Goal: Information Seeking & Learning: Check status

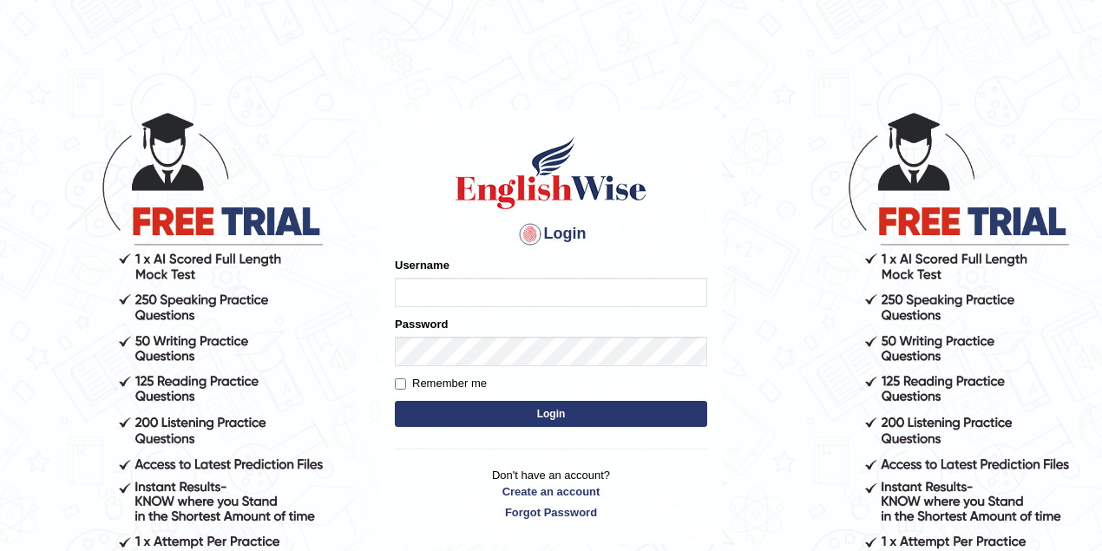
click at [546, 292] on input "Username" at bounding box center [551, 293] width 312 height 30
click at [519, 298] on input "Username" at bounding box center [551, 293] width 312 height 30
type input "r"
type input "Ripanjot_kaur"
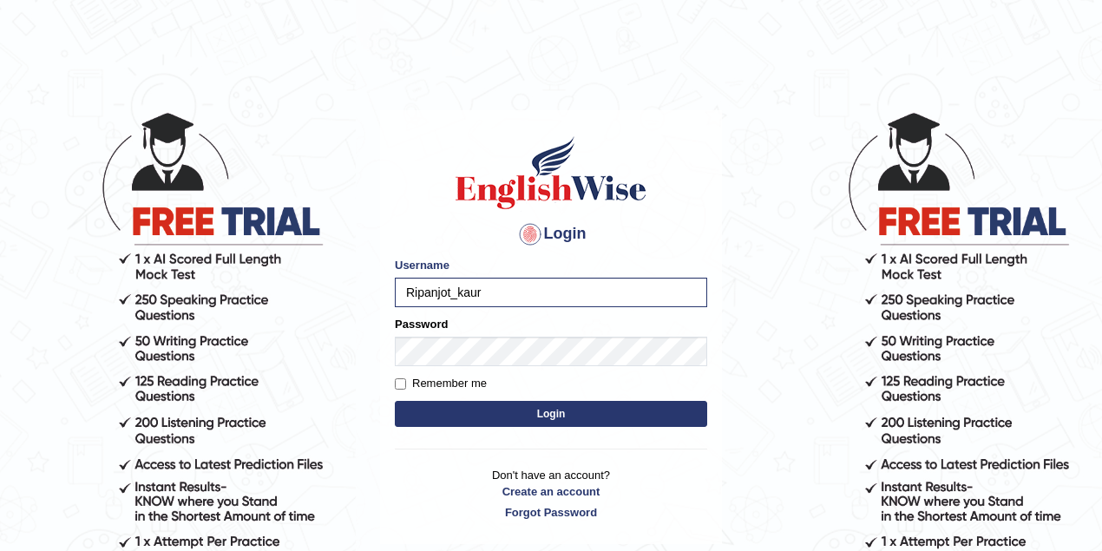
click at [501, 421] on button "Login" at bounding box center [551, 414] width 312 height 26
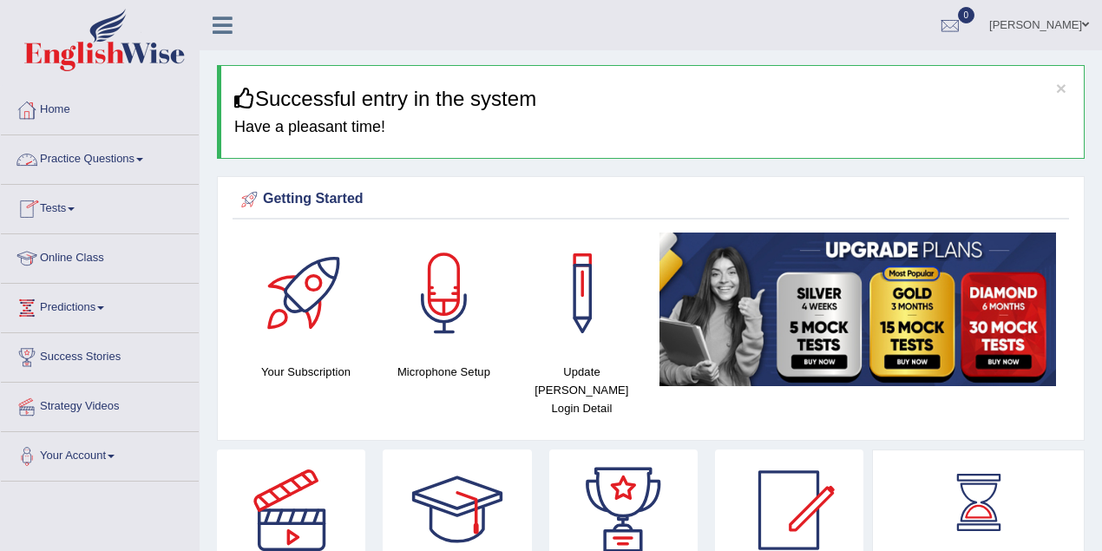
click at [120, 166] on link "Practice Questions" at bounding box center [100, 156] width 198 height 43
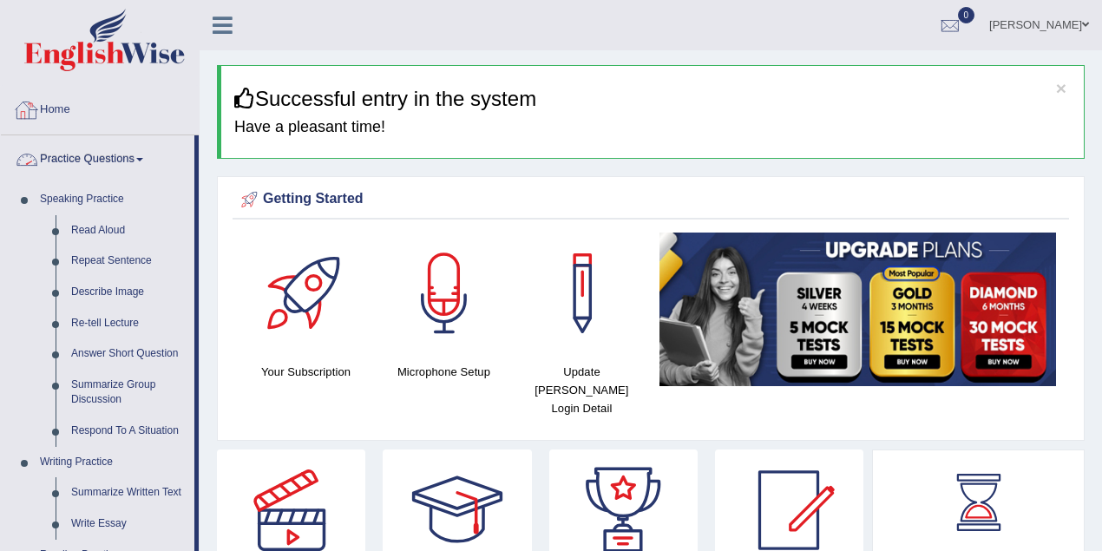
click at [109, 154] on link "Practice Questions" at bounding box center [98, 156] width 194 height 43
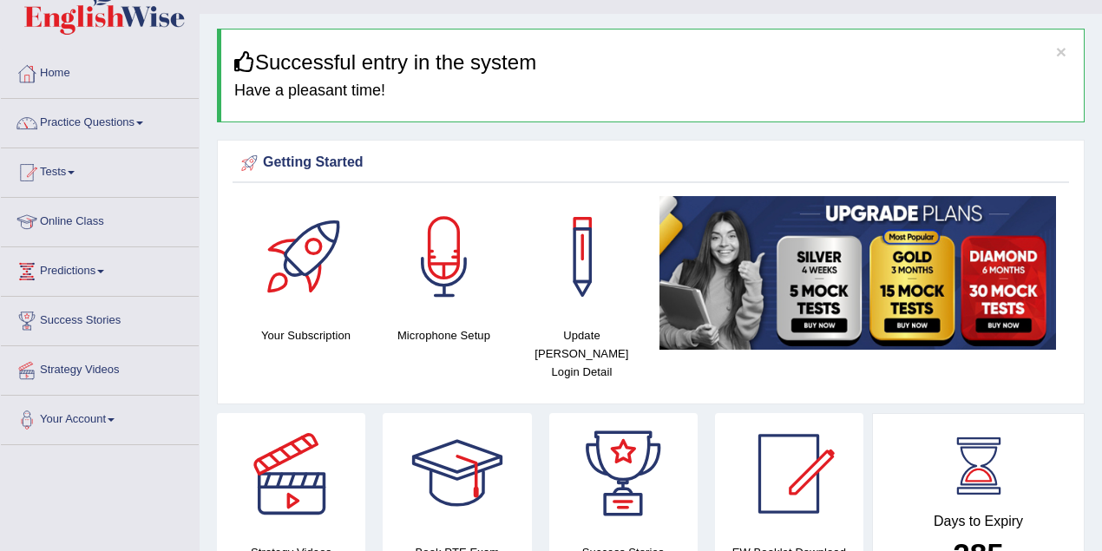
scroll to position [57, 0]
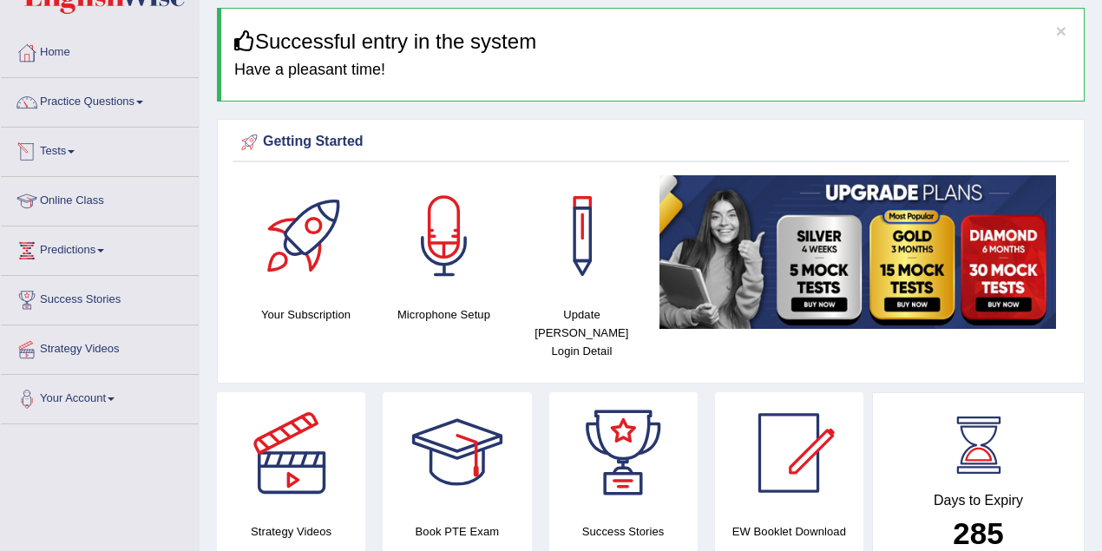
click at [109, 154] on link "Tests" at bounding box center [100, 149] width 198 height 43
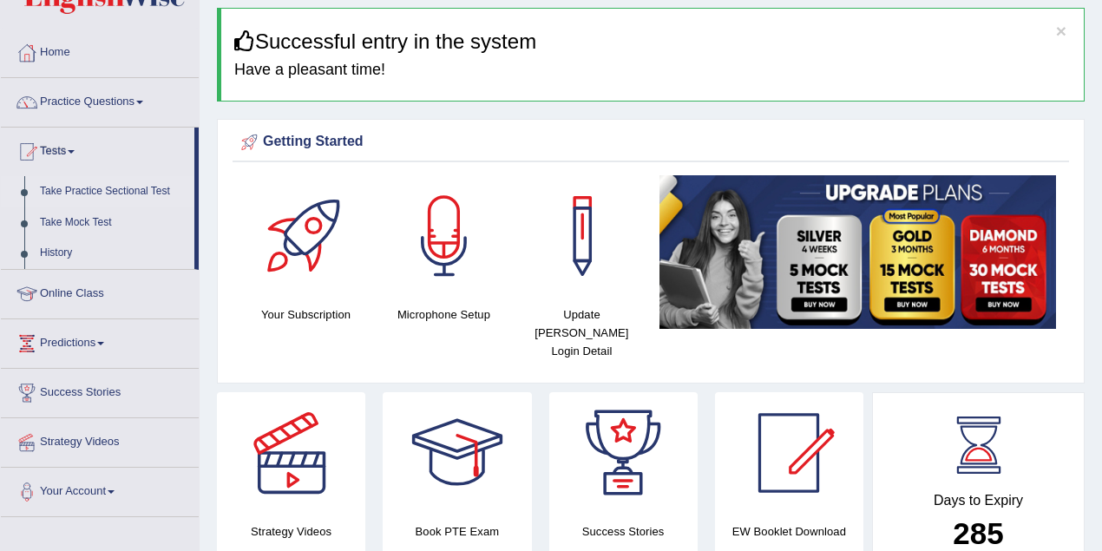
click at [106, 188] on link "Take Practice Sectional Test" at bounding box center [113, 191] width 162 height 31
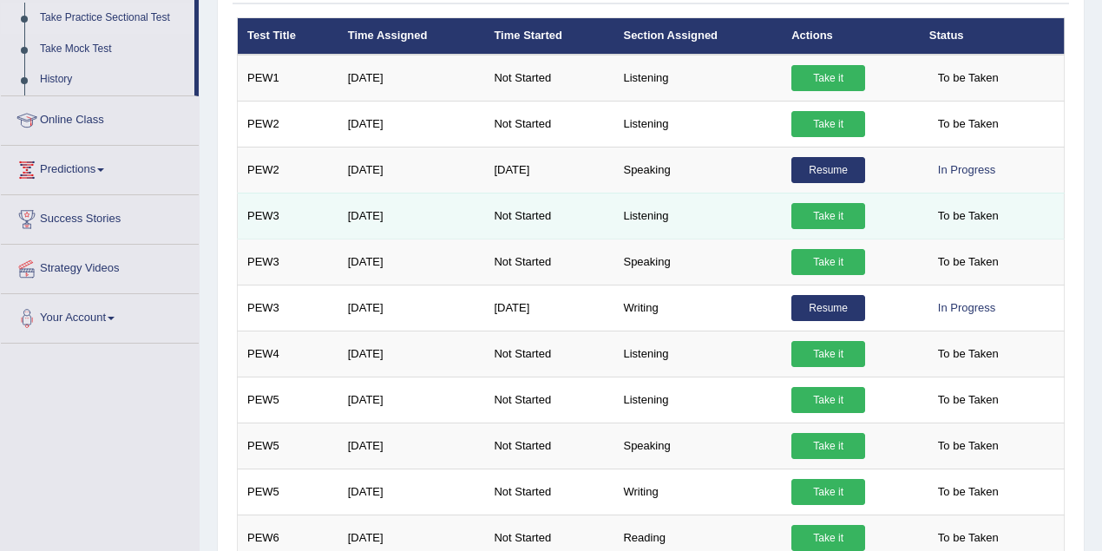
click at [828, 218] on link "Take it" at bounding box center [828, 216] width 74 height 26
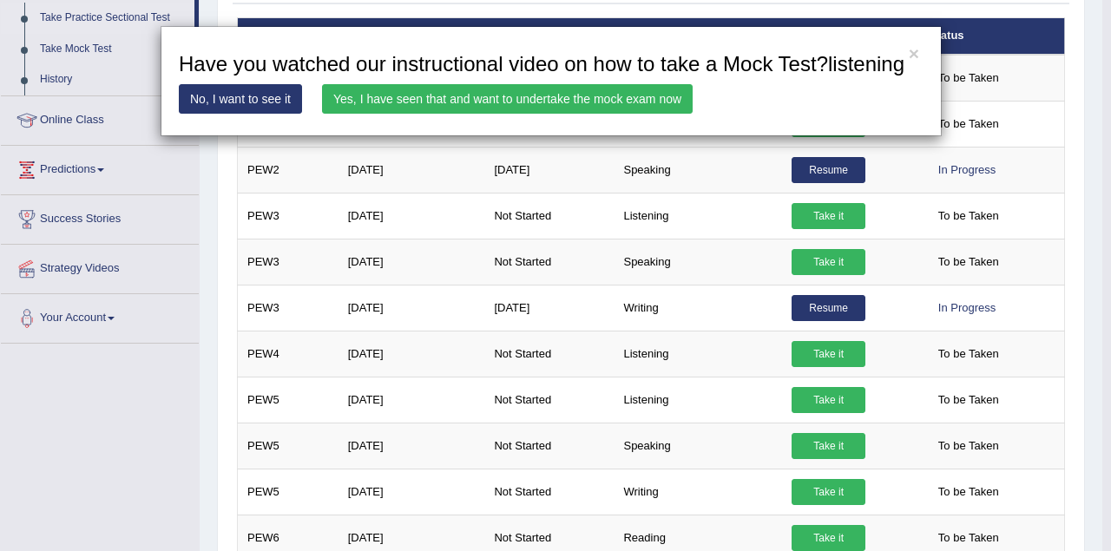
click at [599, 91] on link "Yes, I have seen that and want to undertake the mock exam now" at bounding box center [507, 99] width 371 height 30
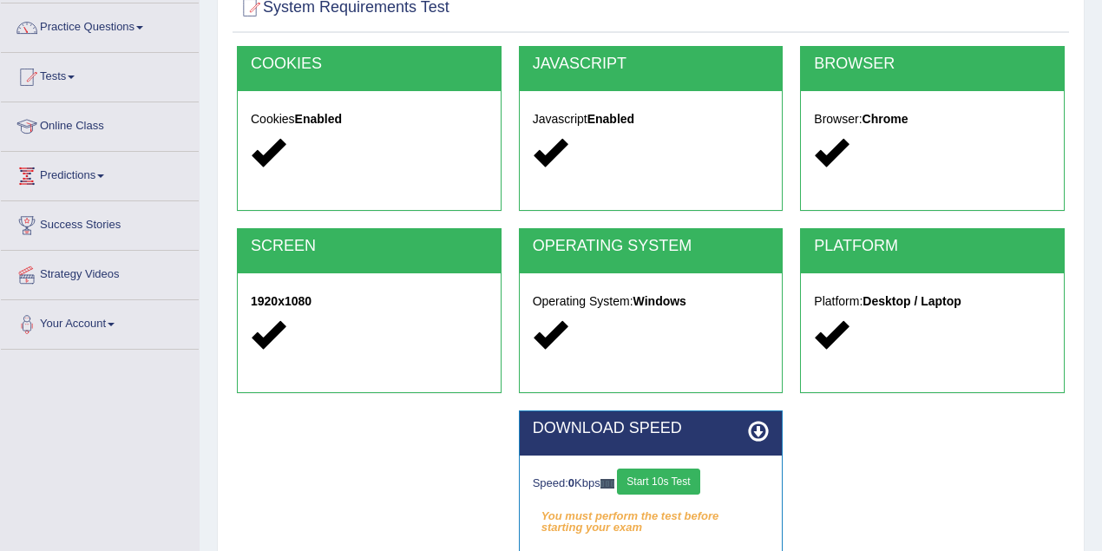
scroll to position [289, 0]
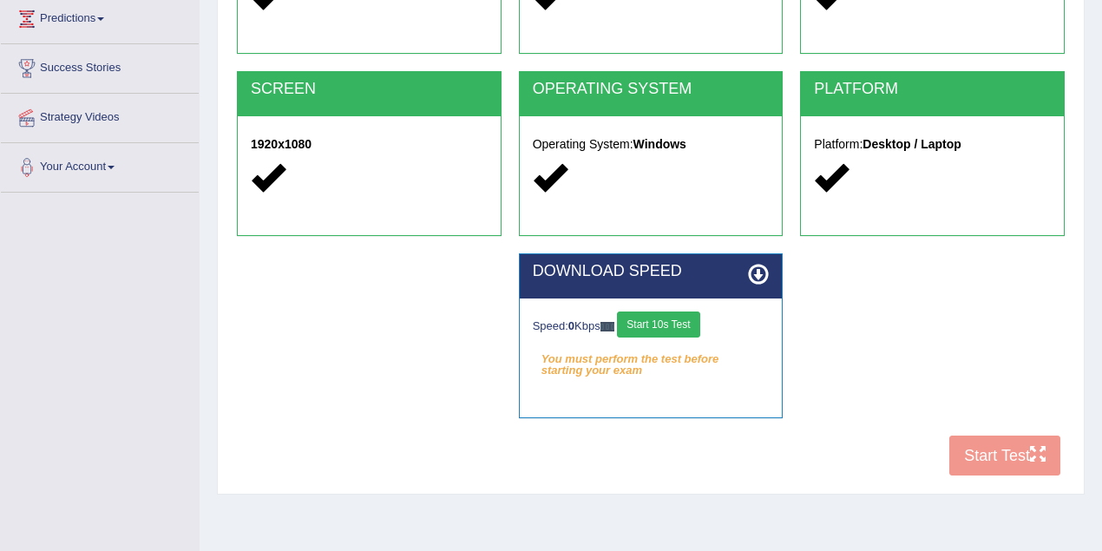
click at [673, 321] on button "Start 10s Test" at bounding box center [658, 325] width 82 height 26
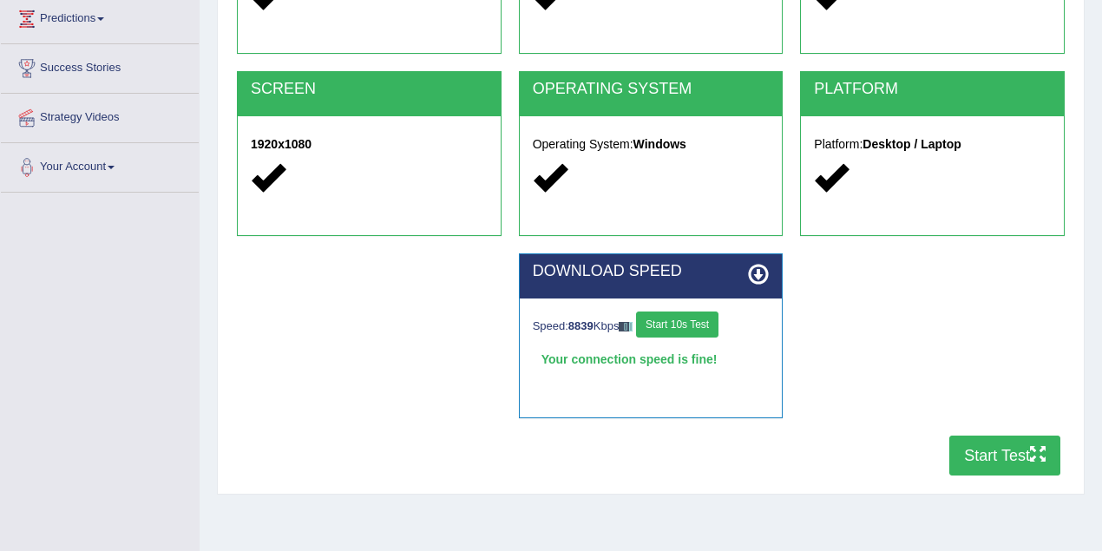
click at [1025, 458] on button "Start Test" at bounding box center [1004, 456] width 111 height 40
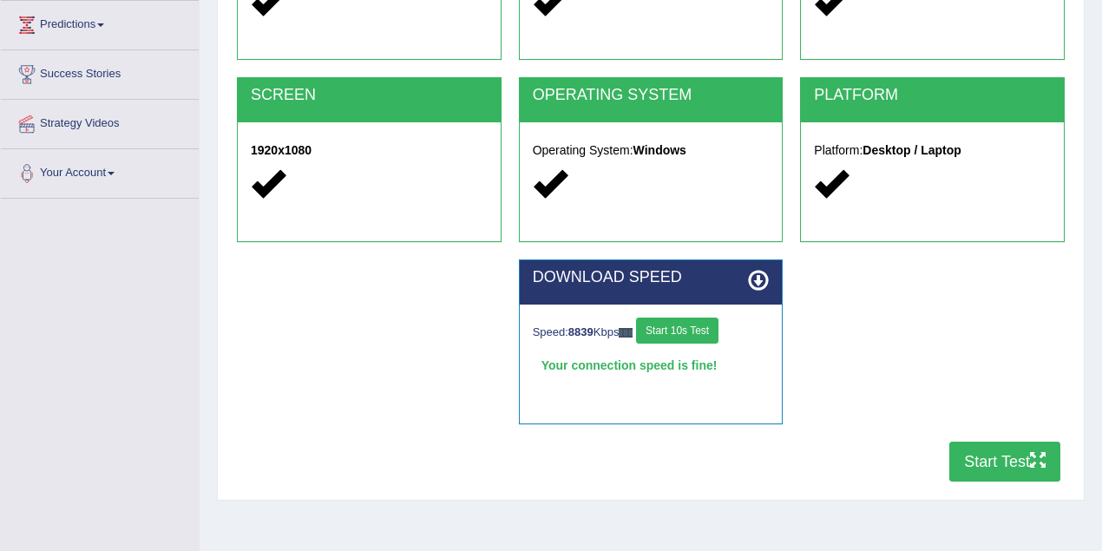
scroll to position [186, 0]
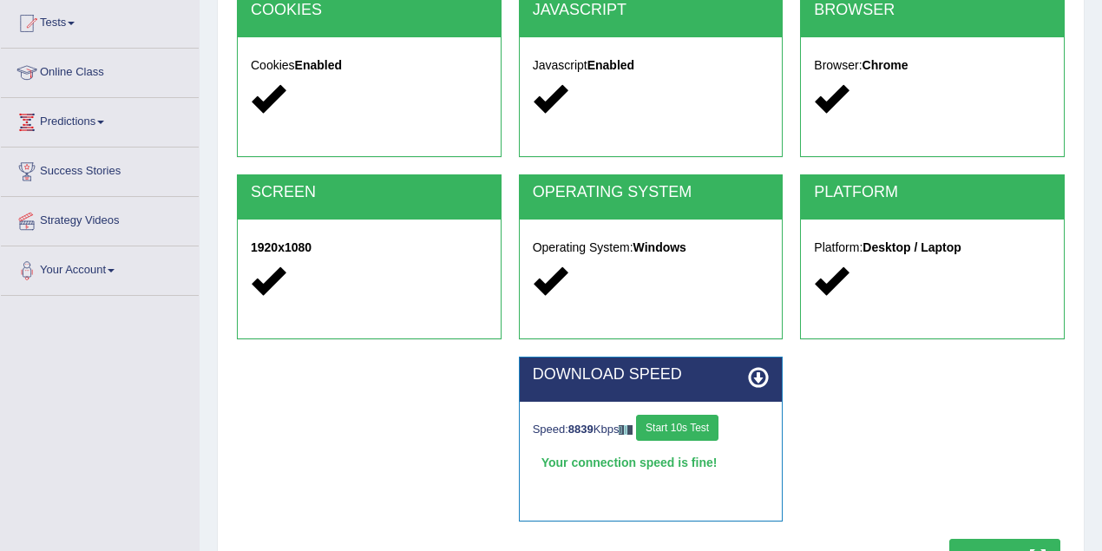
click at [991, 541] on button "Start Test" at bounding box center [1004, 559] width 111 height 40
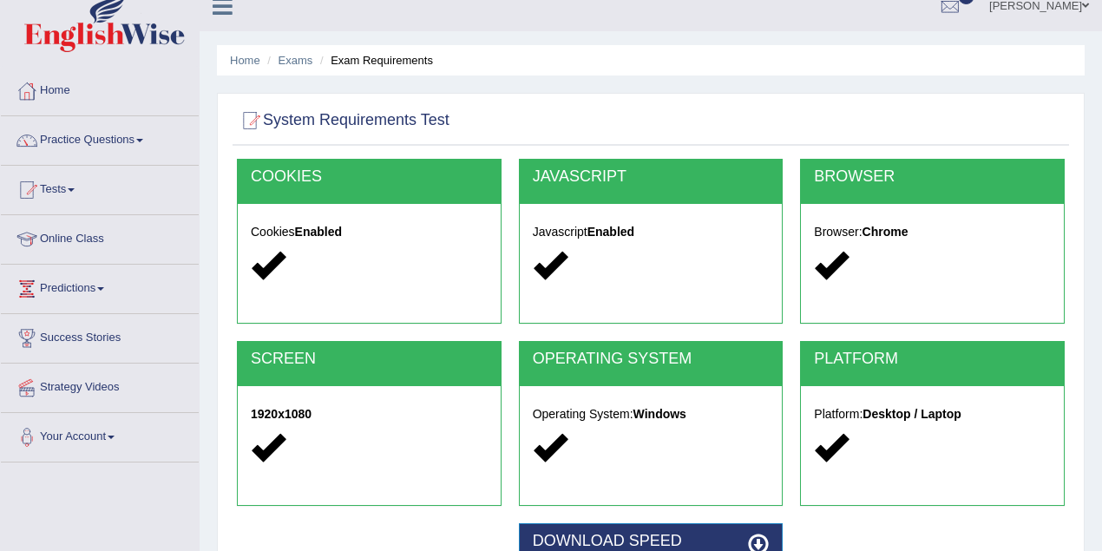
scroll to position [12, 0]
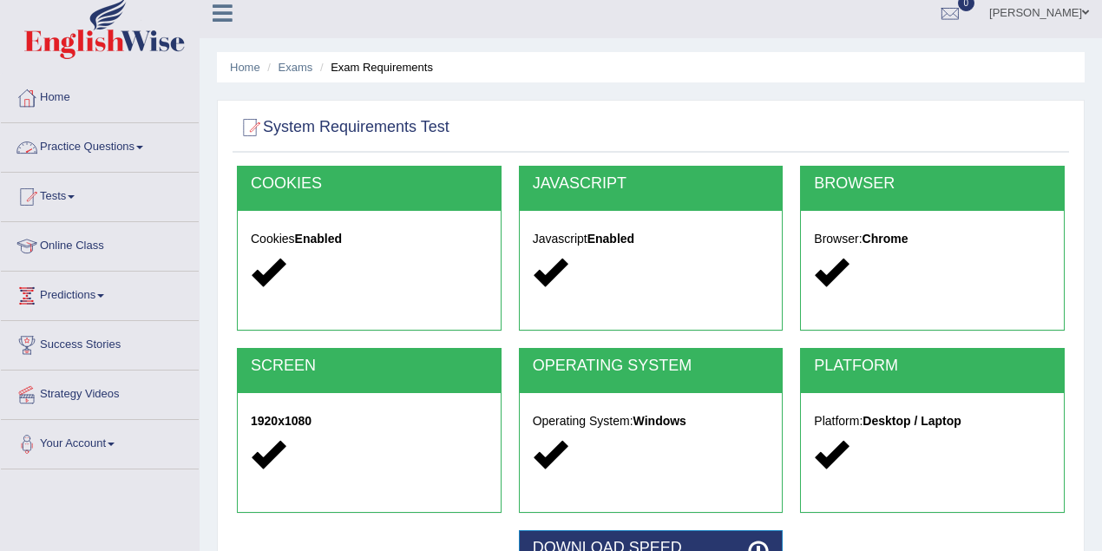
click at [143, 146] on span at bounding box center [139, 147] width 7 height 3
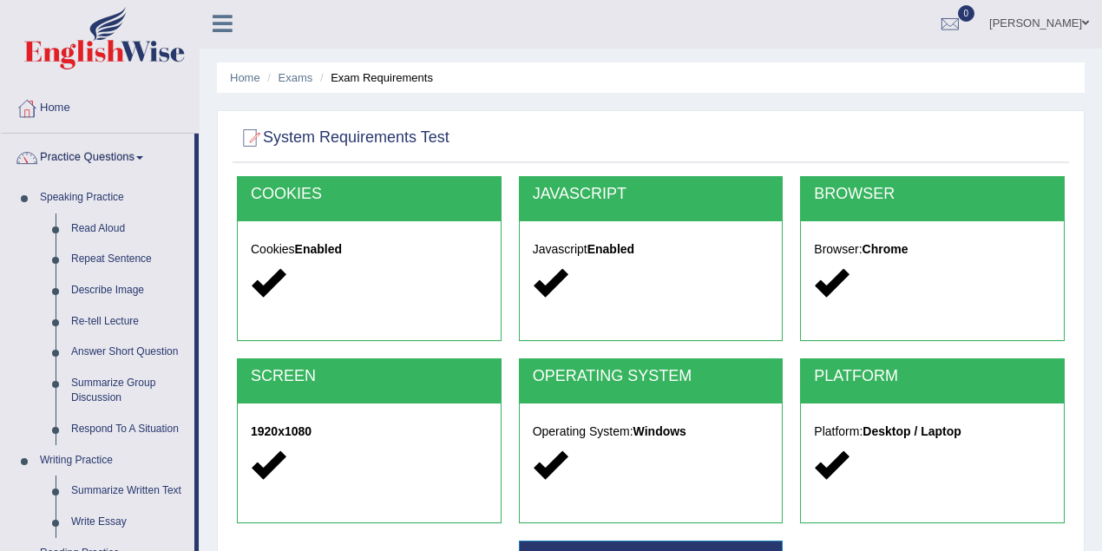
scroll to position [0, 0]
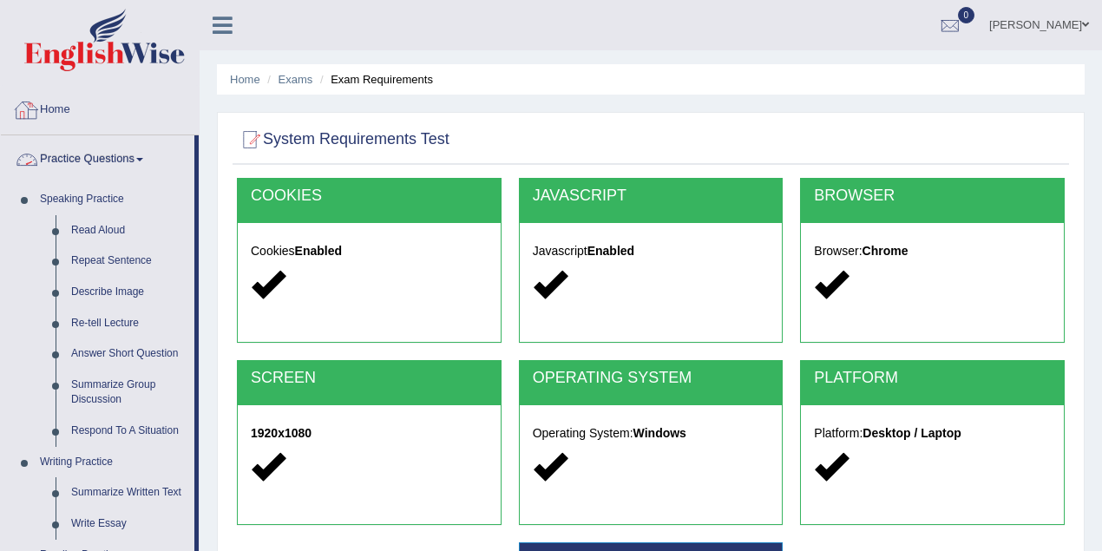
click at [142, 115] on link "Home" at bounding box center [100, 107] width 198 height 43
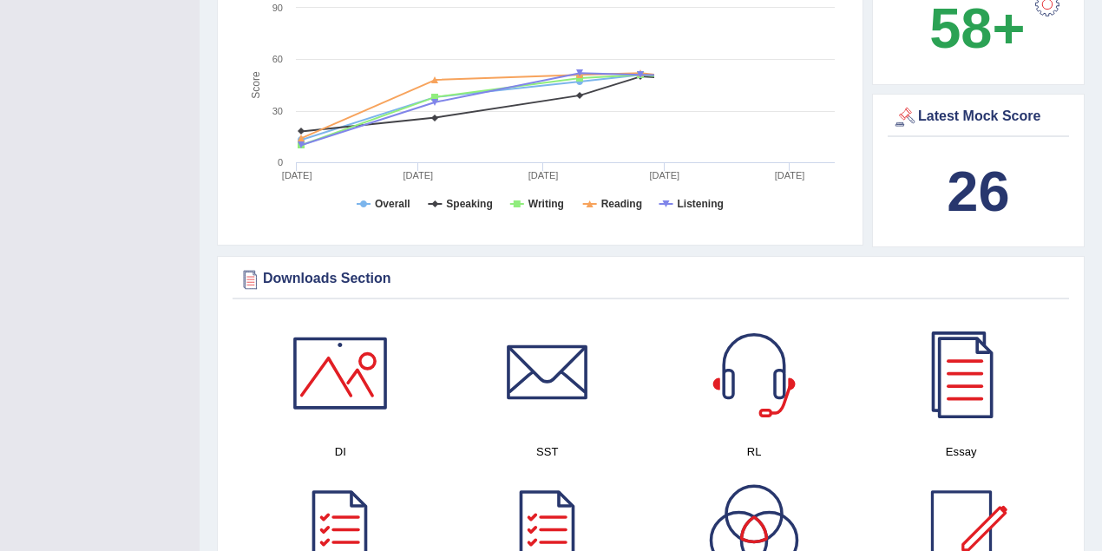
scroll to position [752, 0]
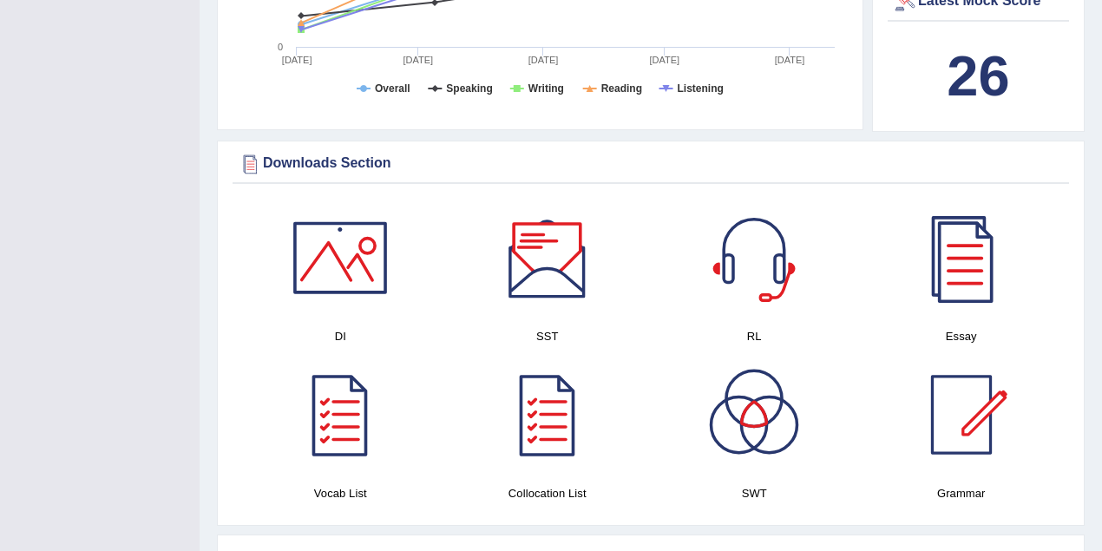
click at [561, 226] on div at bounding box center [547, 257] width 121 height 121
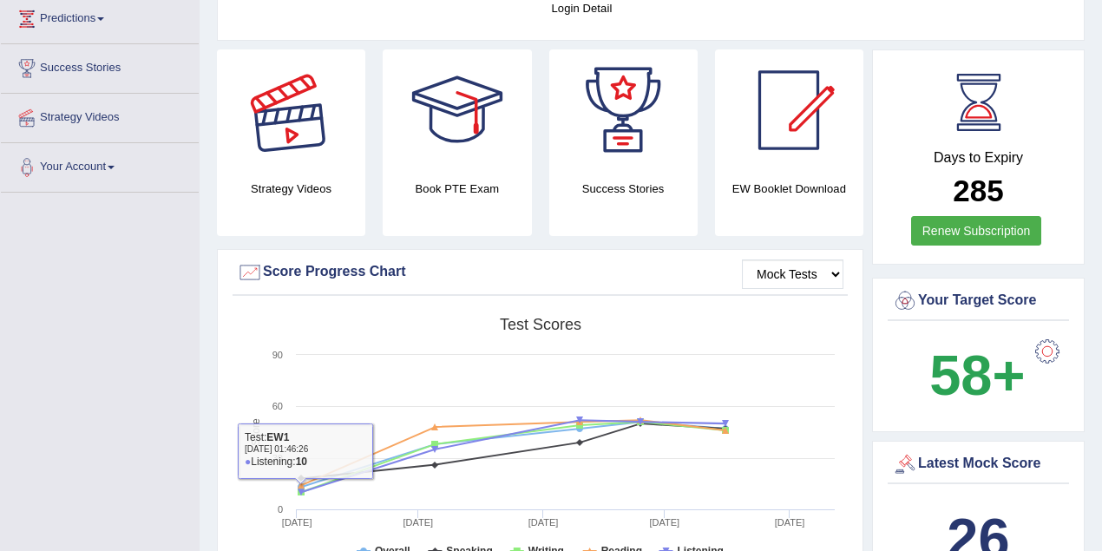
scroll to position [115, 0]
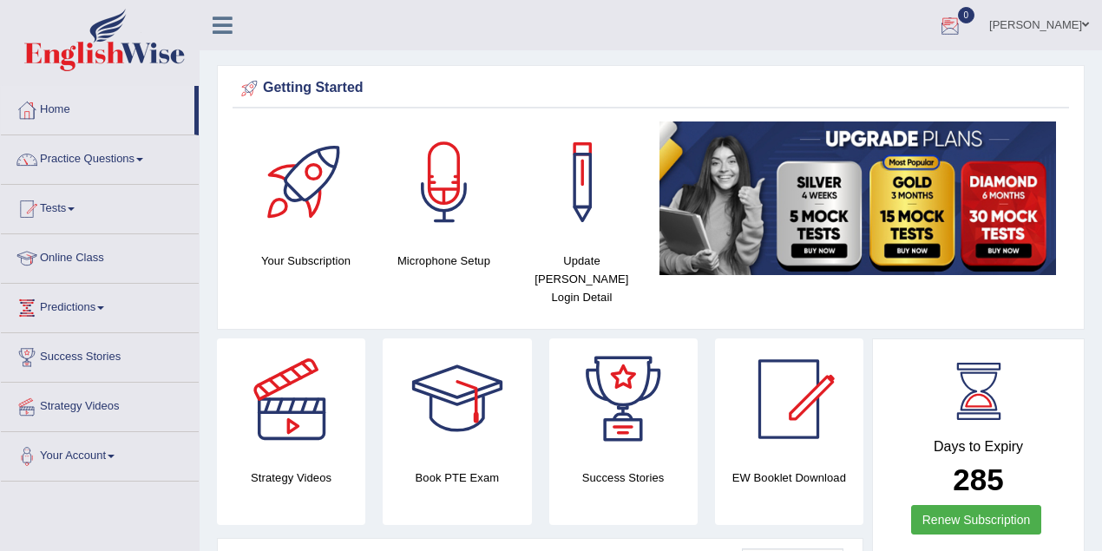
click at [949, 28] on div at bounding box center [950, 26] width 26 height 26
click at [948, 28] on div at bounding box center [950, 26] width 26 height 26
click at [133, 171] on link "Practice Questions" at bounding box center [100, 156] width 198 height 43
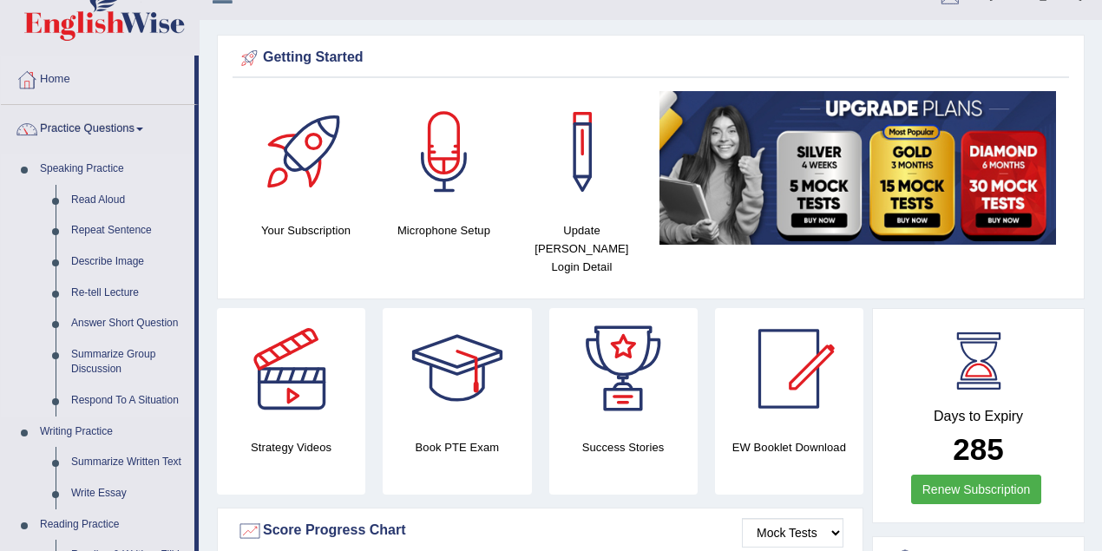
scroll to position [57, 0]
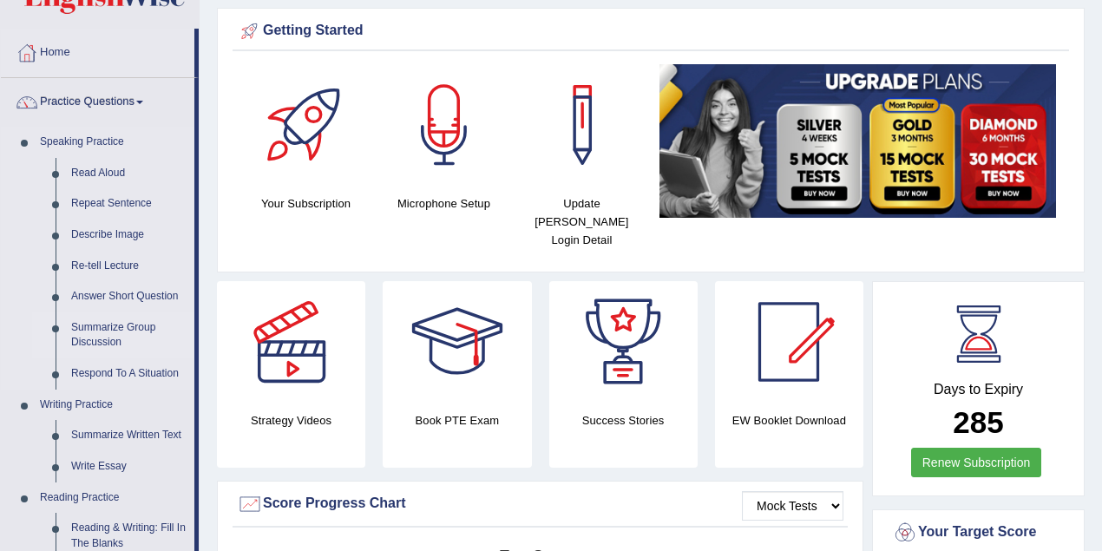
click at [106, 332] on link "Summarize Group Discussion" at bounding box center [128, 335] width 131 height 46
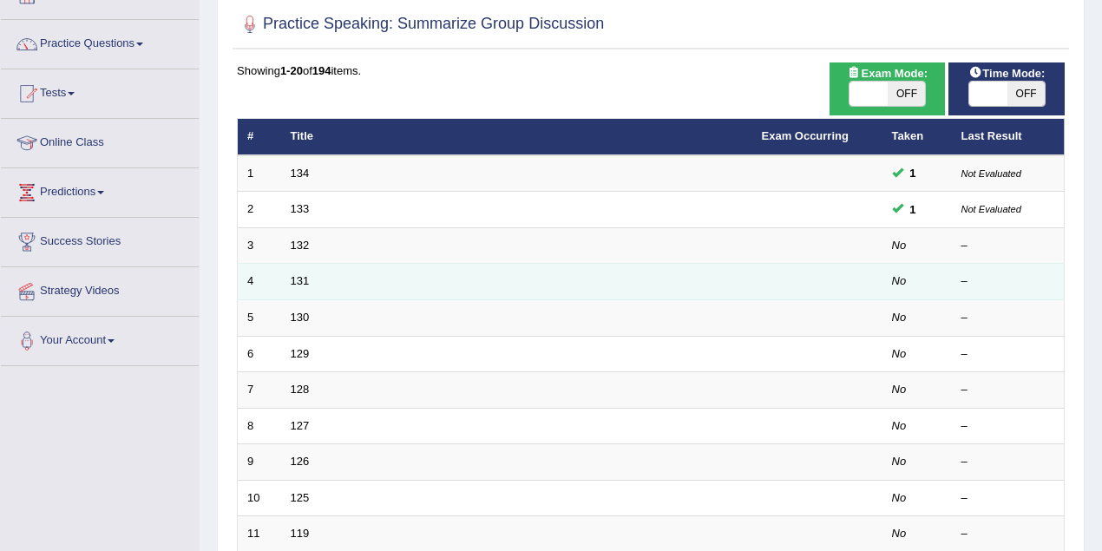
scroll to position [115, 0]
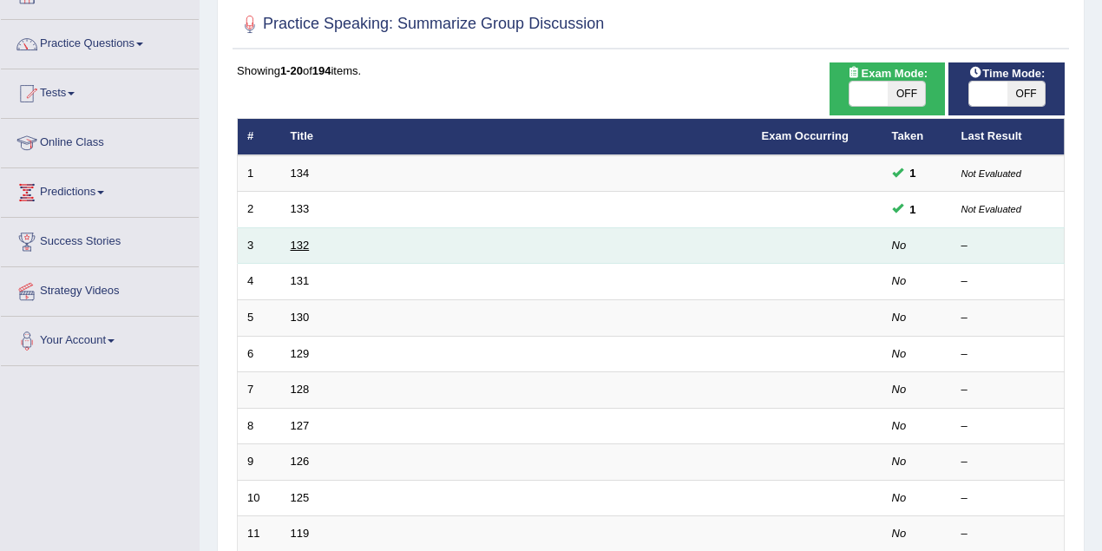
click at [298, 246] on link "132" at bounding box center [300, 245] width 19 height 13
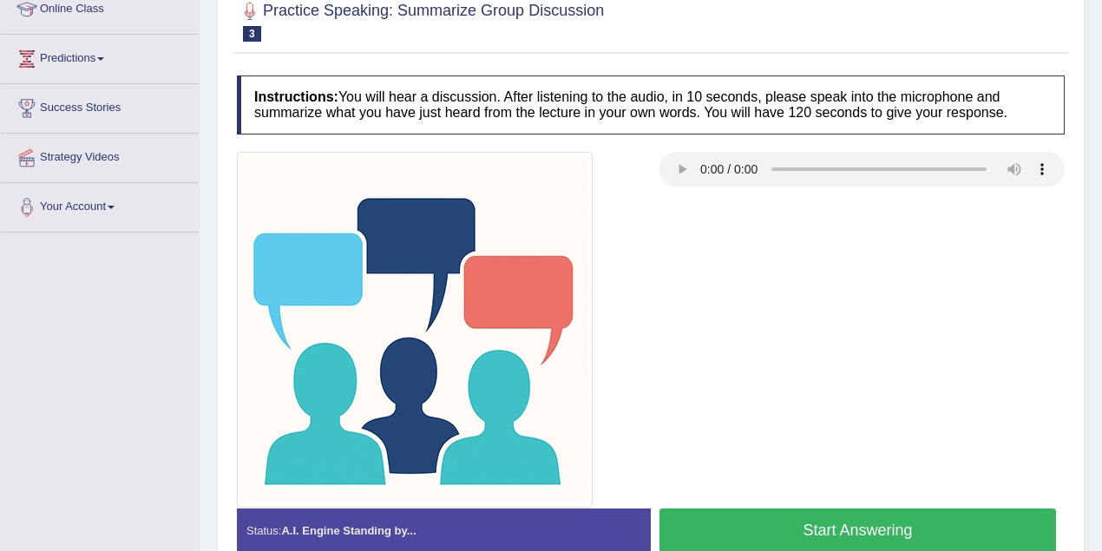
scroll to position [359, 0]
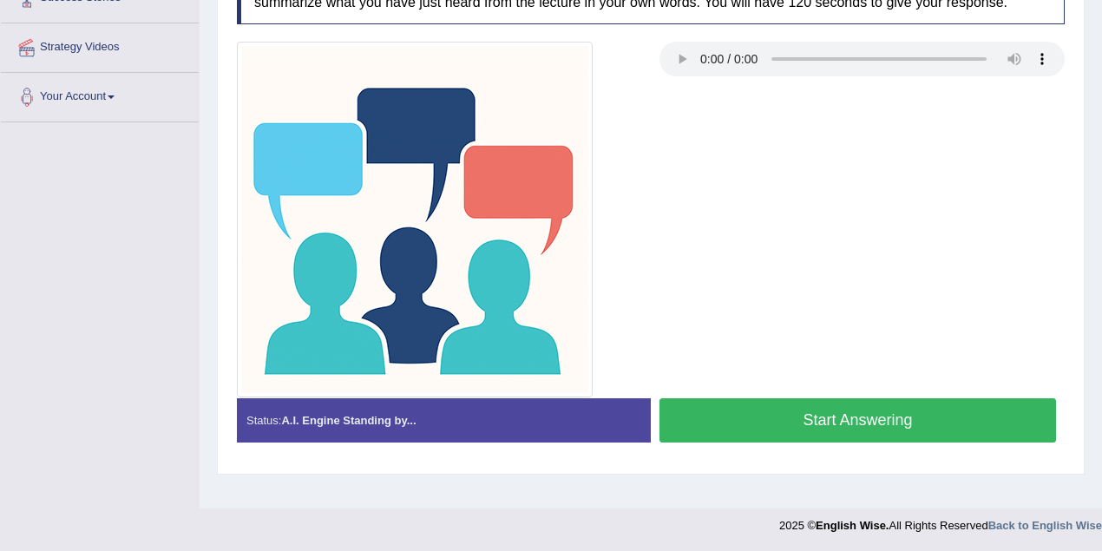
click at [868, 420] on button "Start Answering" at bounding box center [858, 420] width 397 height 44
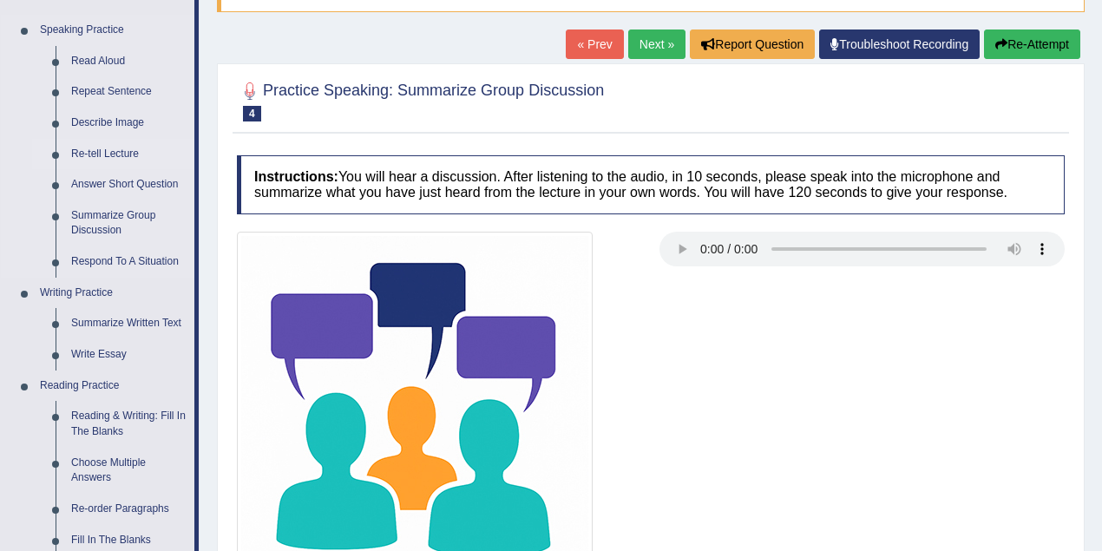
scroll to position [231, 0]
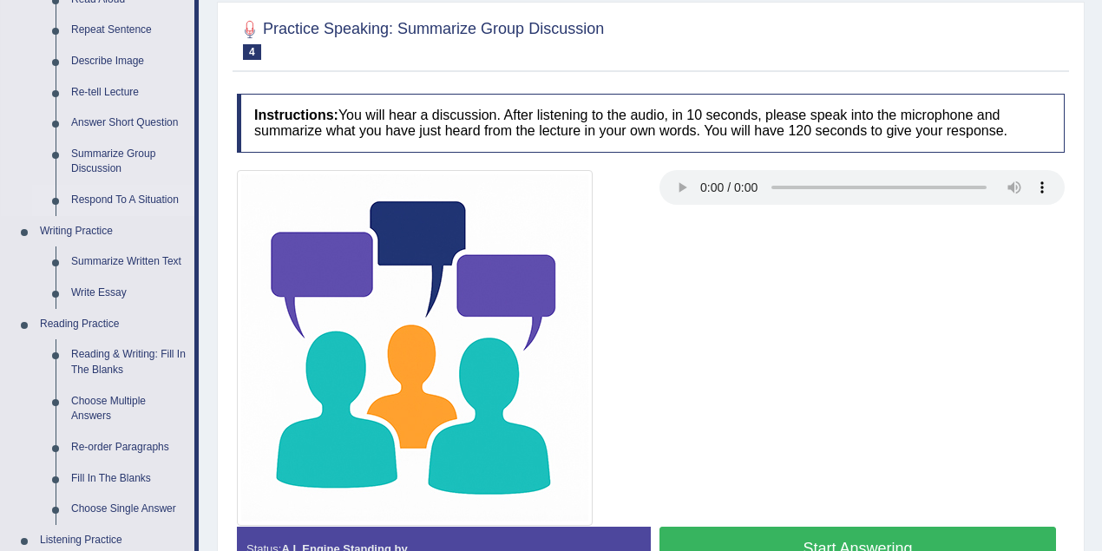
click at [141, 194] on link "Respond To A Situation" at bounding box center [128, 200] width 131 height 31
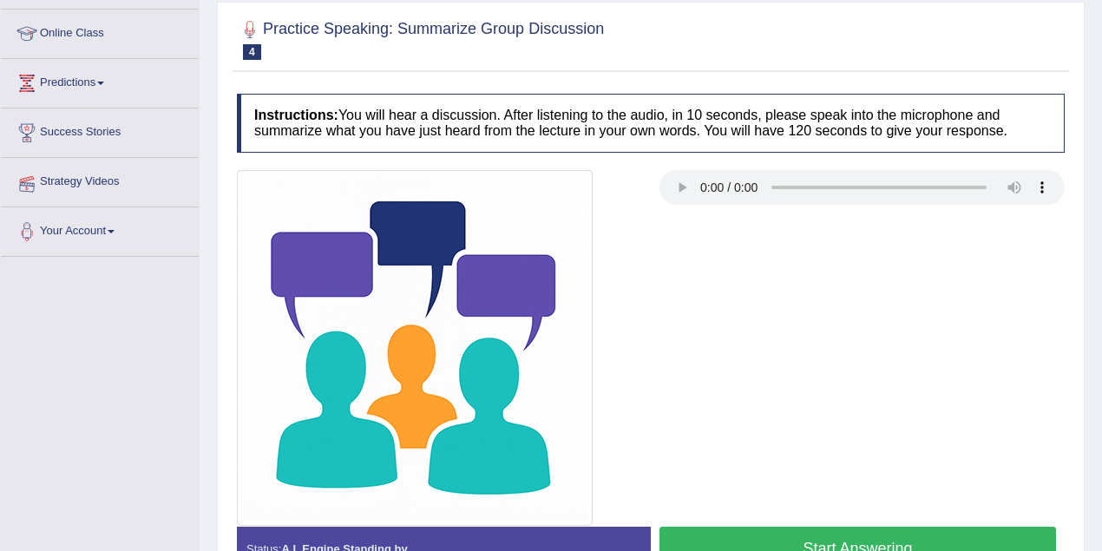
scroll to position [240, 0]
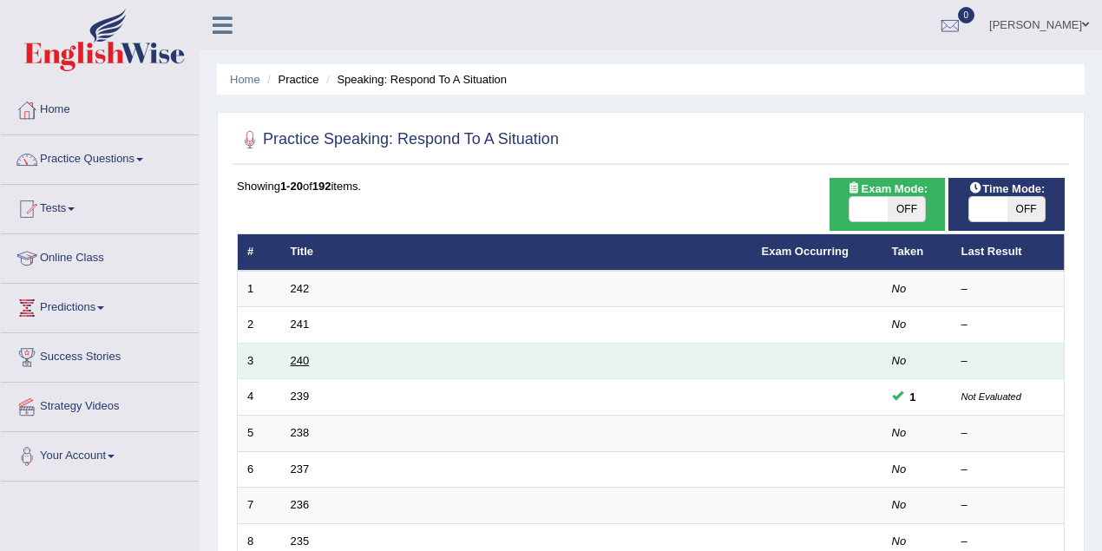
click at [295, 359] on link "240" at bounding box center [300, 360] width 19 height 13
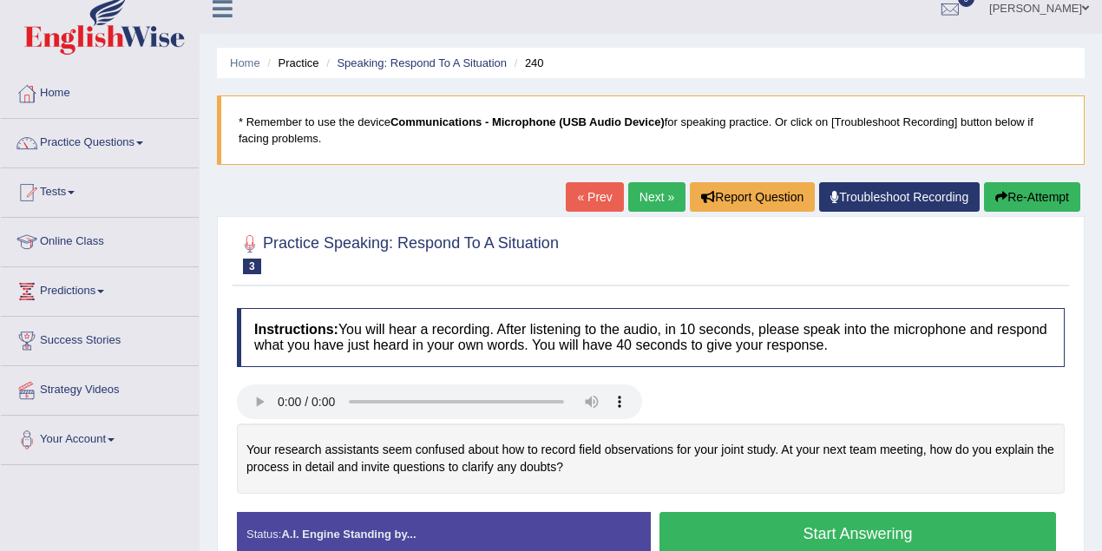
scroll to position [12, 0]
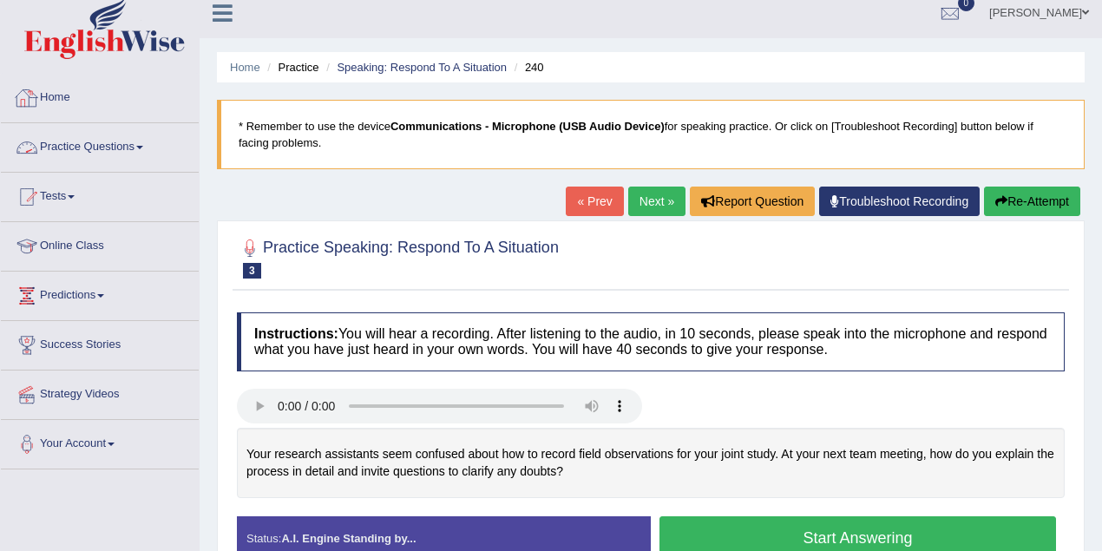
click at [64, 95] on link "Home" at bounding box center [100, 95] width 198 height 43
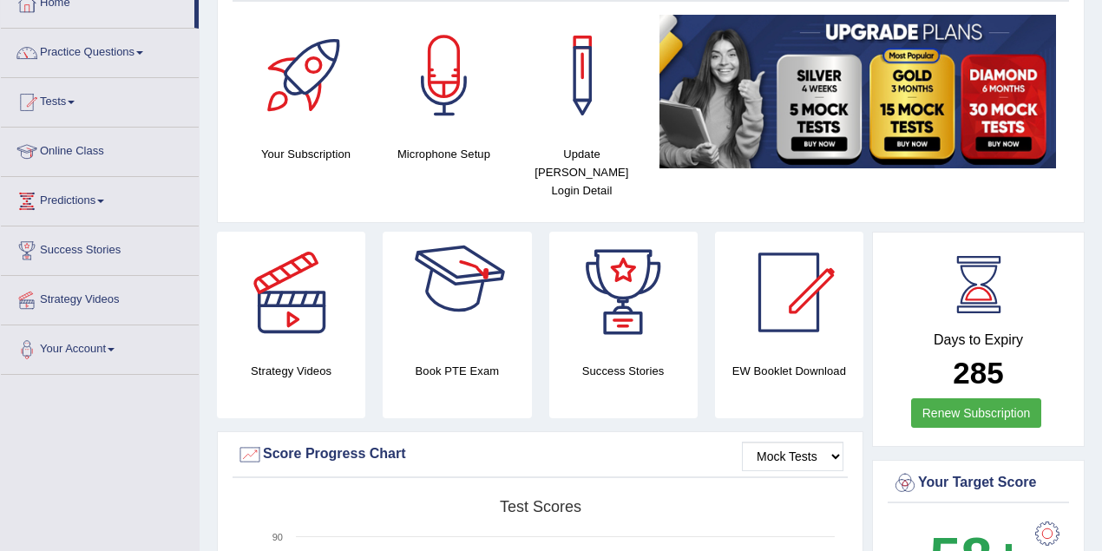
scroll to position [57, 0]
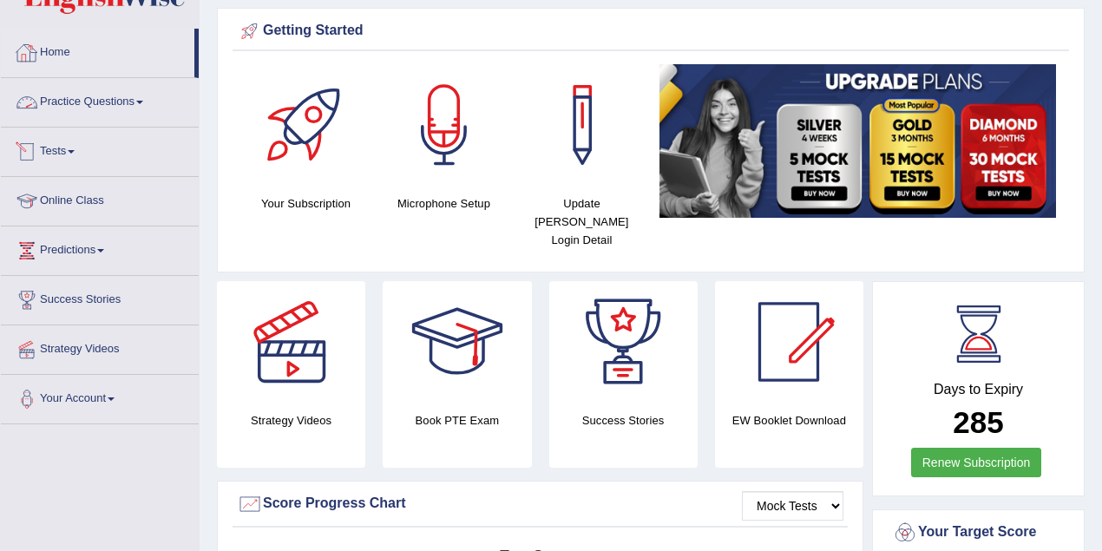
click at [80, 101] on link "Practice Questions" at bounding box center [100, 99] width 198 height 43
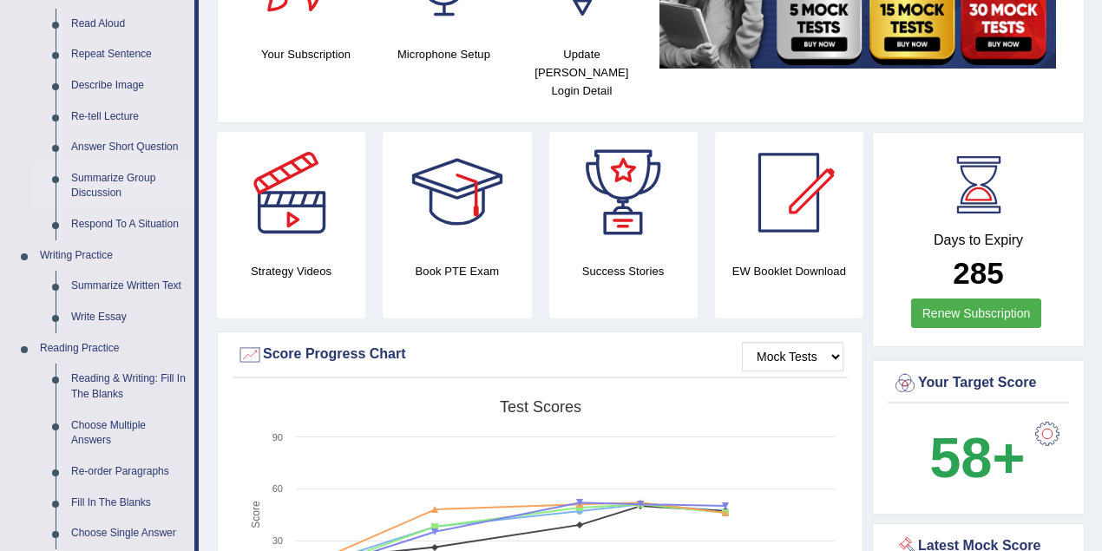
scroll to position [231, 0]
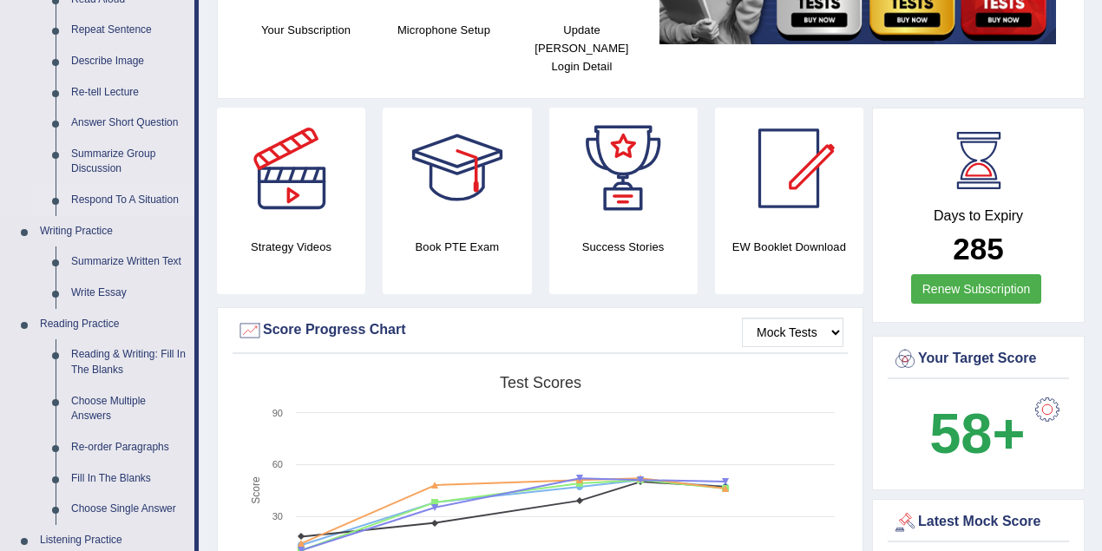
click at [112, 187] on link "Respond To A Situation" at bounding box center [128, 200] width 131 height 31
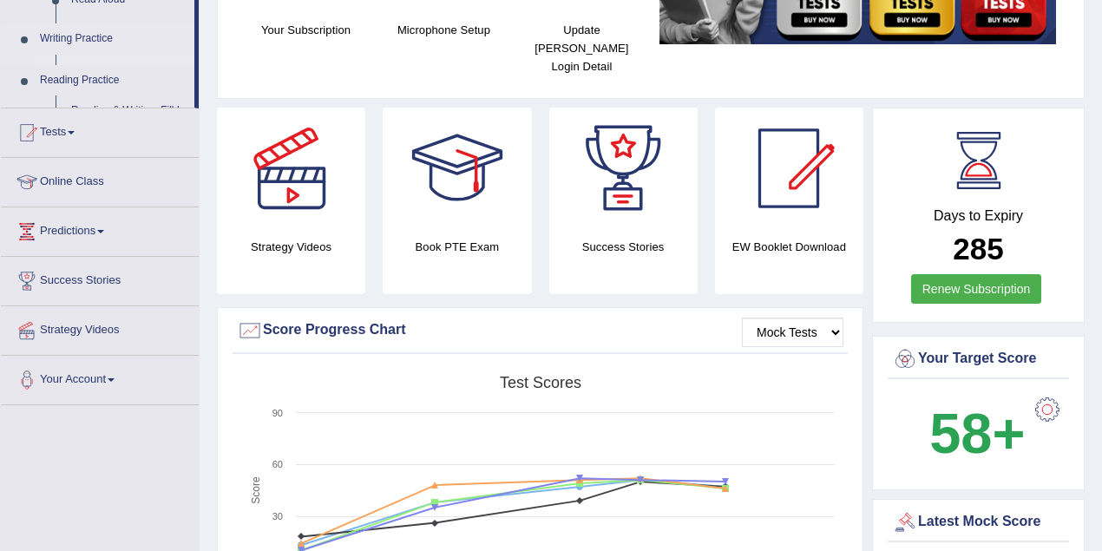
scroll to position [298, 0]
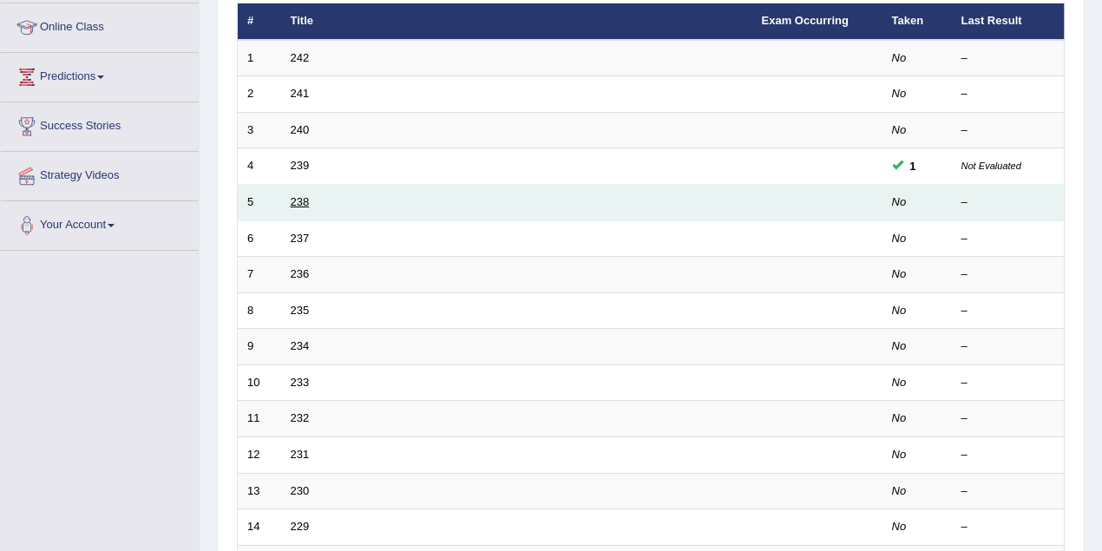
click at [302, 202] on link "238" at bounding box center [300, 201] width 19 height 13
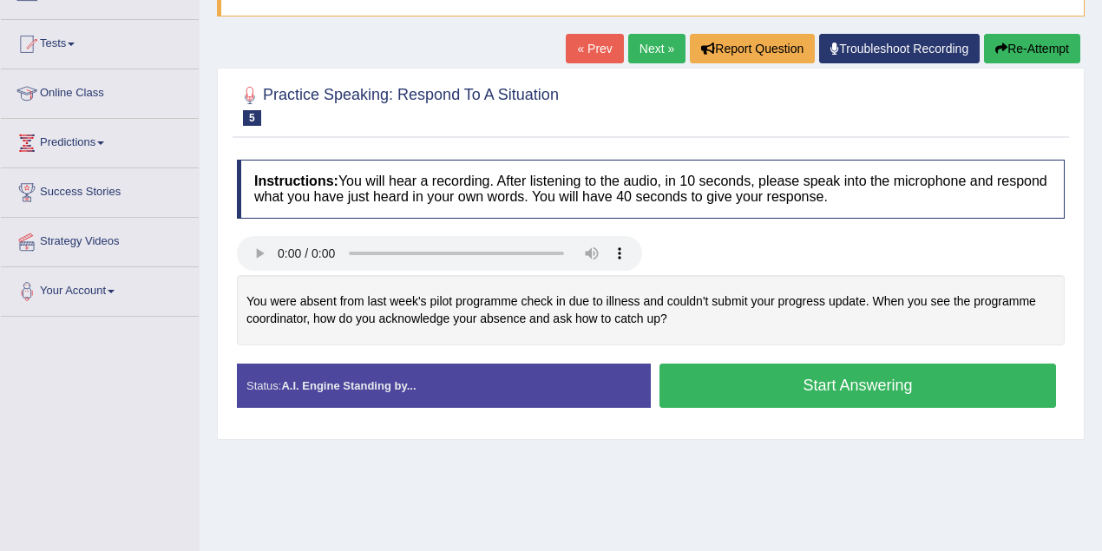
scroll to position [174, 0]
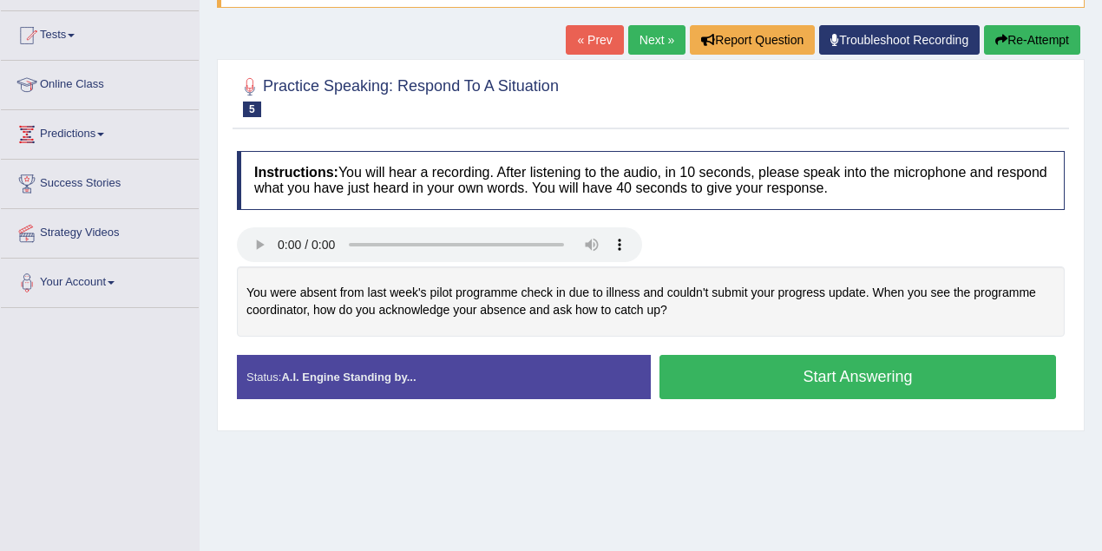
click at [859, 385] on button "Start Answering" at bounding box center [858, 377] width 397 height 44
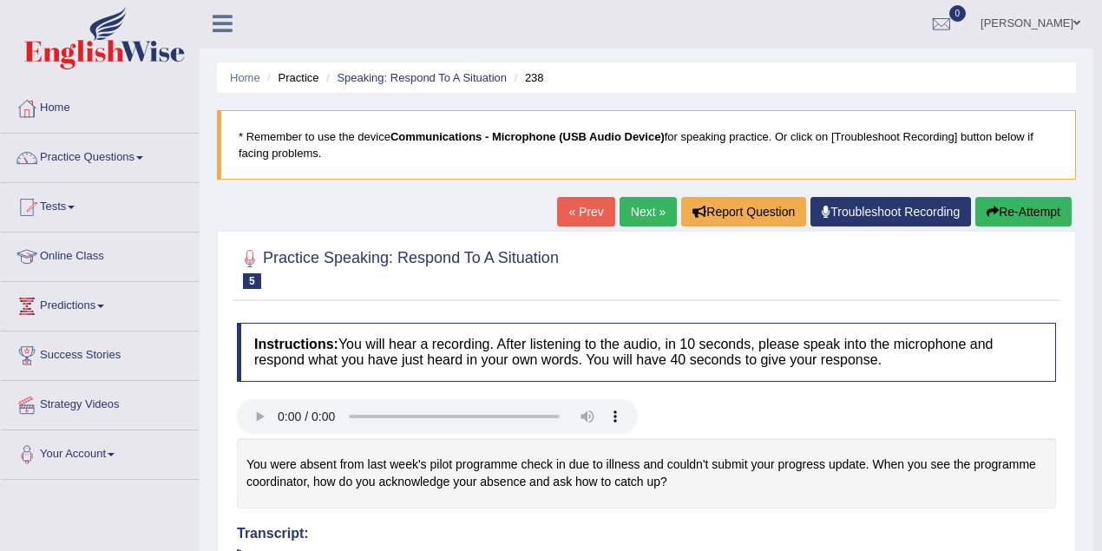
scroll to position [0, 0]
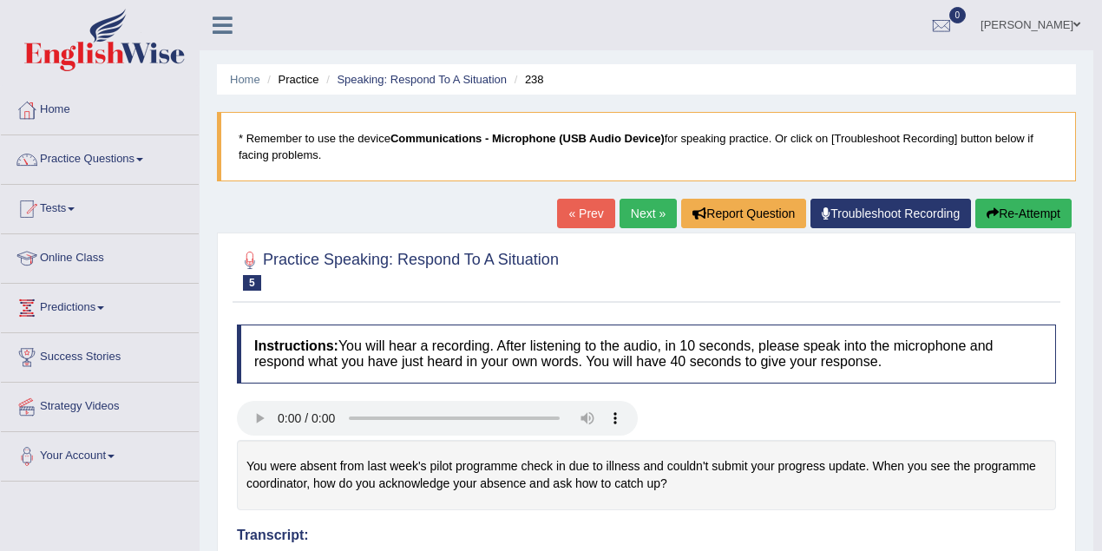
click at [650, 226] on link "Next »" at bounding box center [648, 214] width 57 height 30
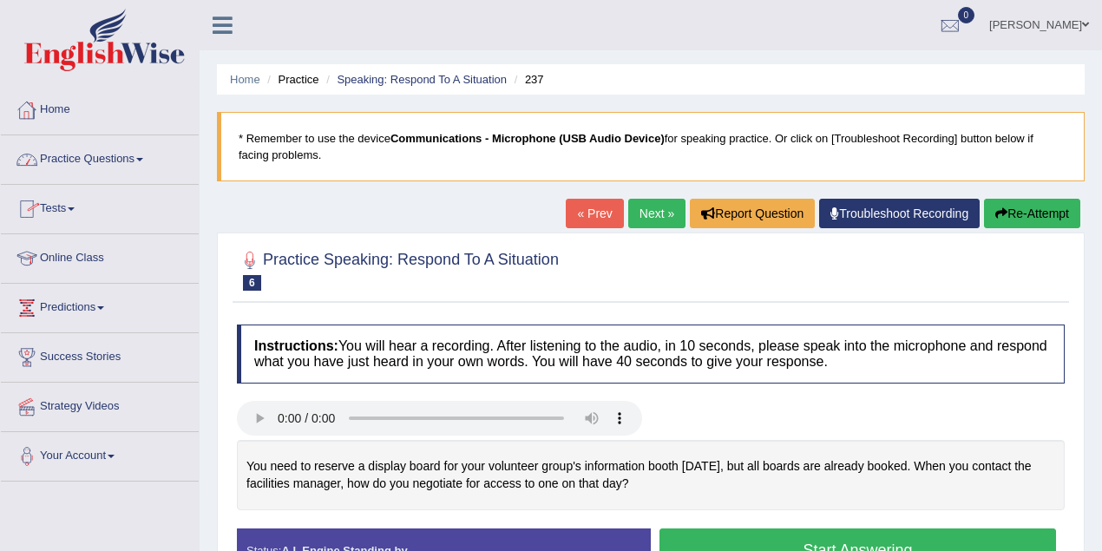
click at [71, 109] on link "Home" at bounding box center [100, 107] width 198 height 43
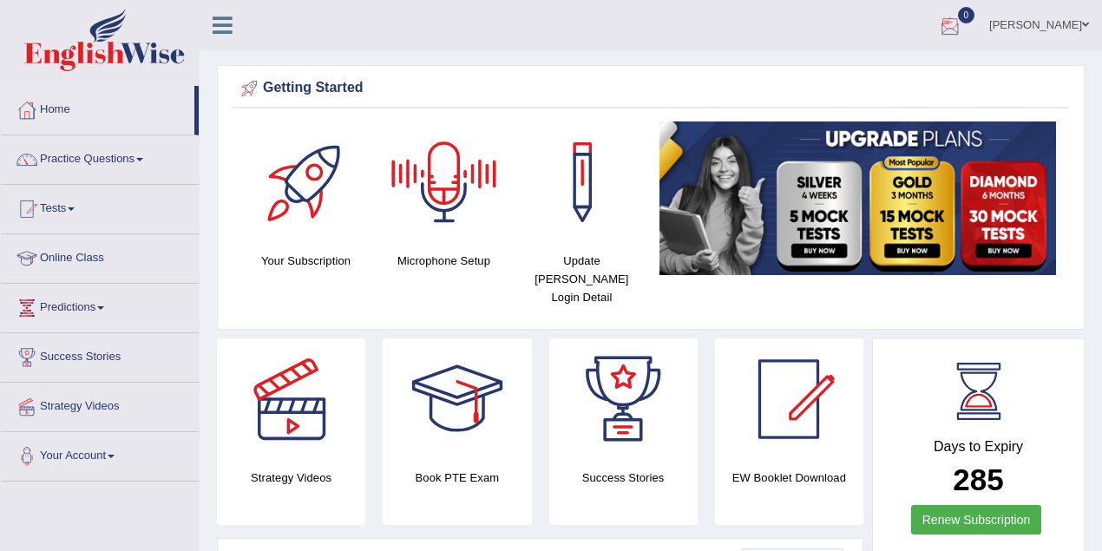
click at [951, 15] on div at bounding box center [950, 26] width 26 height 26
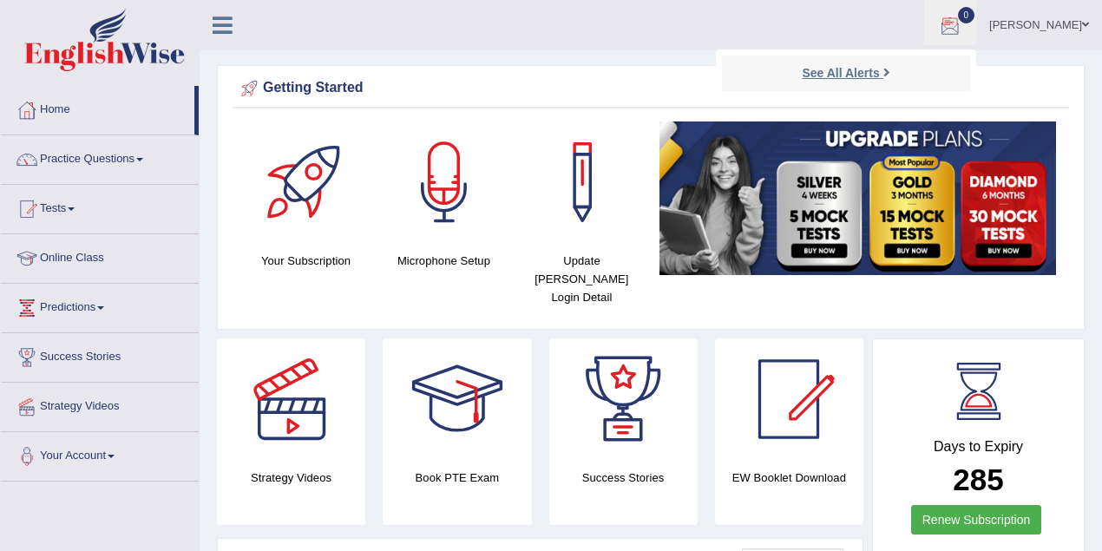
click at [870, 70] on strong "See All Alerts" at bounding box center [840, 73] width 77 height 14
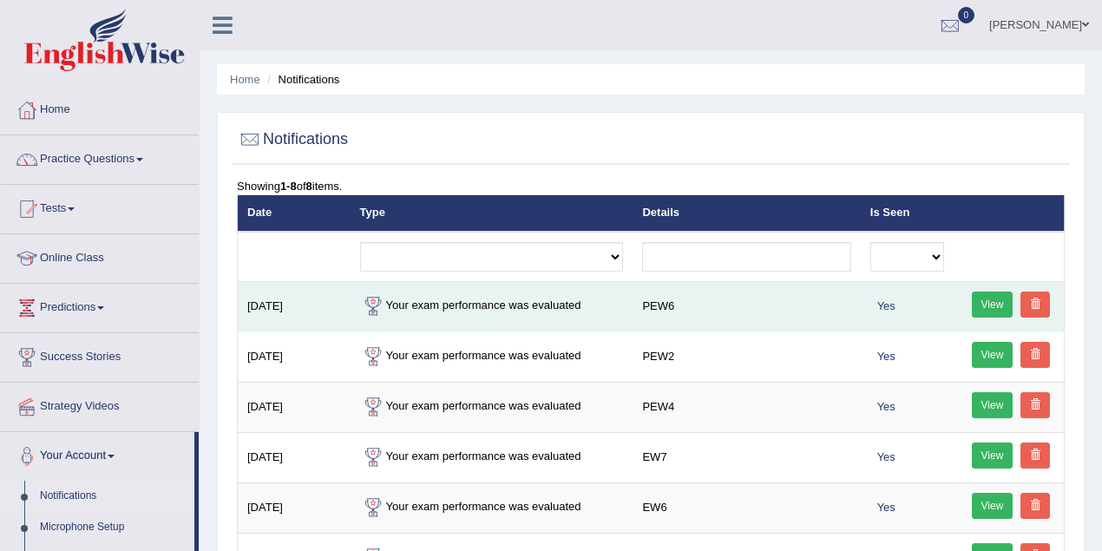
click at [988, 307] on link "View" at bounding box center [993, 305] width 42 height 26
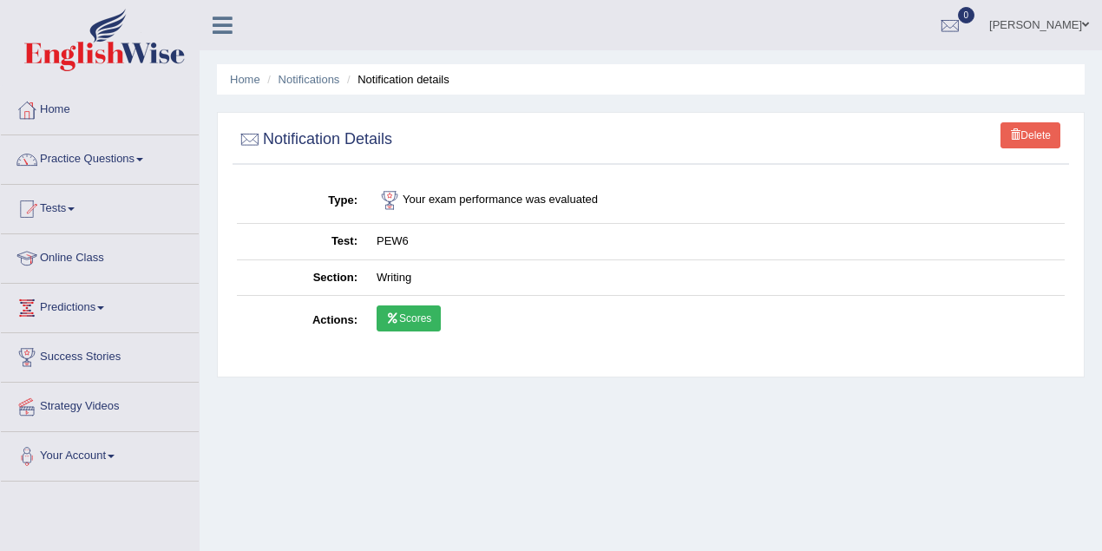
click at [430, 307] on link "Scores" at bounding box center [409, 318] width 64 height 26
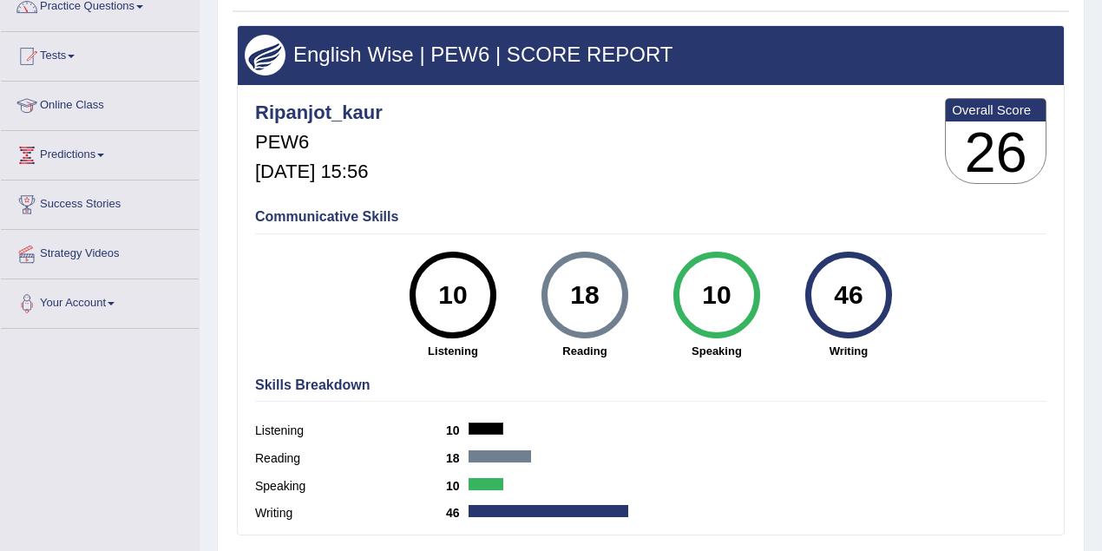
scroll to position [115, 0]
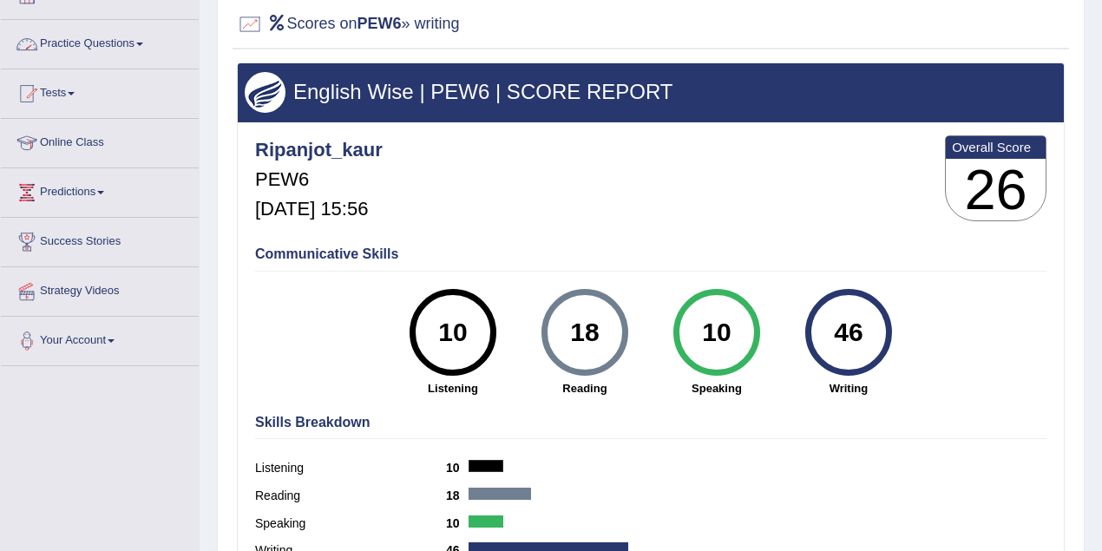
click at [135, 36] on link "Practice Questions" at bounding box center [100, 41] width 198 height 43
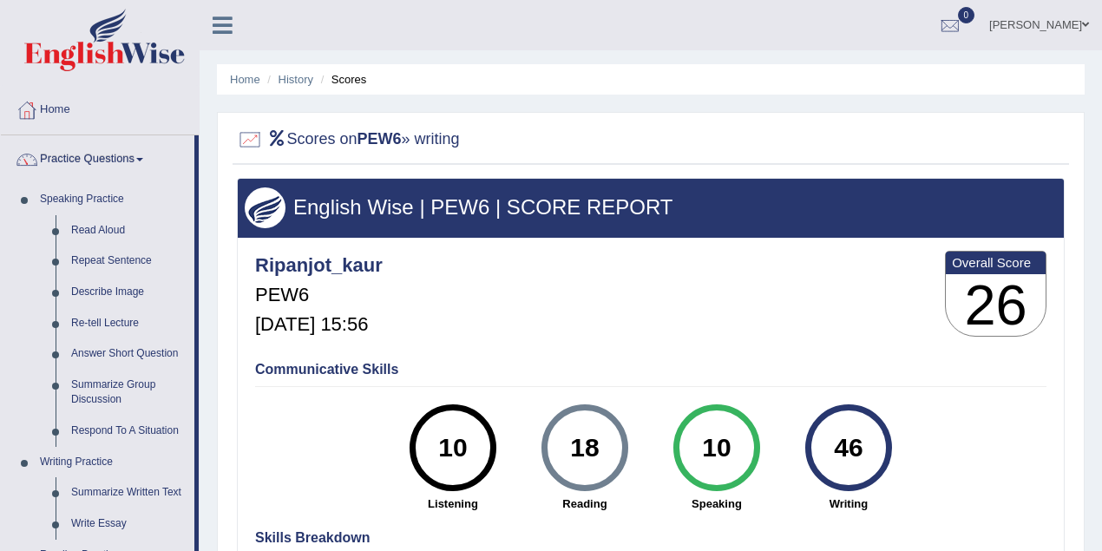
scroll to position [0, 0]
click at [39, 109] on div at bounding box center [27, 110] width 26 height 26
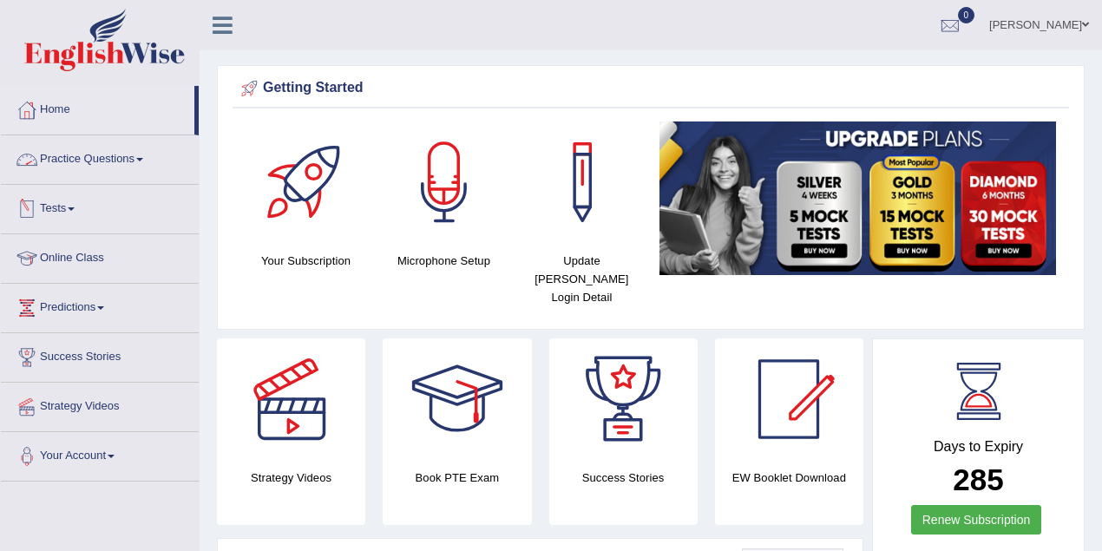
click at [134, 176] on link "Practice Questions" at bounding box center [100, 156] width 198 height 43
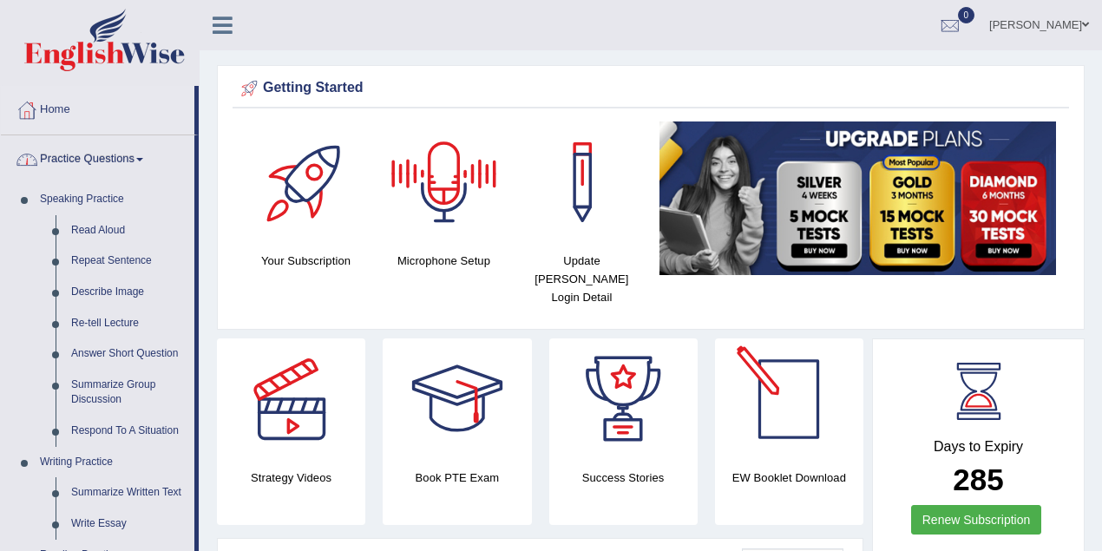
click at [772, 350] on div at bounding box center [788, 398] width 121 height 121
click at [773, 339] on div at bounding box center [788, 398] width 121 height 121
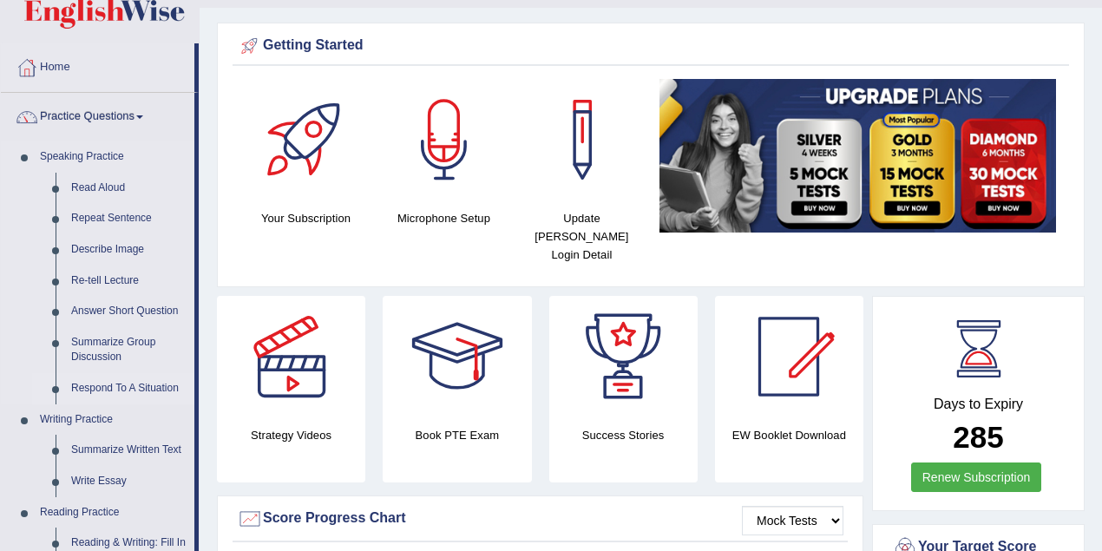
scroll to position [115, 0]
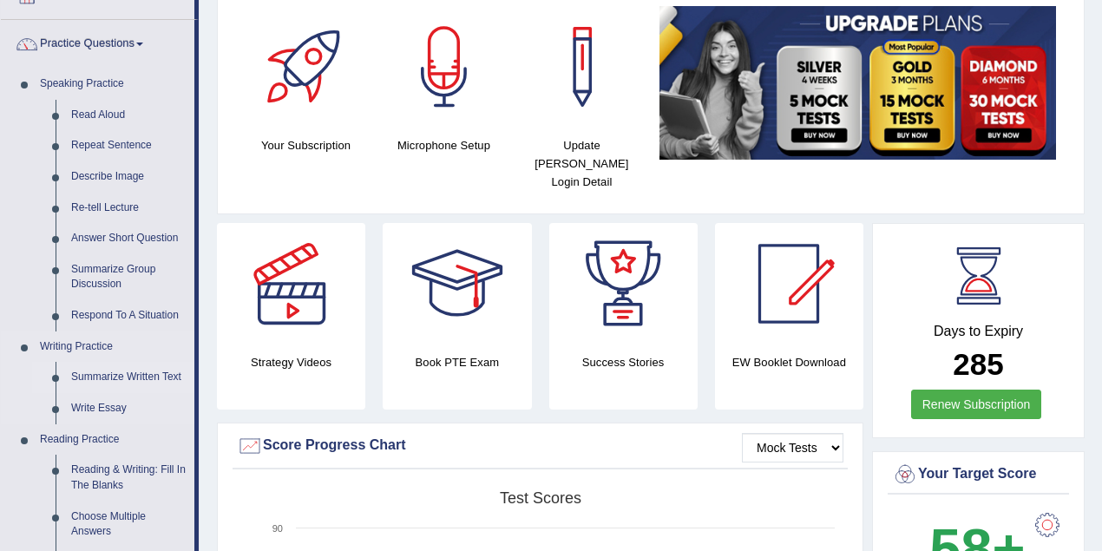
click at [144, 372] on link "Summarize Written Text" at bounding box center [128, 377] width 131 height 31
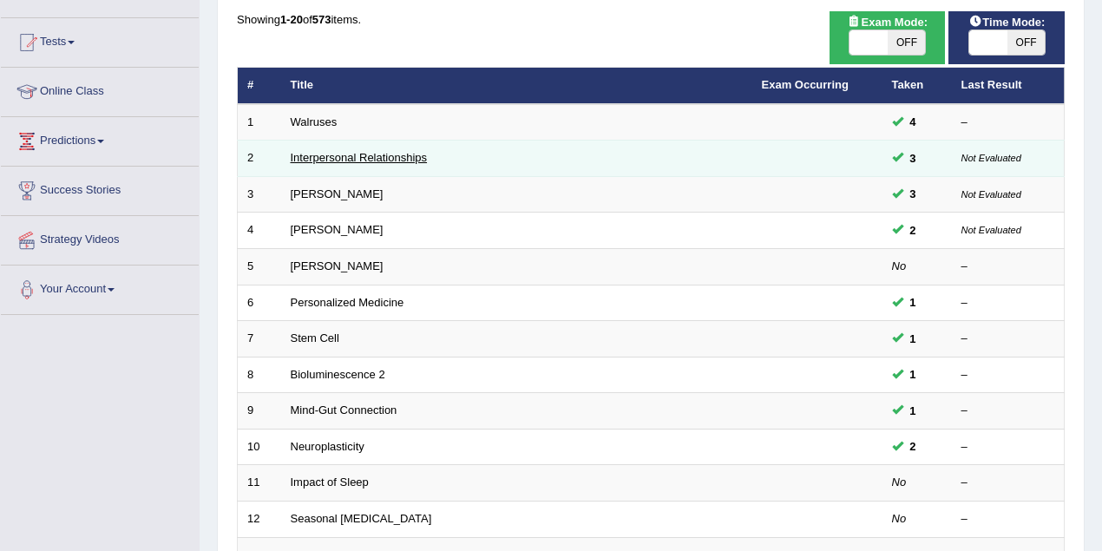
scroll to position [174, 0]
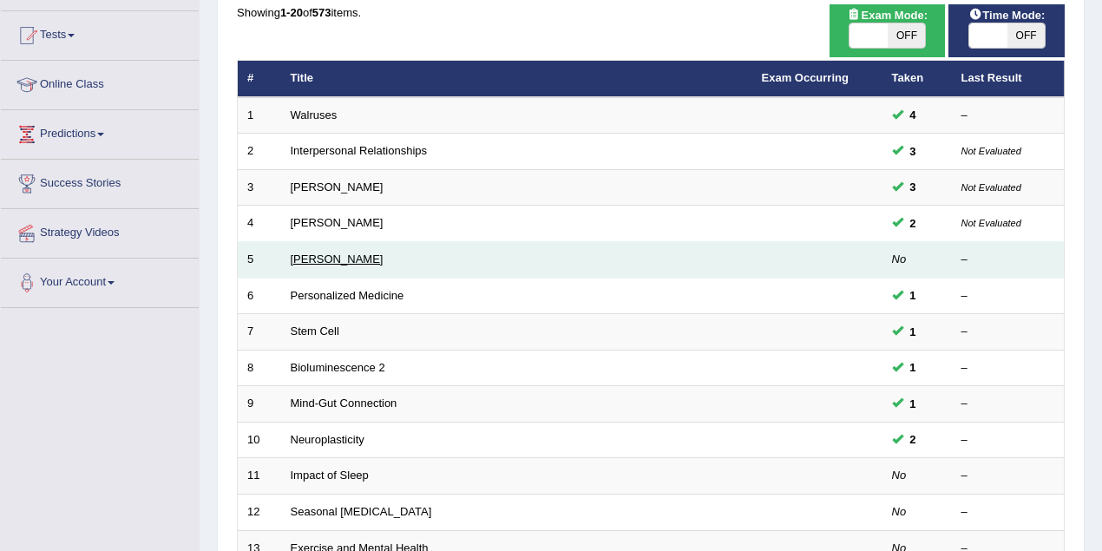
click at [350, 260] on link "[PERSON_NAME]" at bounding box center [337, 259] width 93 height 13
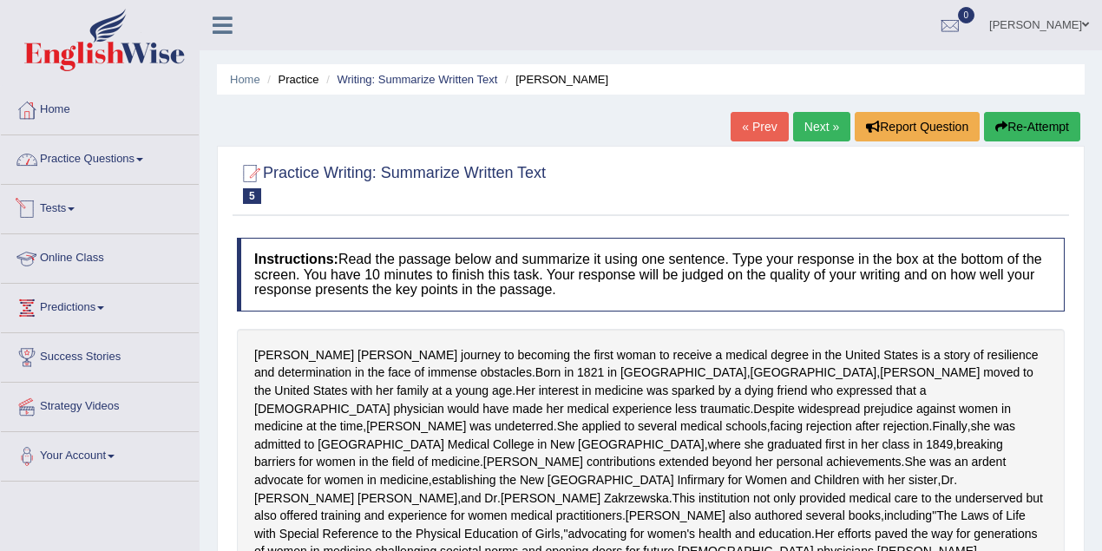
click at [113, 160] on link "Practice Questions" at bounding box center [100, 156] width 198 height 43
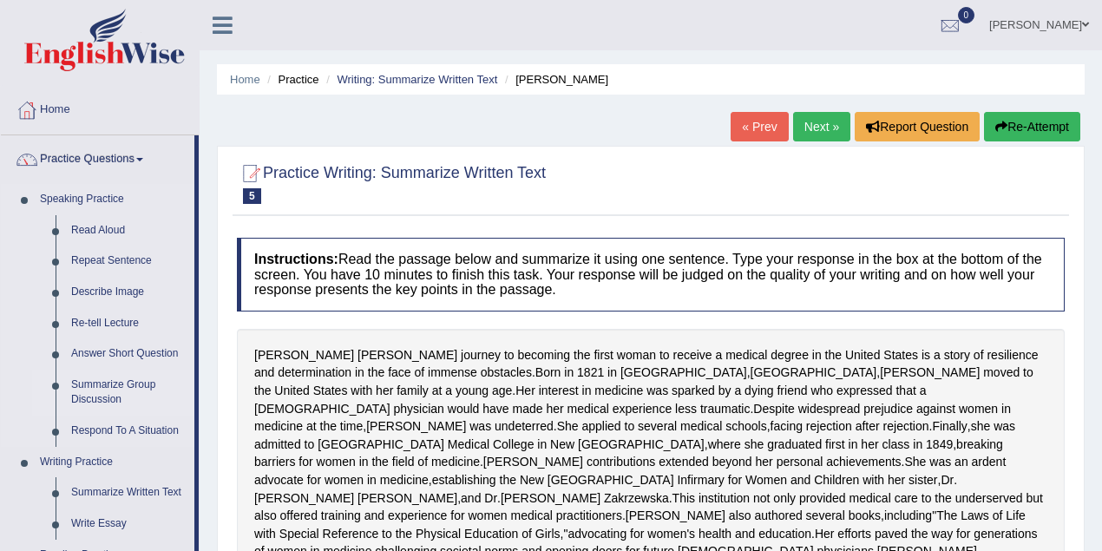
click at [115, 387] on link "Summarize Group Discussion" at bounding box center [128, 393] width 131 height 46
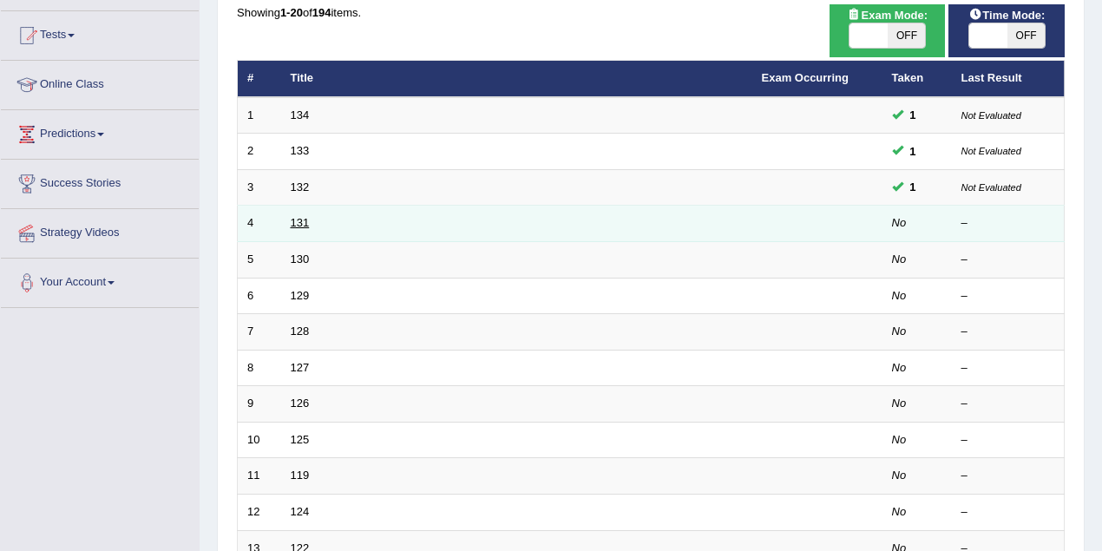
click at [292, 222] on link "131" at bounding box center [300, 222] width 19 height 13
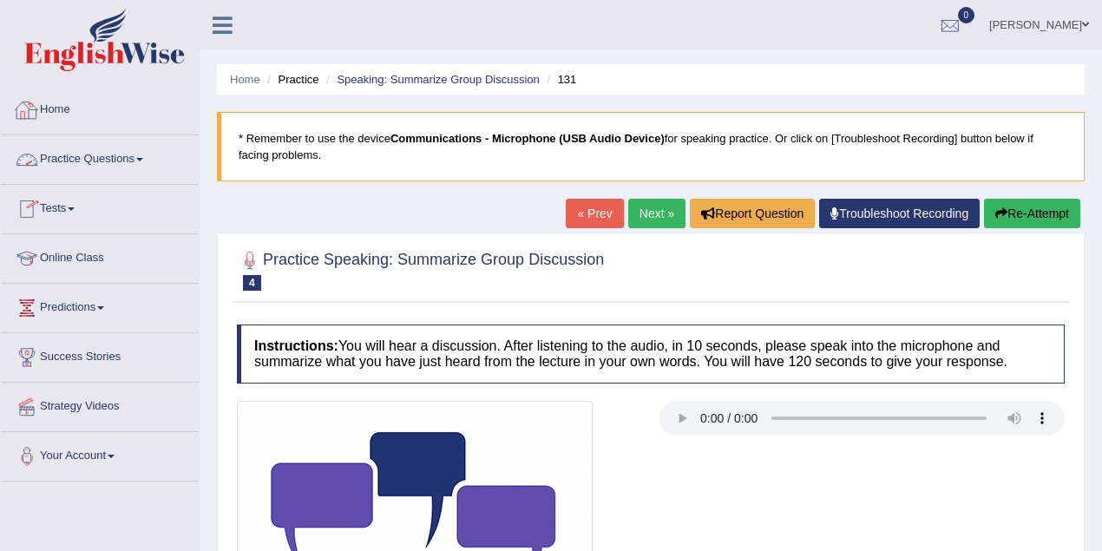
click at [77, 116] on link "Home" at bounding box center [100, 107] width 198 height 43
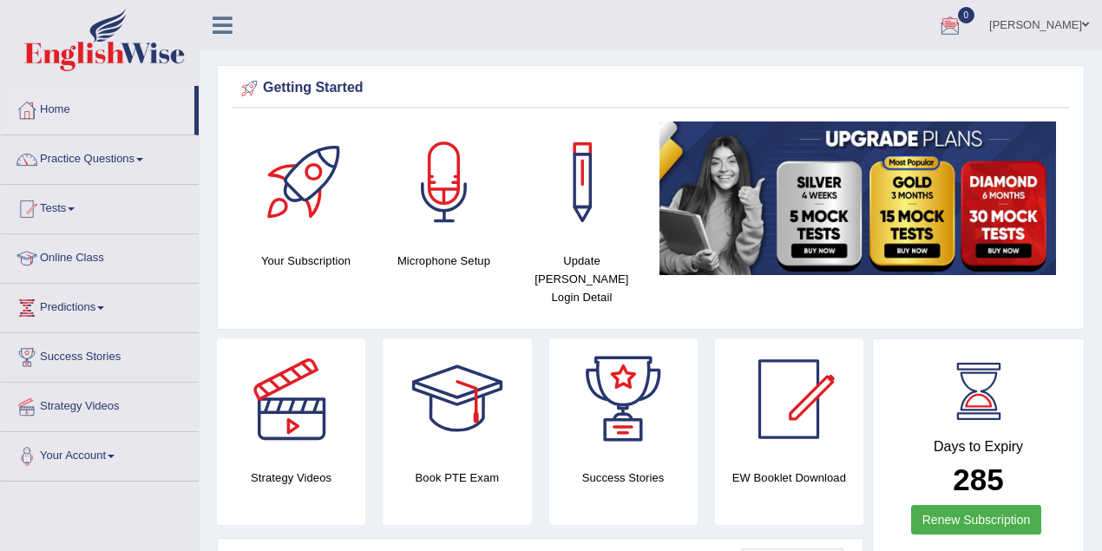
click at [946, 30] on div at bounding box center [950, 26] width 26 height 26
click at [857, 68] on strong "See All Alerts" at bounding box center [840, 73] width 77 height 14
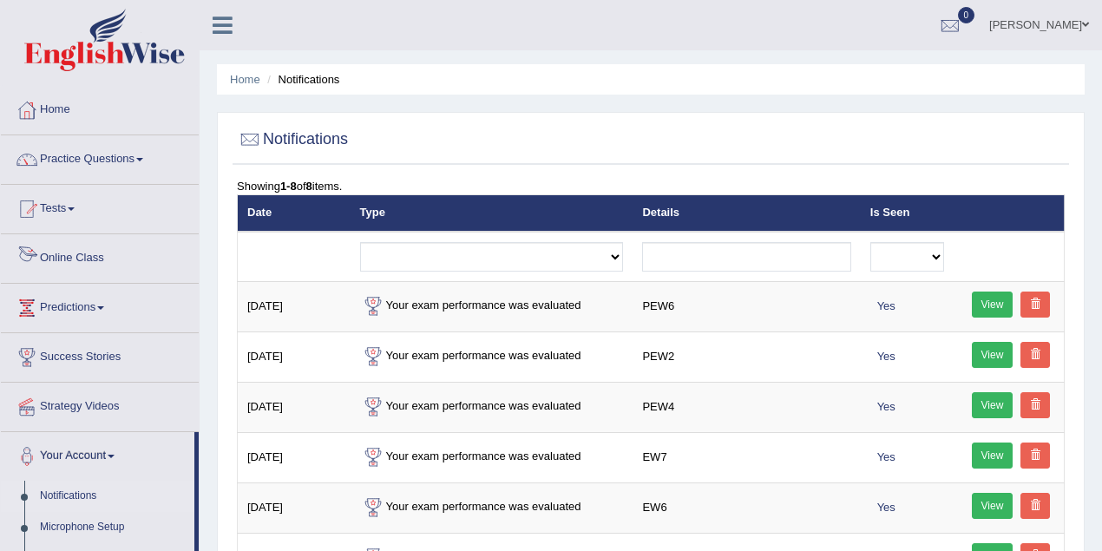
click at [84, 271] on link "Online Class" at bounding box center [100, 255] width 198 height 43
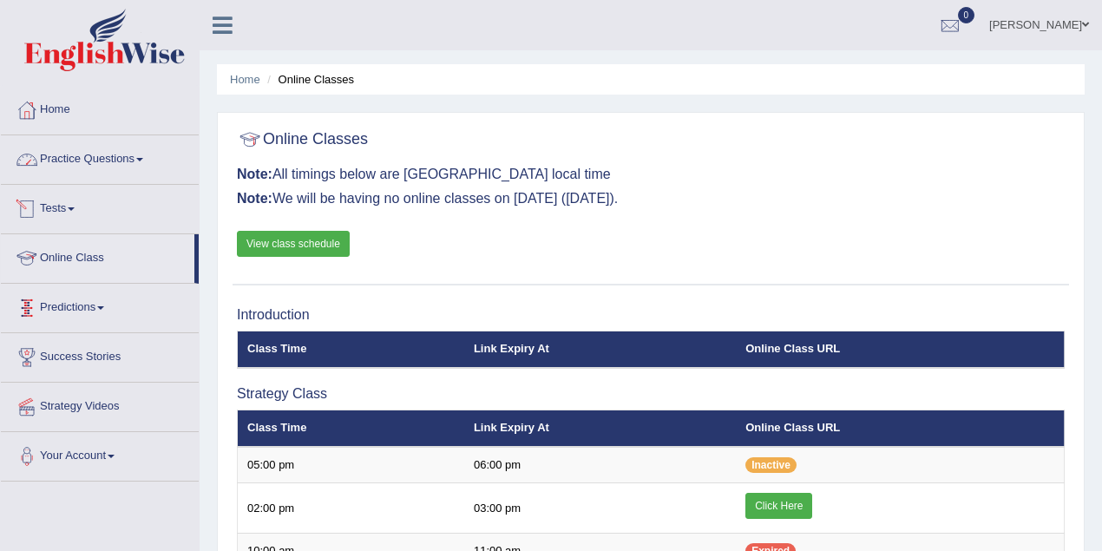
click at [105, 165] on link "Practice Questions" at bounding box center [100, 156] width 198 height 43
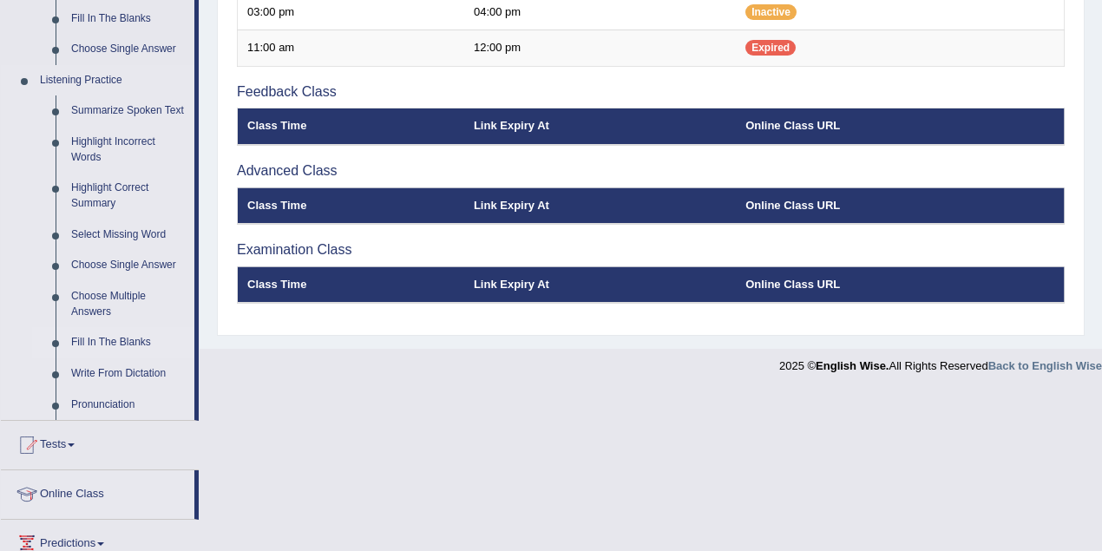
scroll to position [810, 0]
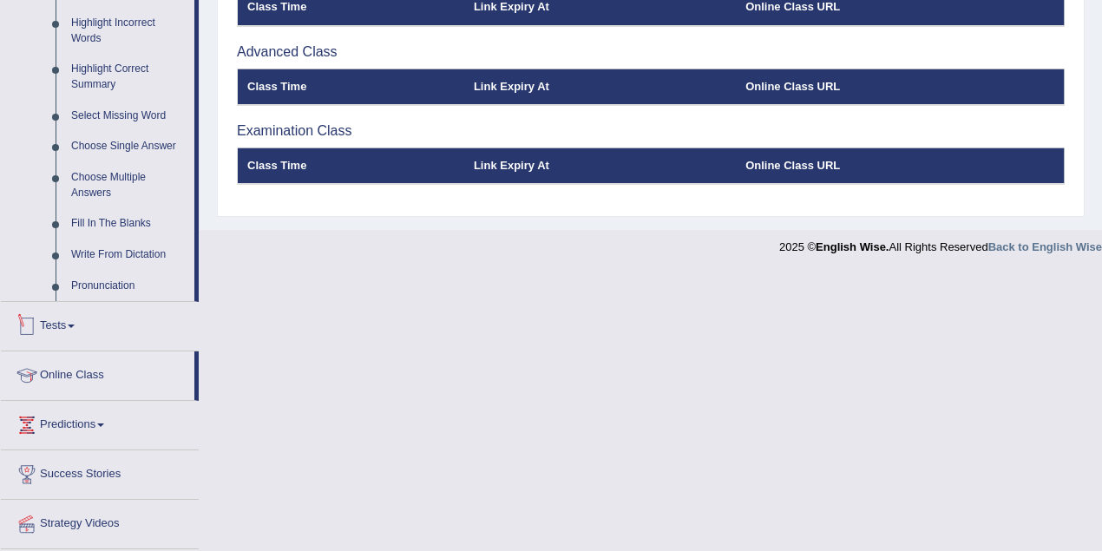
click at [90, 321] on link "Tests" at bounding box center [100, 323] width 198 height 43
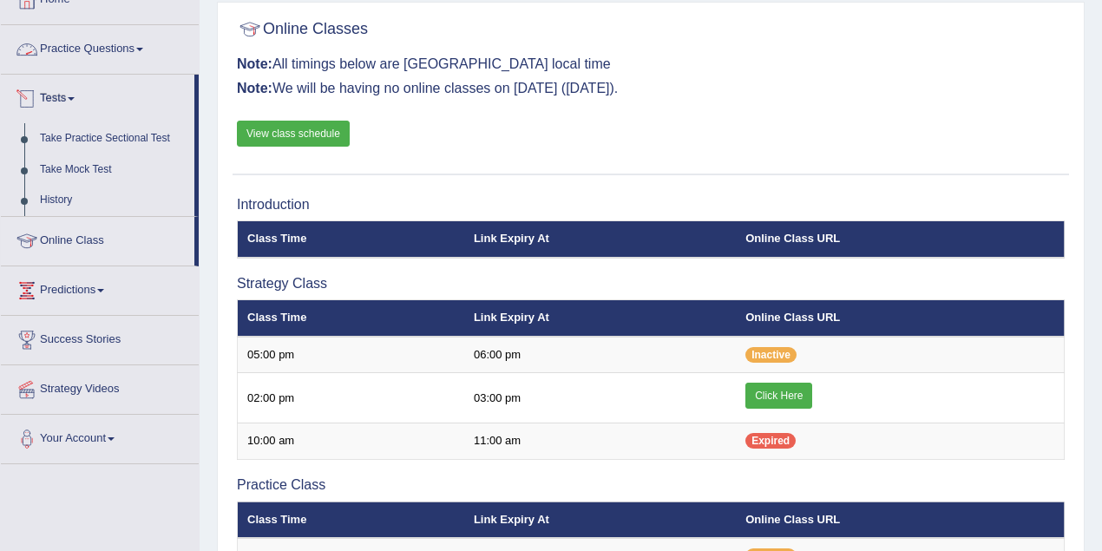
scroll to position [115, 0]
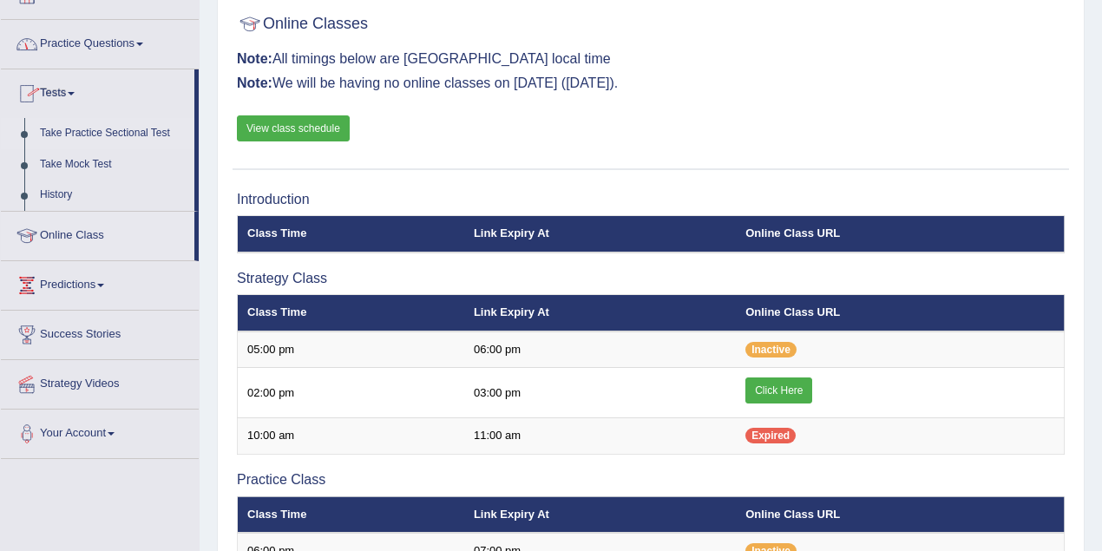
click at [130, 139] on link "Take Practice Sectional Test" at bounding box center [113, 133] width 162 height 31
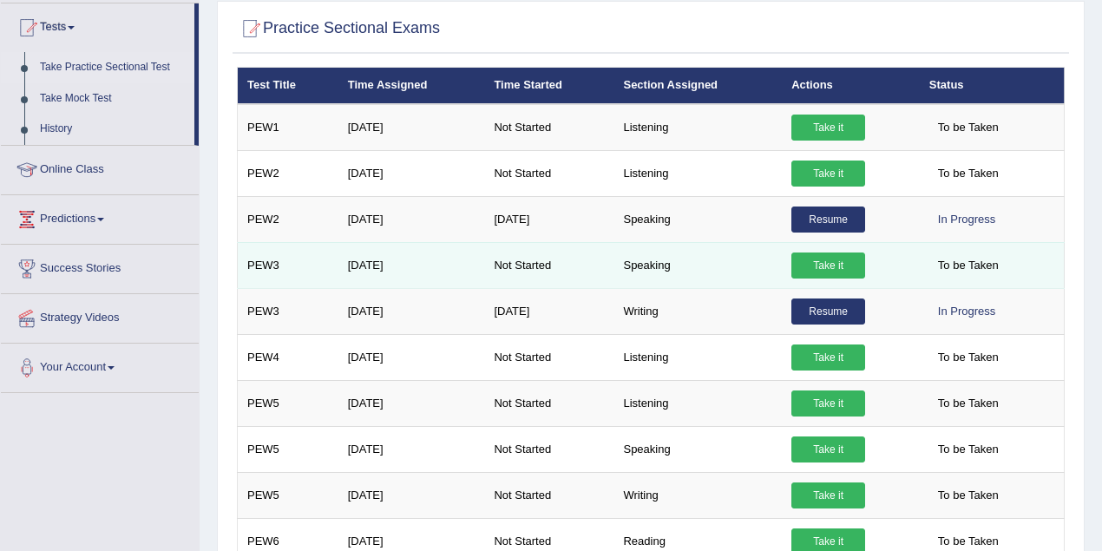
scroll to position [185, 0]
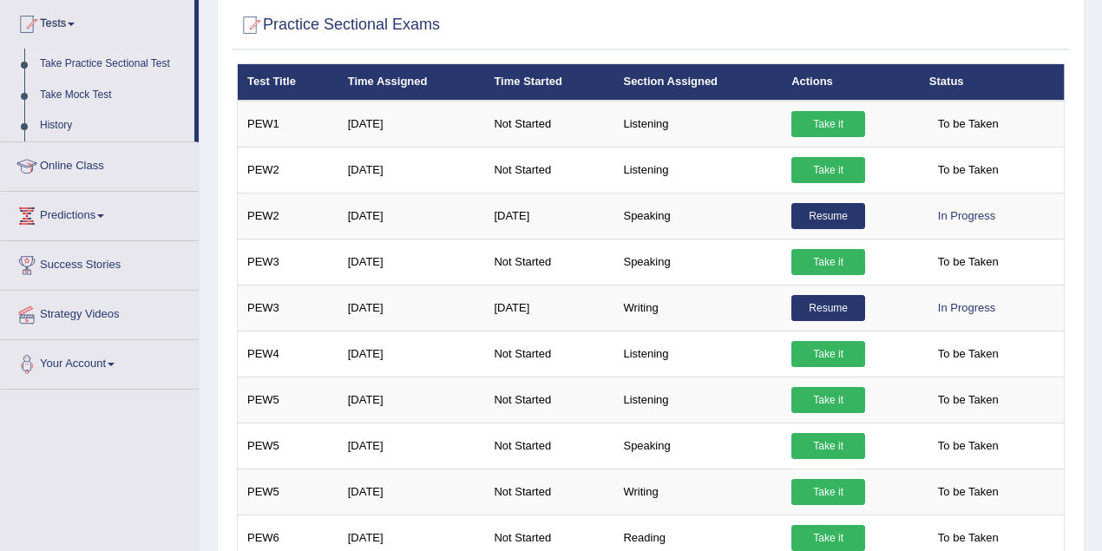
click at [75, 165] on link "Online Class" at bounding box center [100, 163] width 198 height 43
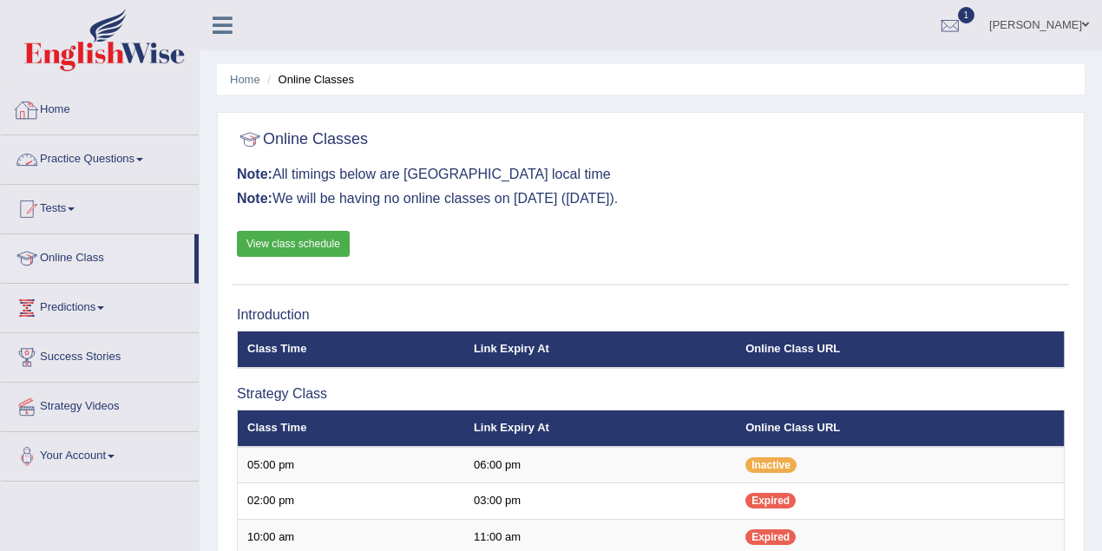
click at [132, 158] on link "Practice Questions" at bounding box center [100, 156] width 198 height 43
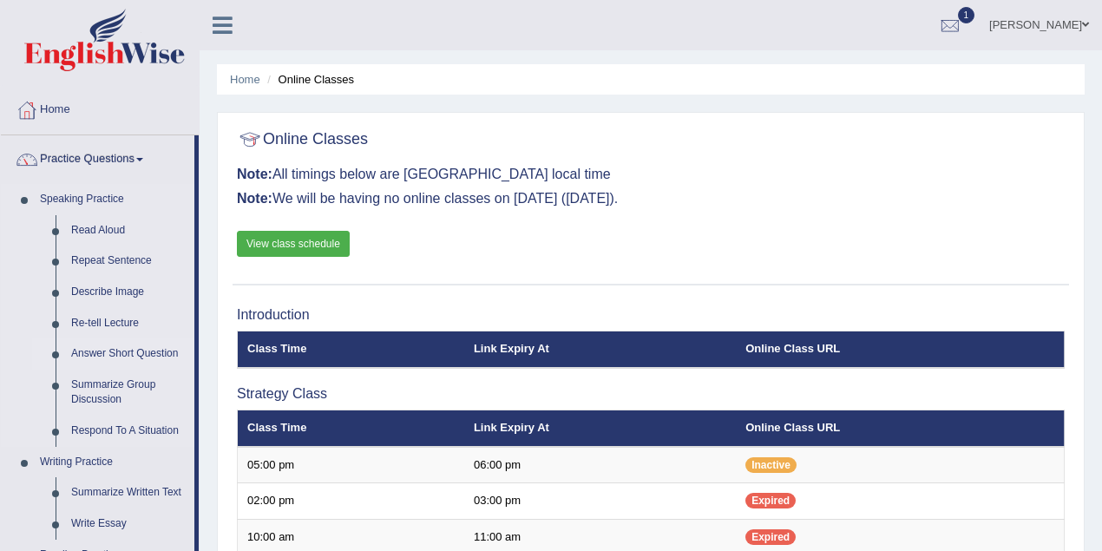
click at [127, 356] on link "Answer Short Question" at bounding box center [128, 353] width 131 height 31
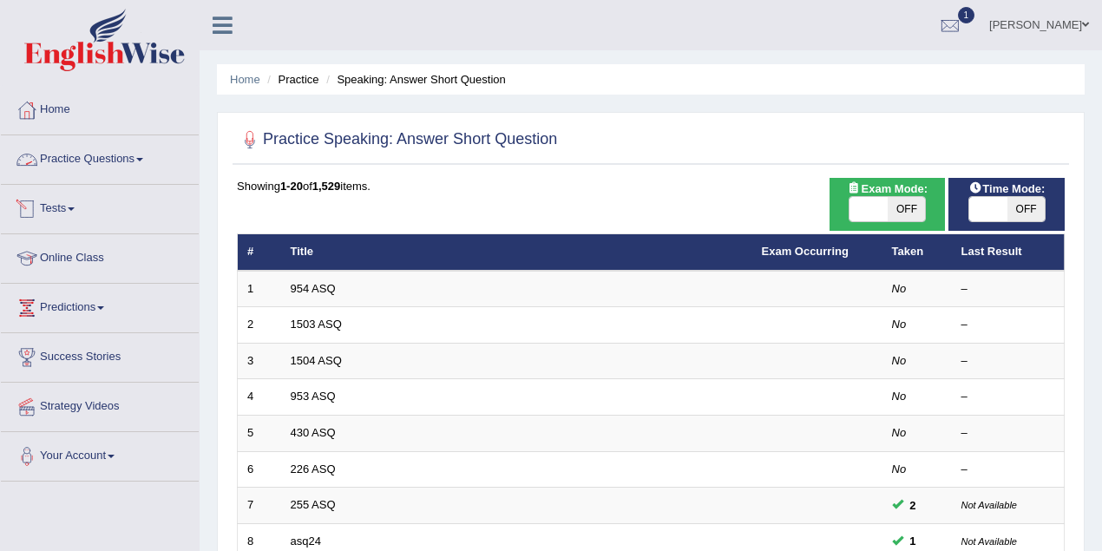
click at [102, 160] on link "Practice Questions" at bounding box center [100, 156] width 198 height 43
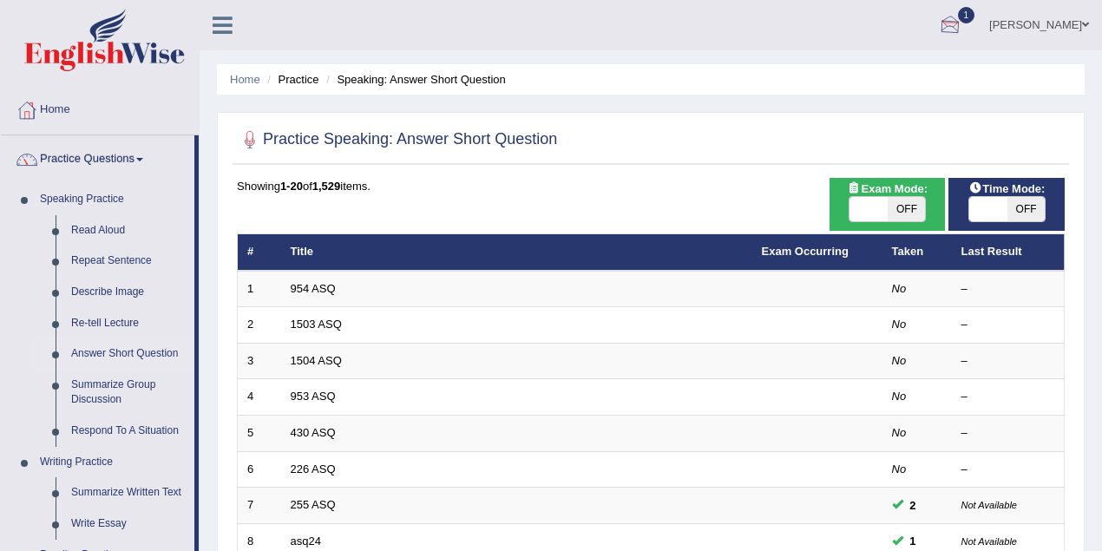
click at [948, 16] on div at bounding box center [950, 26] width 26 height 26
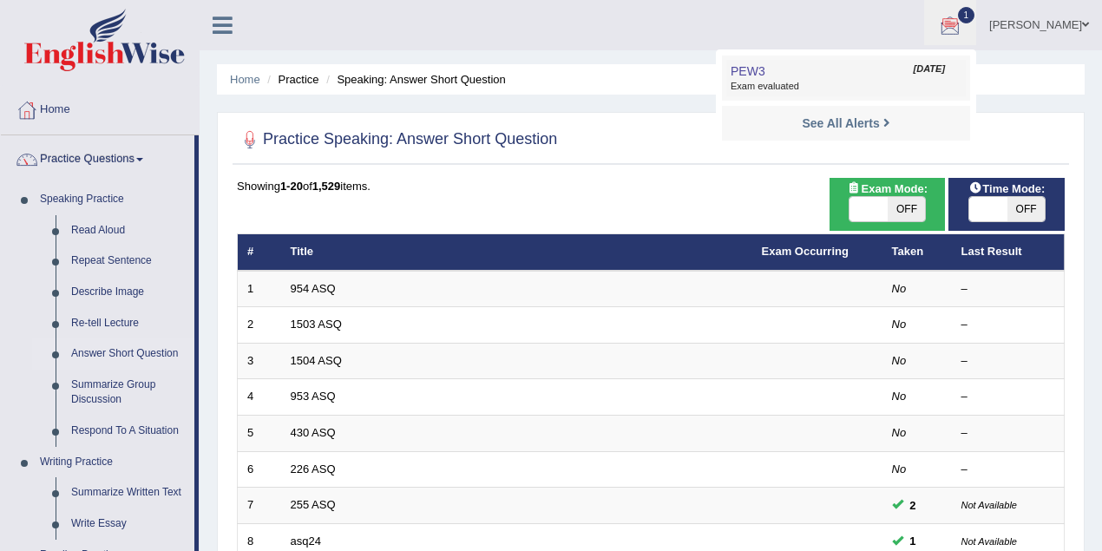
click at [914, 64] on span "[DATE]" at bounding box center [929, 69] width 31 height 14
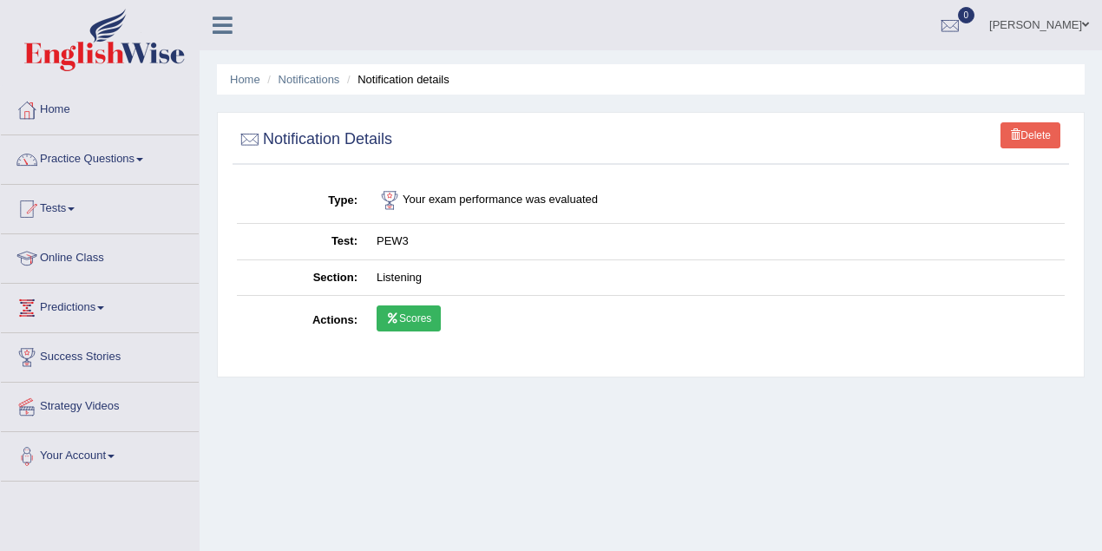
click at [417, 316] on link "Scores" at bounding box center [409, 318] width 64 height 26
click at [417, 314] on link "Scores" at bounding box center [409, 318] width 64 height 26
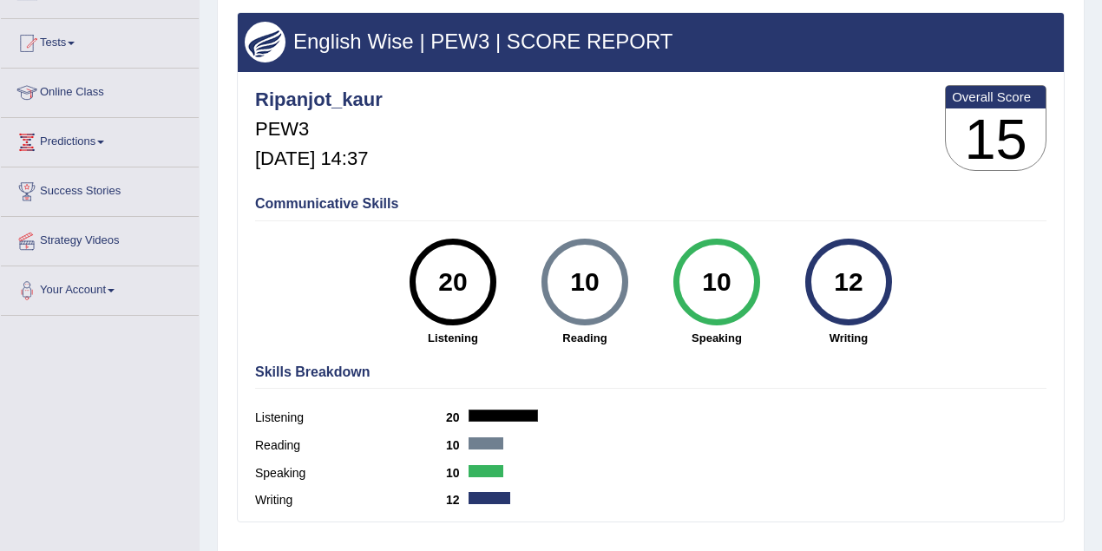
scroll to position [57, 0]
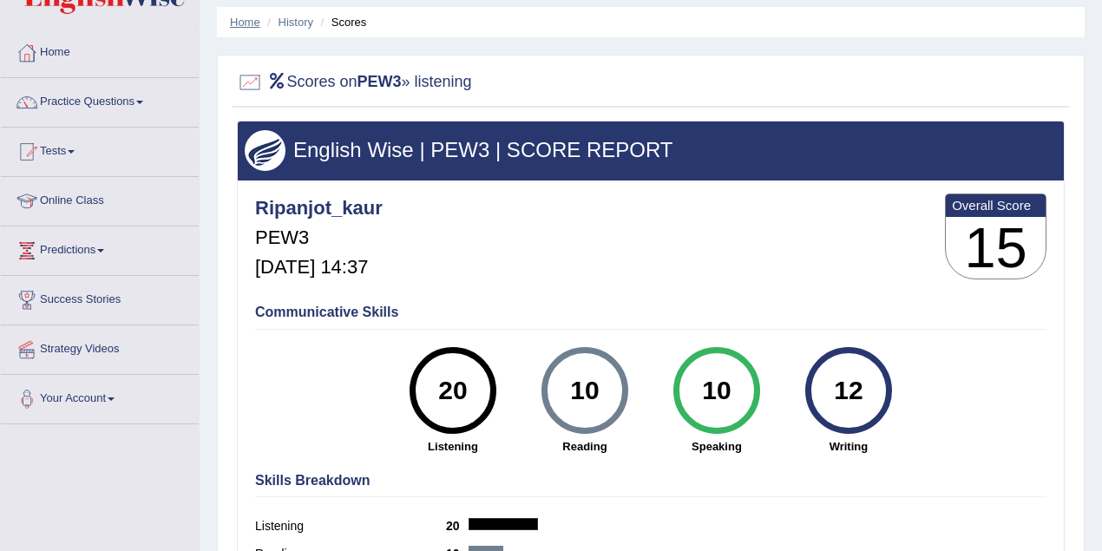
click at [256, 17] on link "Home" at bounding box center [245, 22] width 30 height 13
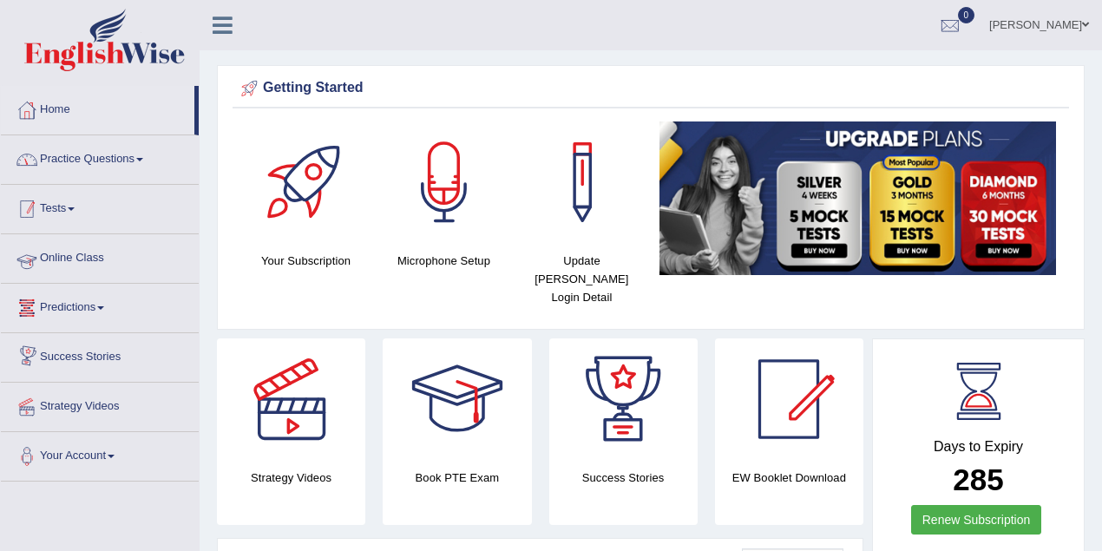
click at [94, 156] on link "Practice Questions" at bounding box center [100, 156] width 198 height 43
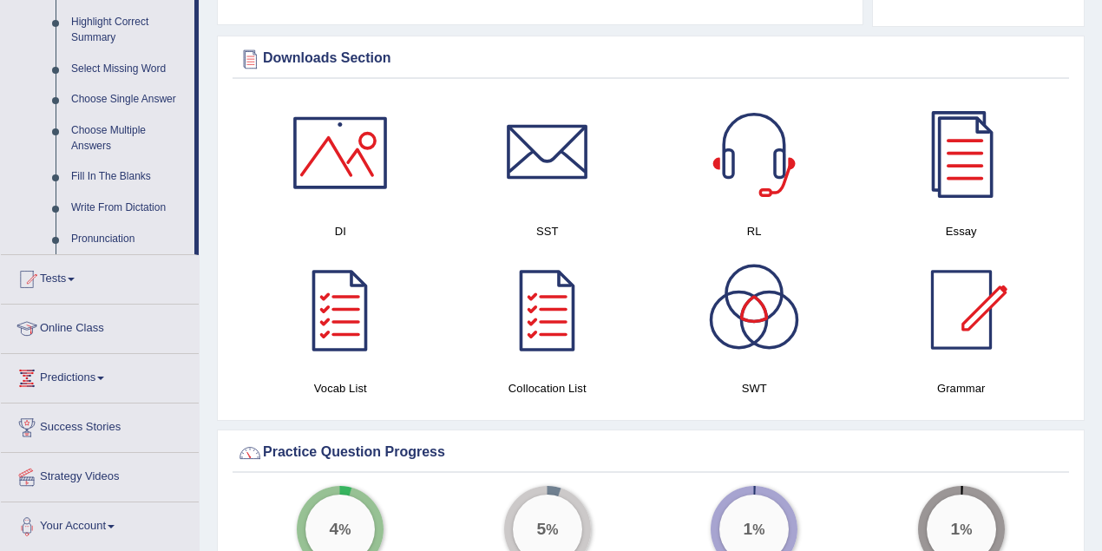
scroll to position [983, 0]
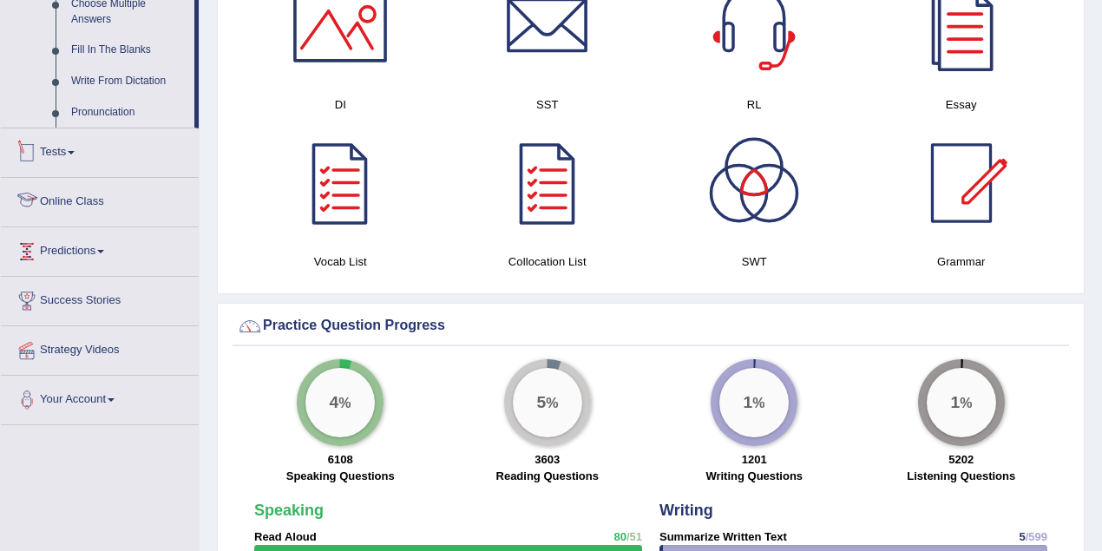
click at [66, 160] on link "Tests" at bounding box center [100, 149] width 198 height 43
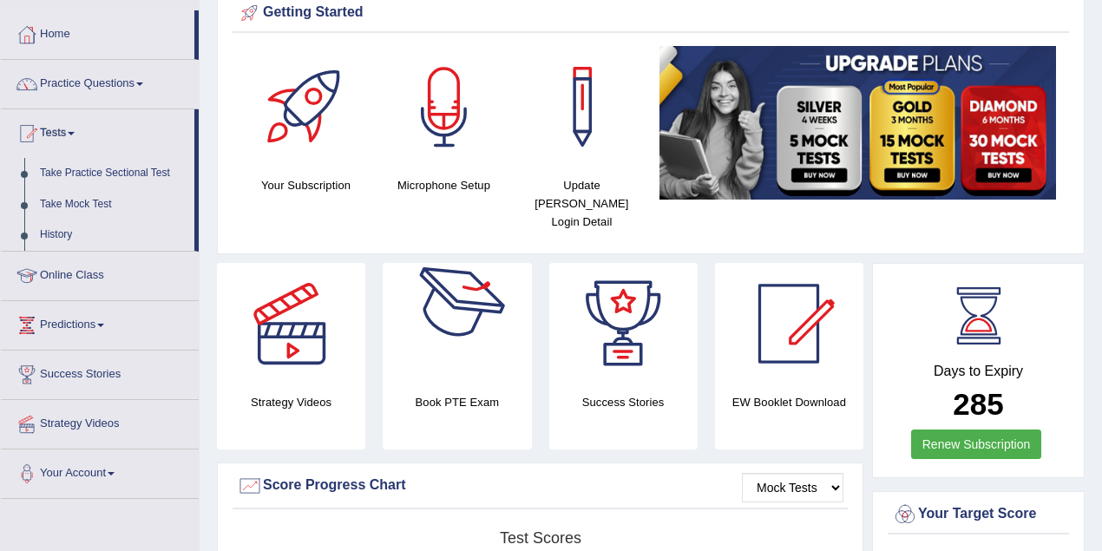
scroll to position [0, 0]
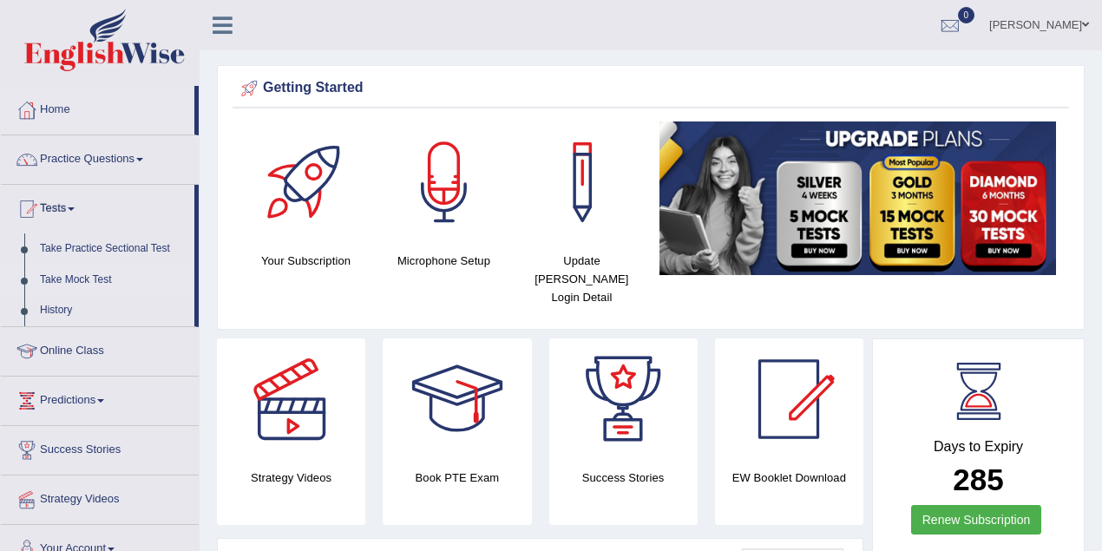
click at [92, 281] on link "Take Mock Test" at bounding box center [113, 280] width 162 height 31
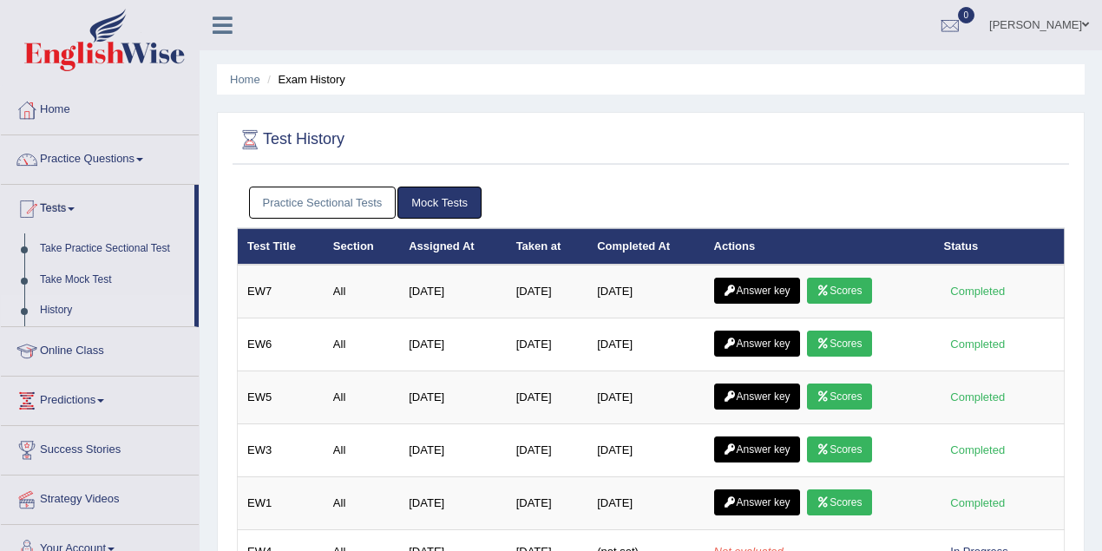
click at [752, 290] on link "Answer key" at bounding box center [757, 291] width 86 height 26
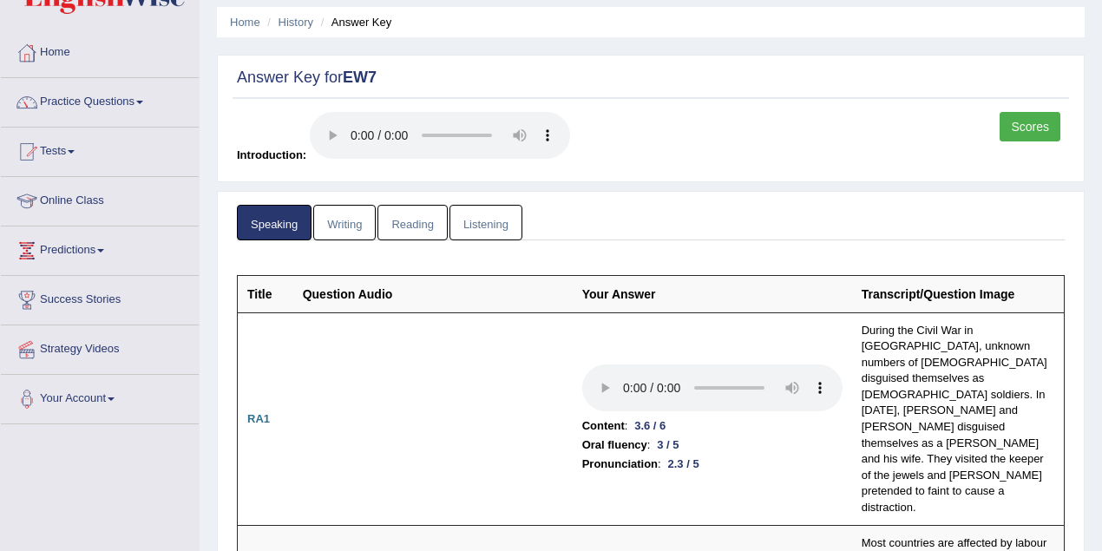
click at [485, 214] on link "Listening" at bounding box center [486, 223] width 73 height 36
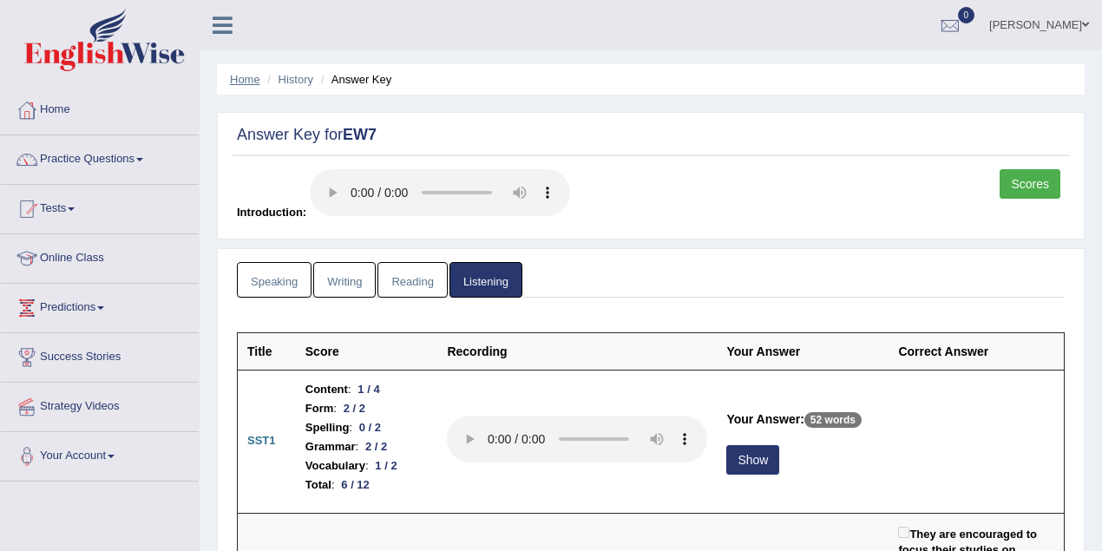
click at [241, 82] on link "Home" at bounding box center [245, 79] width 30 height 13
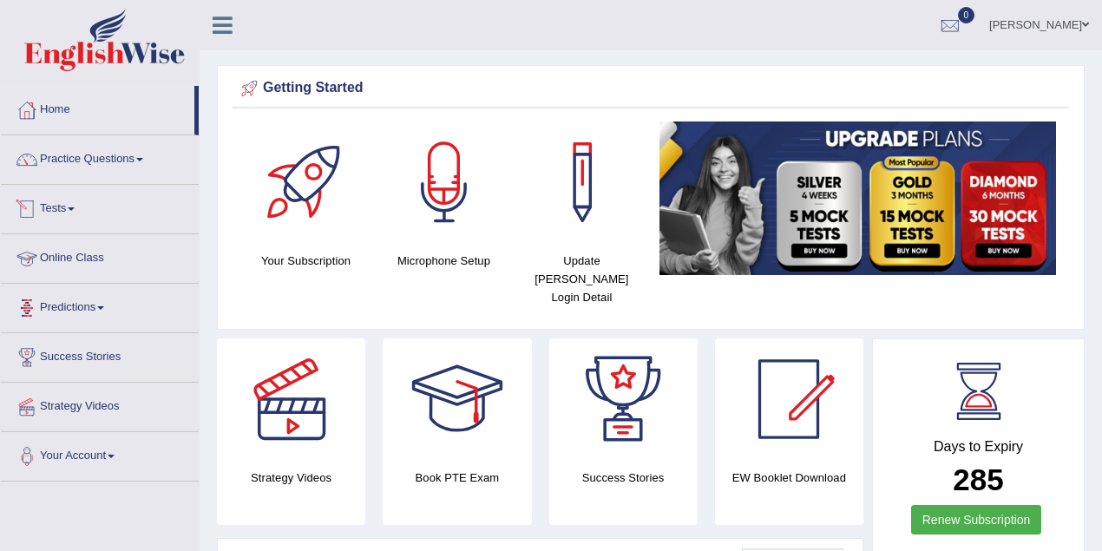
click at [89, 198] on link "Tests" at bounding box center [100, 206] width 198 height 43
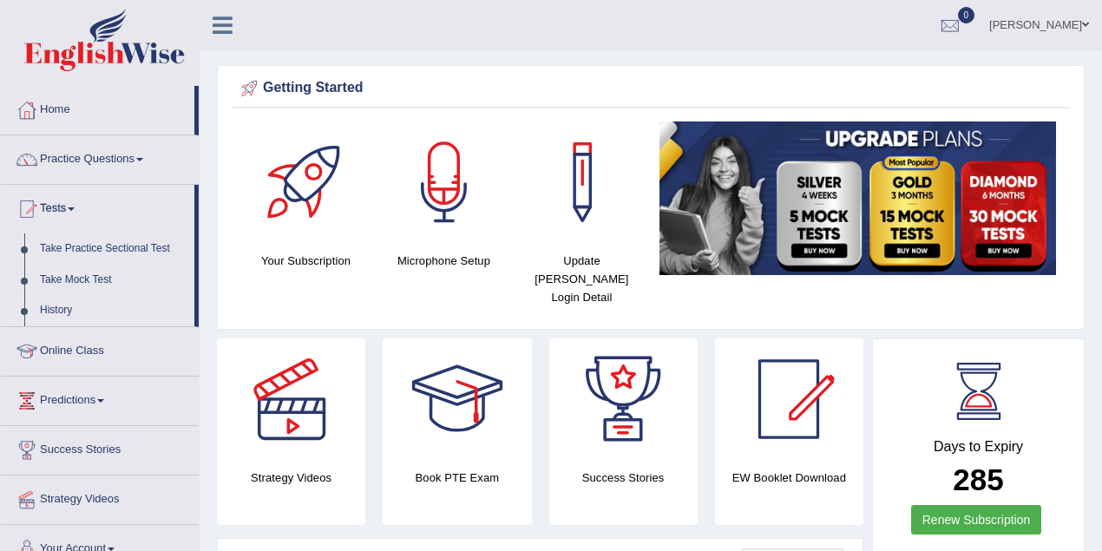
click at [78, 308] on link "History" at bounding box center [113, 310] width 162 height 31
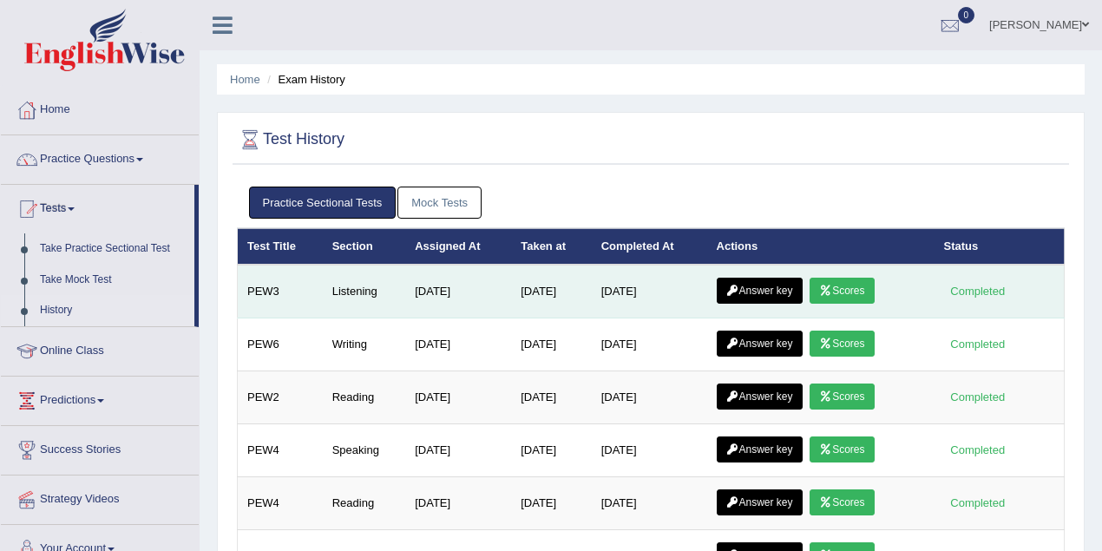
click at [750, 288] on link "Answer key" at bounding box center [760, 291] width 86 height 26
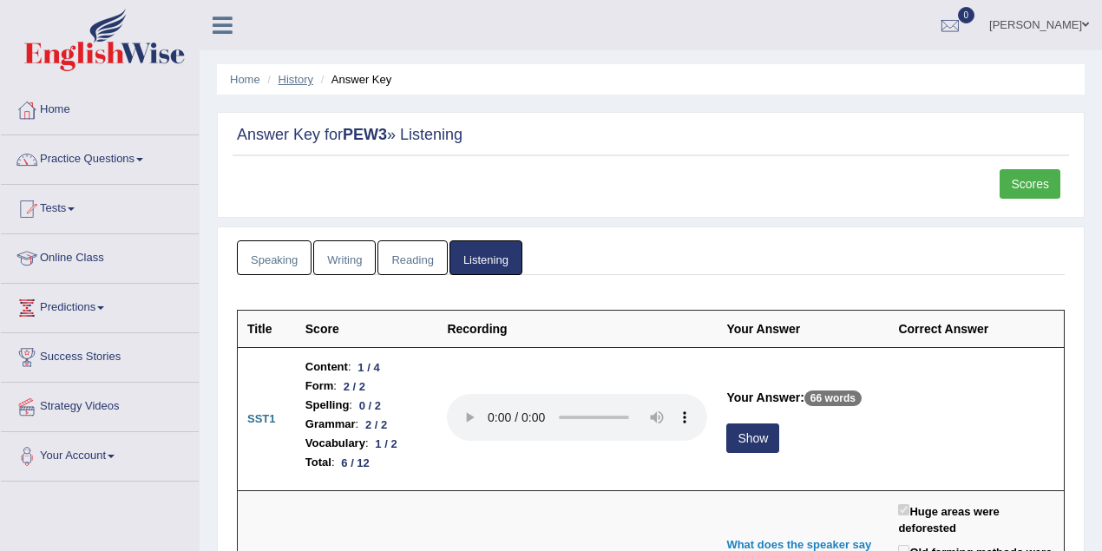
click at [301, 81] on link "History" at bounding box center [296, 79] width 35 height 13
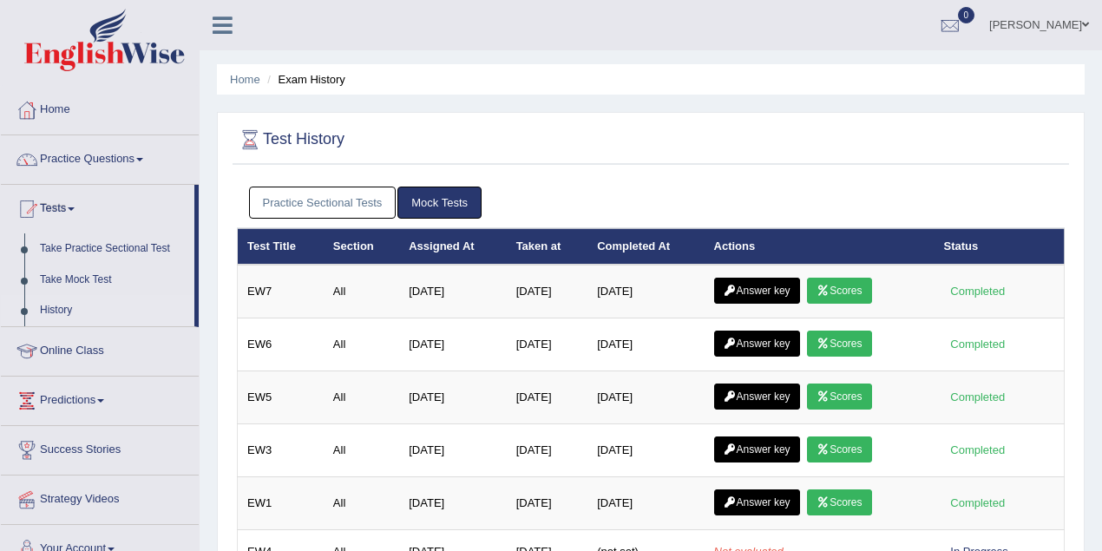
click at [341, 202] on link "Practice Sectional Tests" at bounding box center [323, 203] width 148 height 32
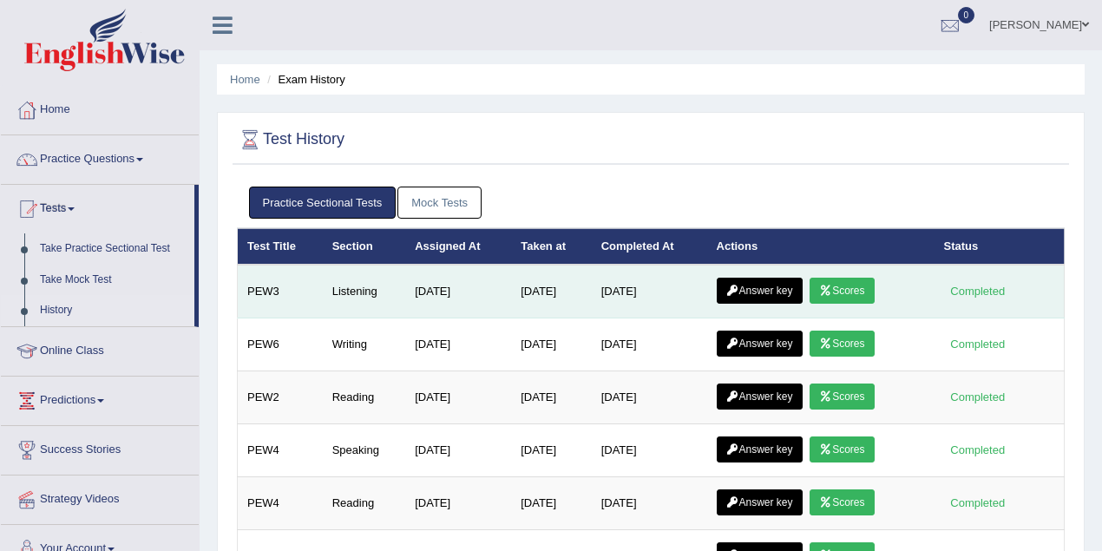
click at [839, 293] on link "Scores" at bounding box center [842, 291] width 64 height 26
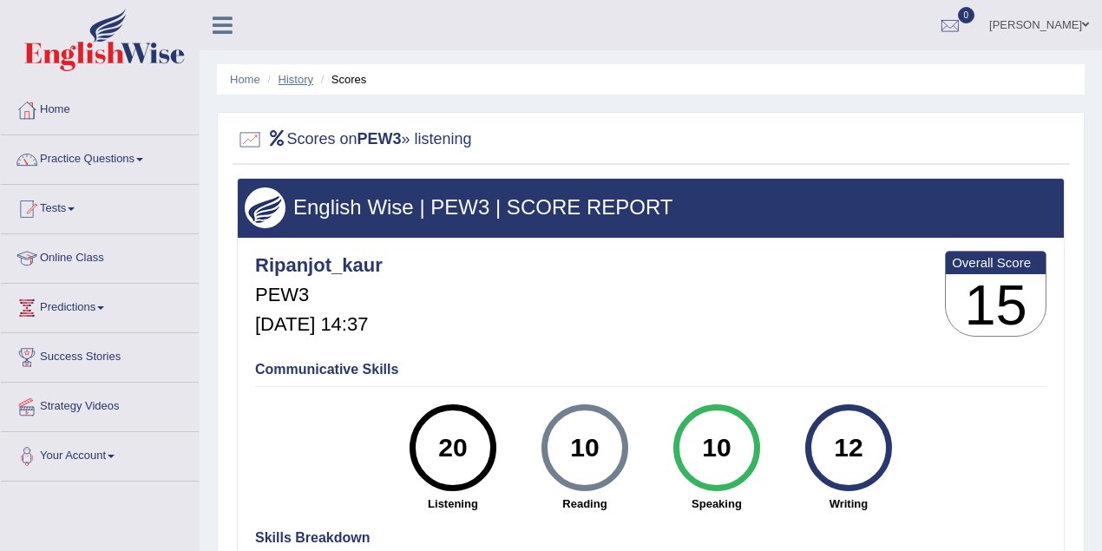
click at [299, 82] on link "History" at bounding box center [296, 79] width 35 height 13
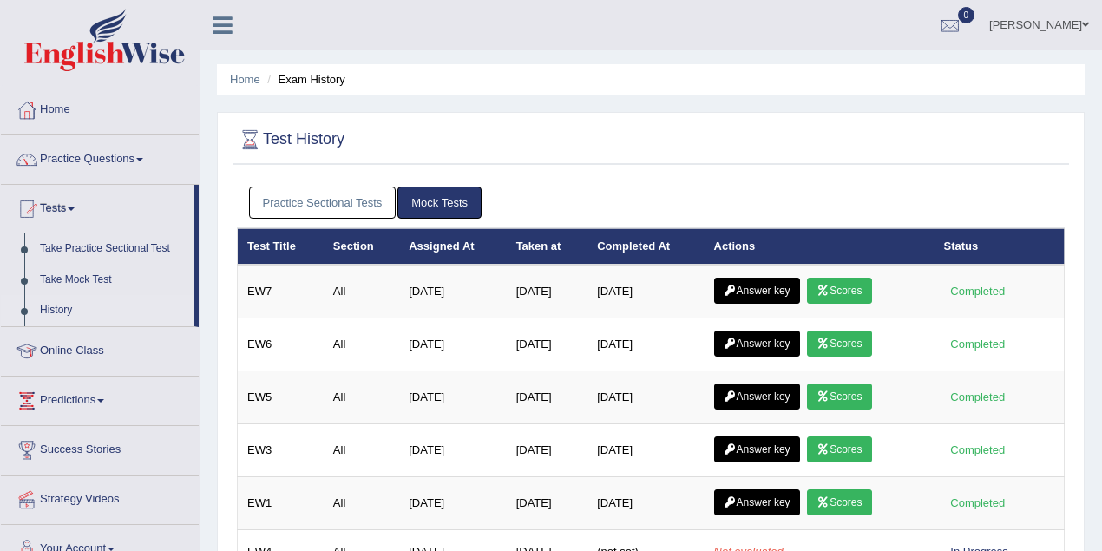
click at [765, 290] on link "Answer key" at bounding box center [757, 291] width 86 height 26
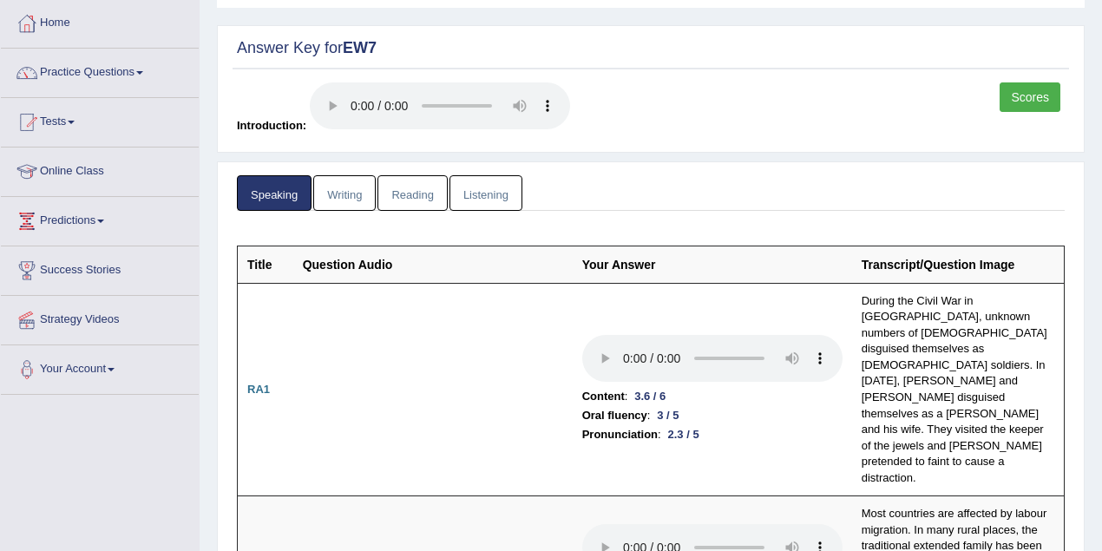
scroll to position [57, 0]
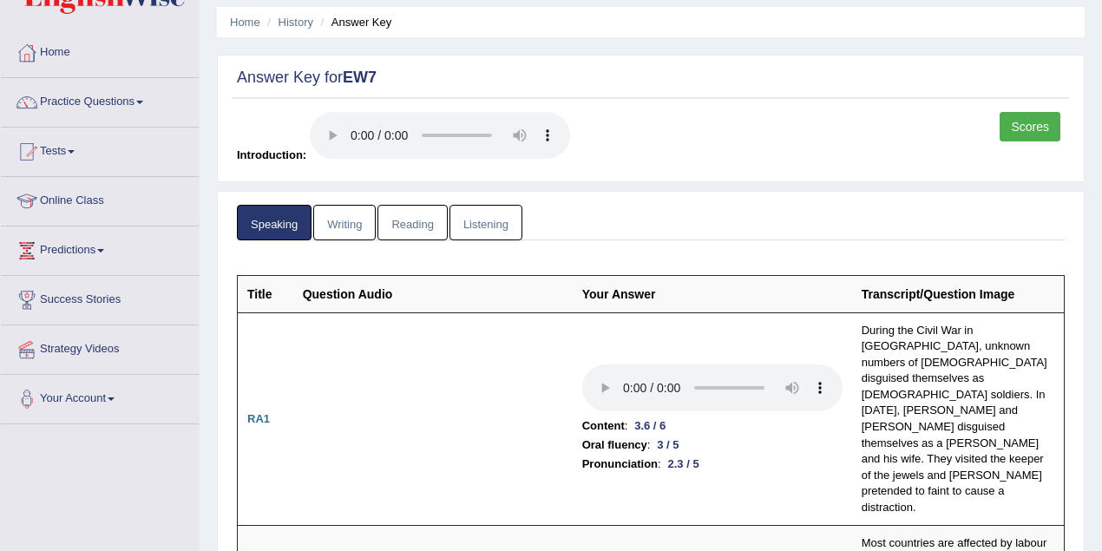
click at [509, 222] on link "Listening" at bounding box center [486, 223] width 73 height 36
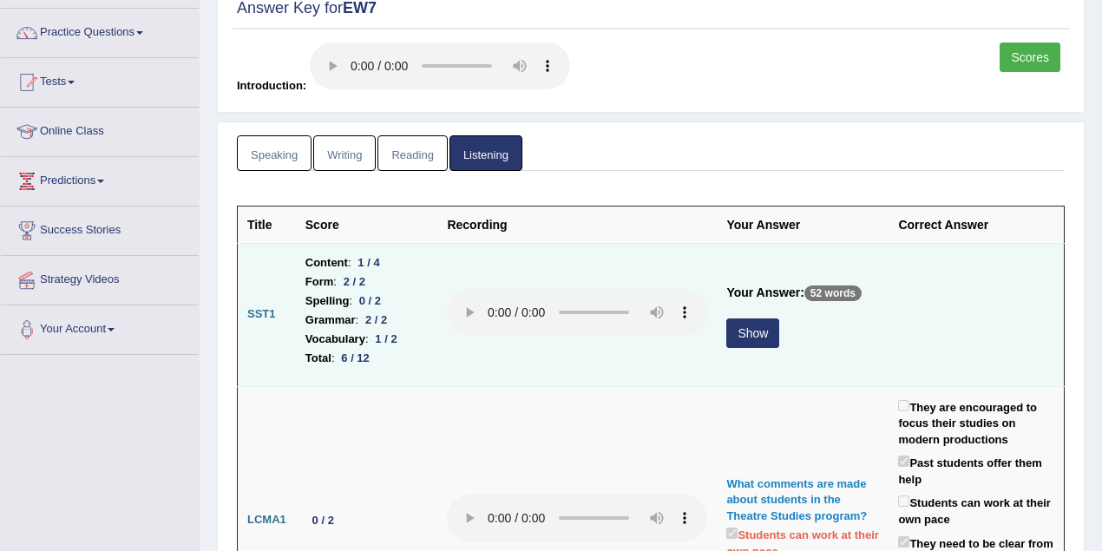
scroll to position [174, 0]
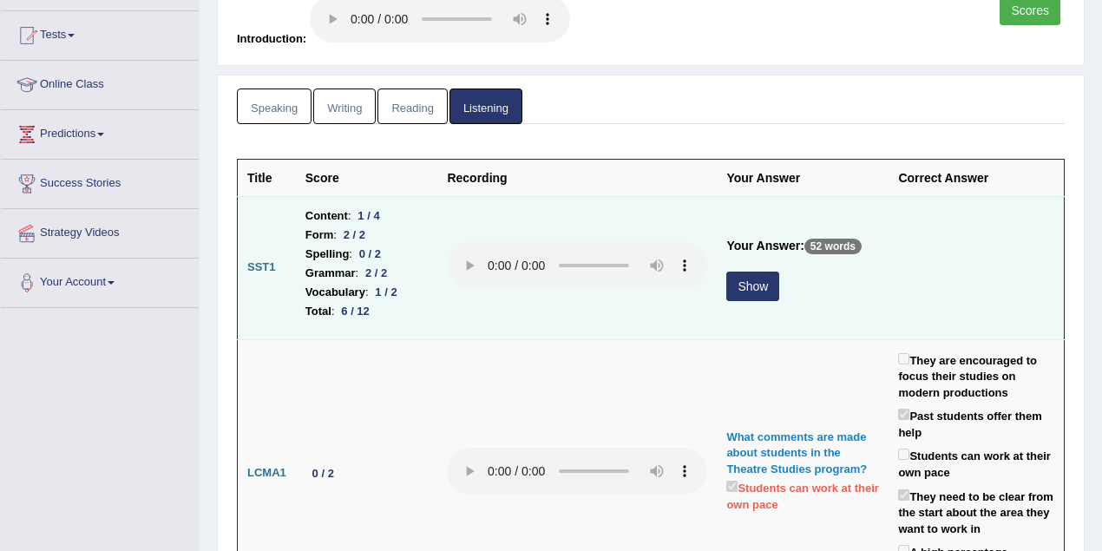
click at [752, 286] on button "Show" at bounding box center [752, 287] width 53 height 30
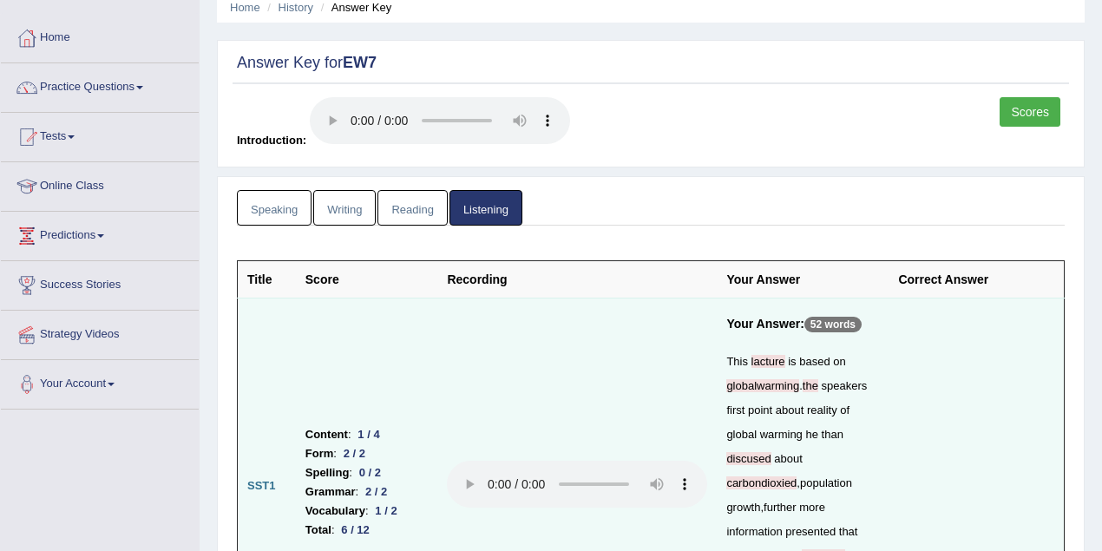
scroll to position [0, 0]
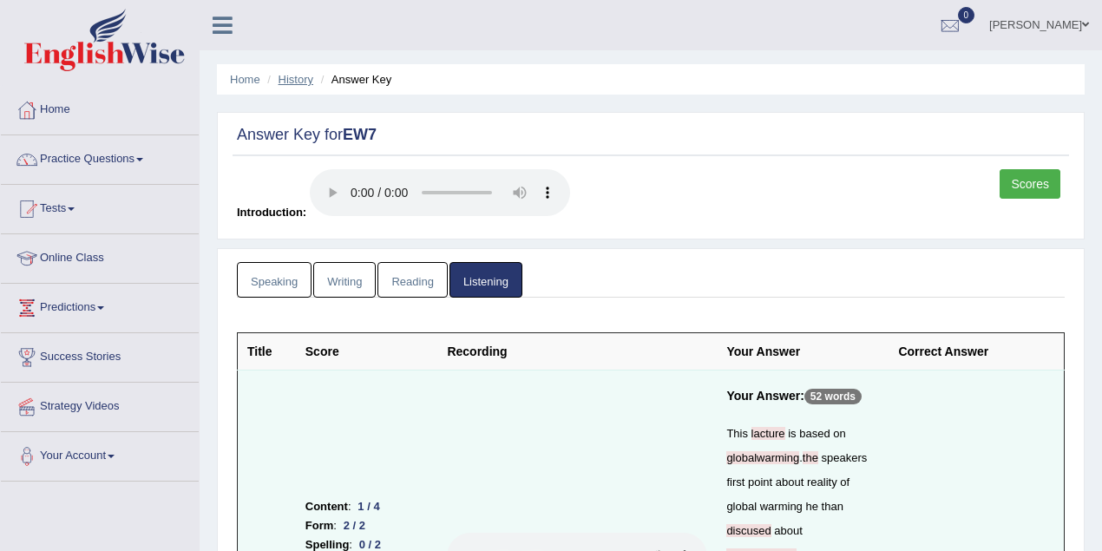
click at [307, 80] on link "History" at bounding box center [296, 79] width 35 height 13
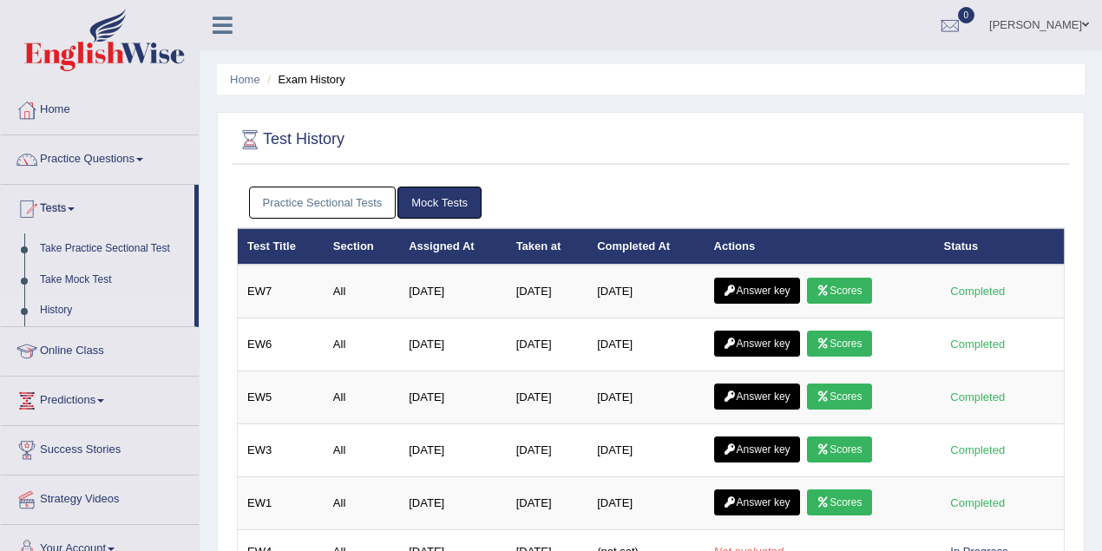
click at [361, 196] on link "Practice Sectional Tests" at bounding box center [323, 203] width 148 height 32
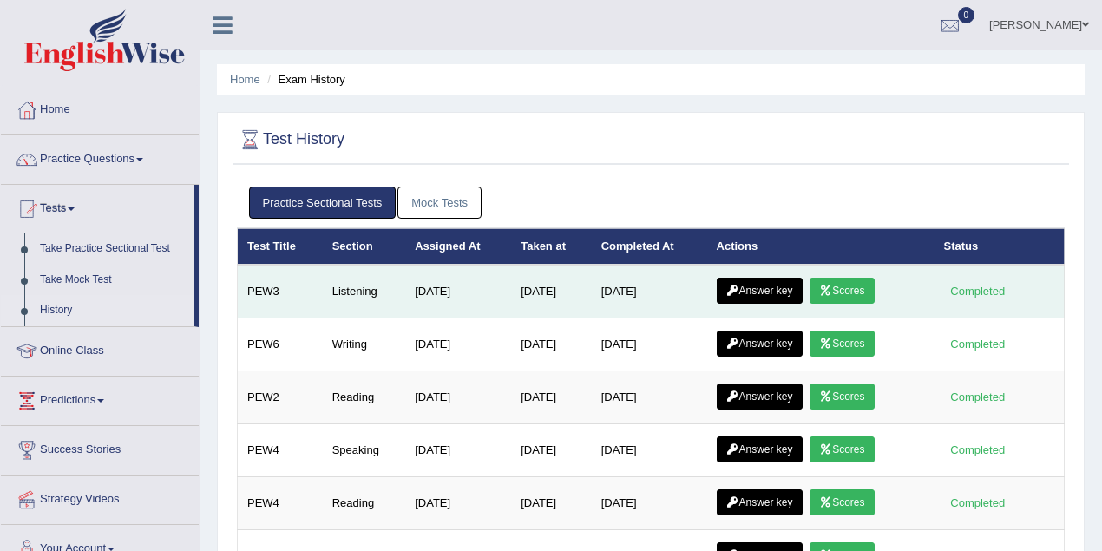
click at [746, 284] on link "Answer key" at bounding box center [760, 291] width 86 height 26
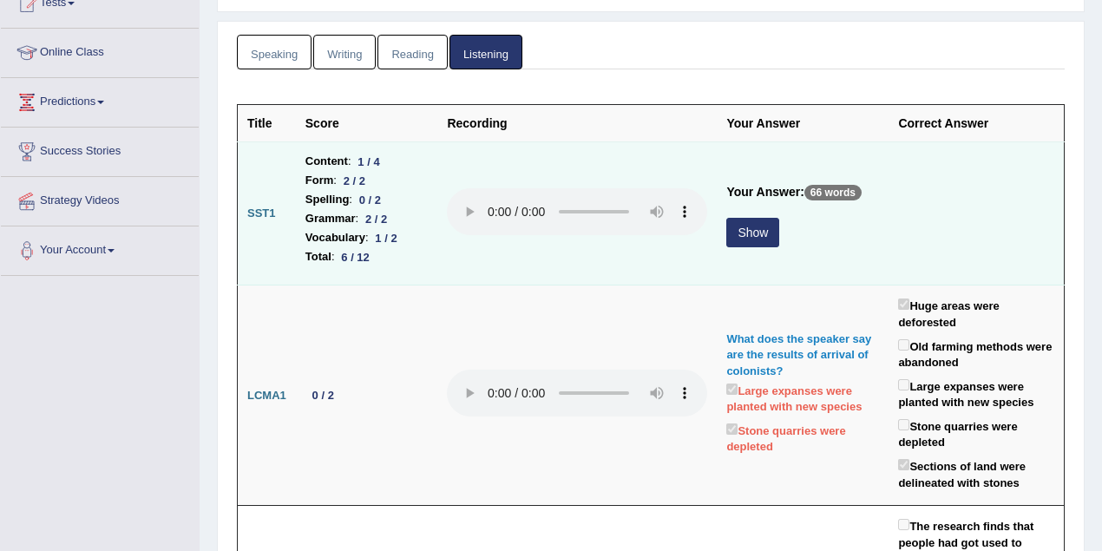
scroll to position [231, 0]
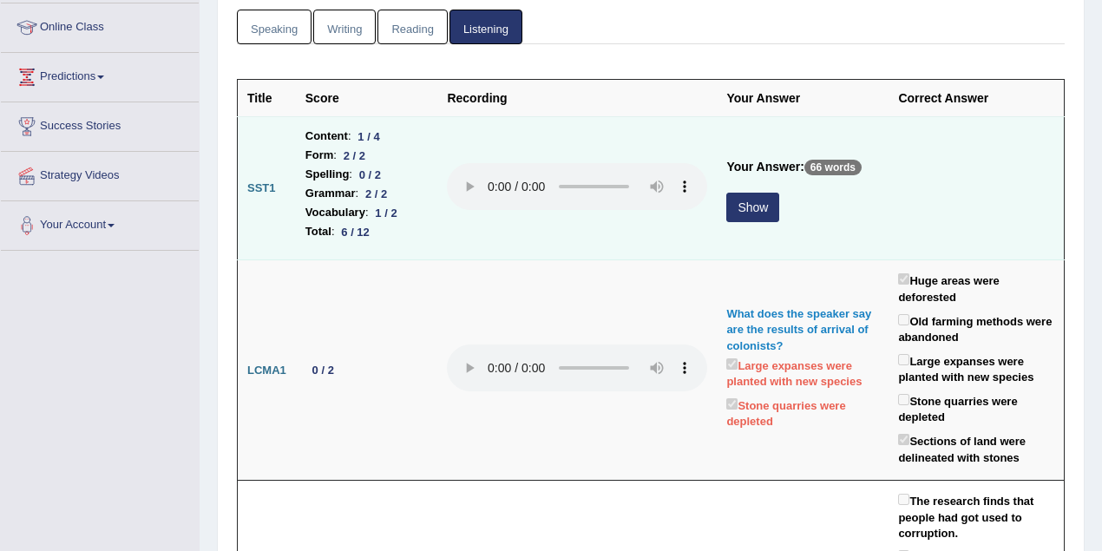
click at [736, 203] on button "Show" at bounding box center [752, 208] width 53 height 30
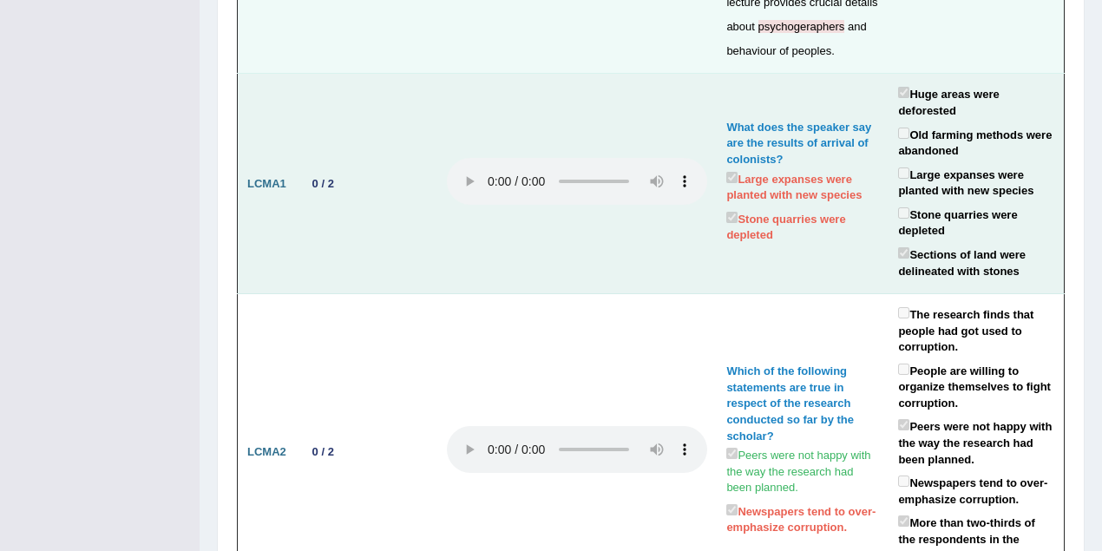
scroll to position [752, 0]
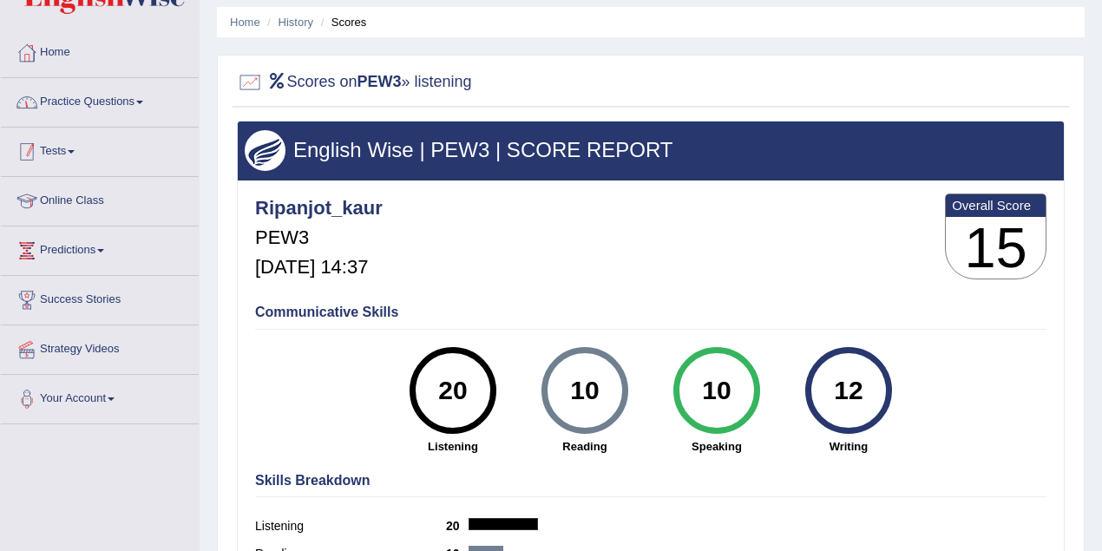
scroll to position [57, 0]
click at [118, 101] on link "Practice Questions" at bounding box center [100, 99] width 198 height 43
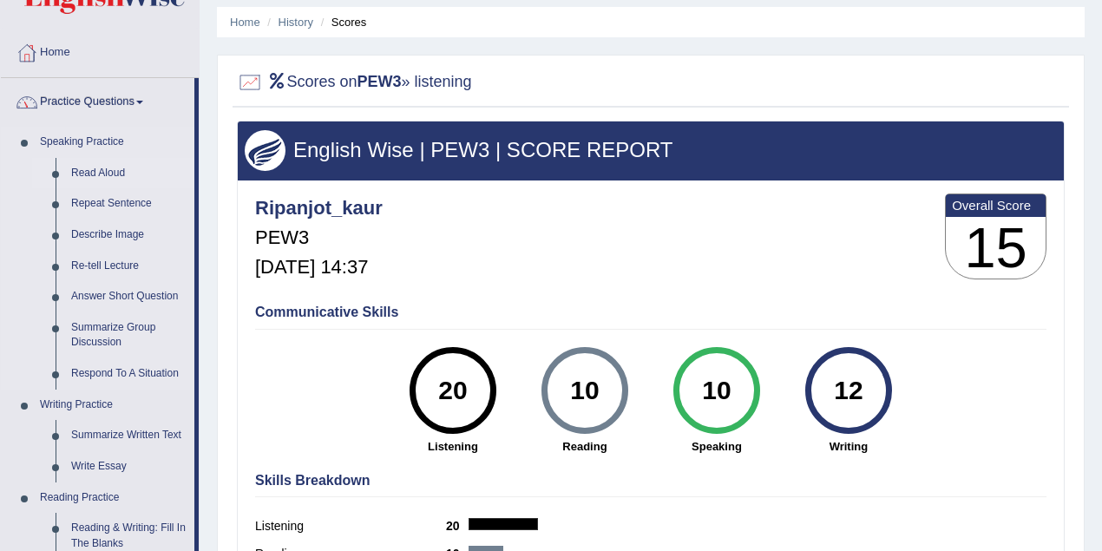
click at [99, 159] on link "Read Aloud" at bounding box center [128, 173] width 131 height 31
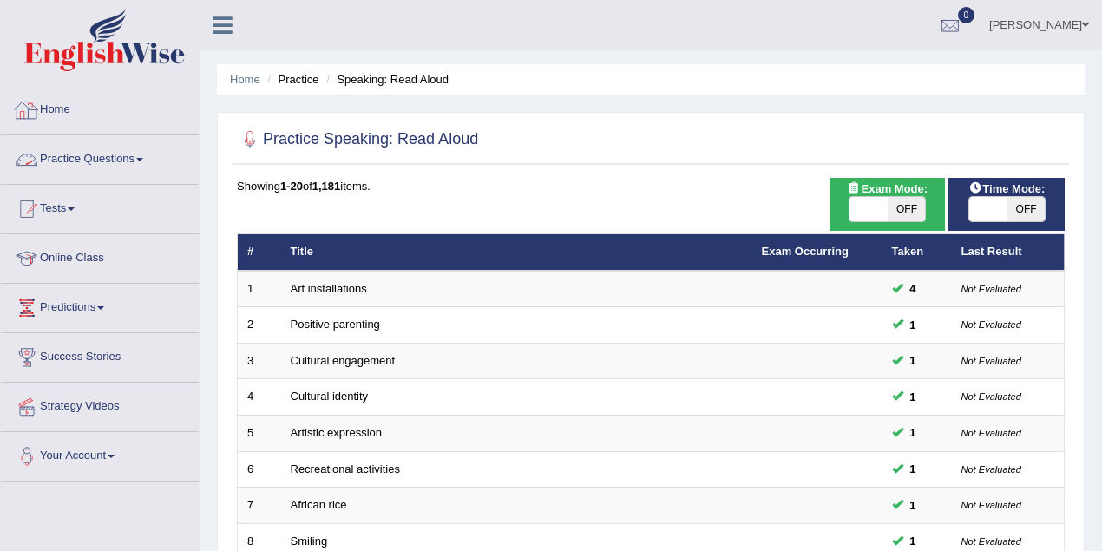
click at [82, 125] on link "Home" at bounding box center [100, 107] width 198 height 43
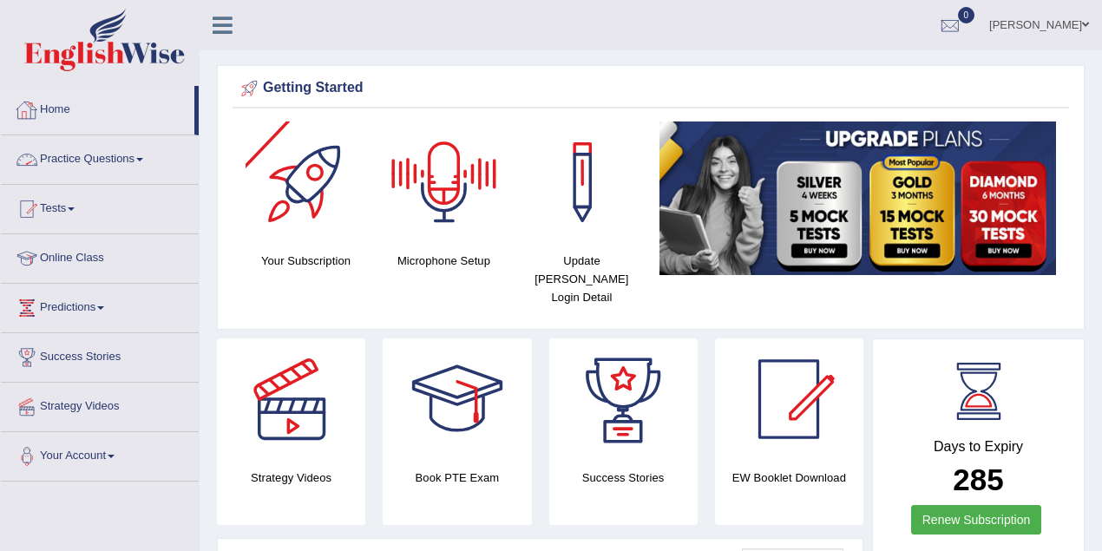
click at [107, 160] on link "Practice Questions" at bounding box center [100, 156] width 198 height 43
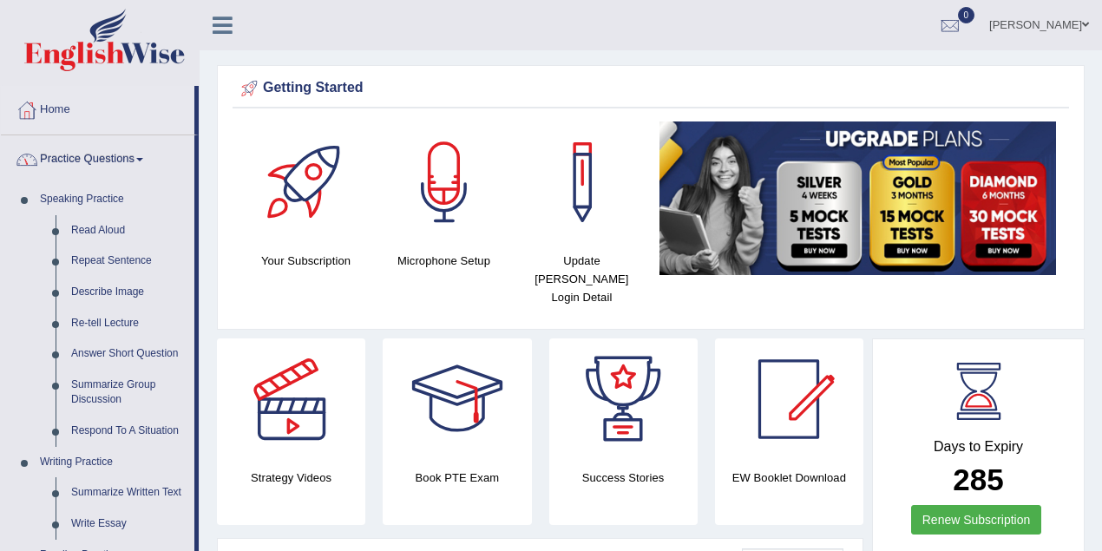
click at [105, 172] on link "Practice Questions" at bounding box center [98, 156] width 194 height 43
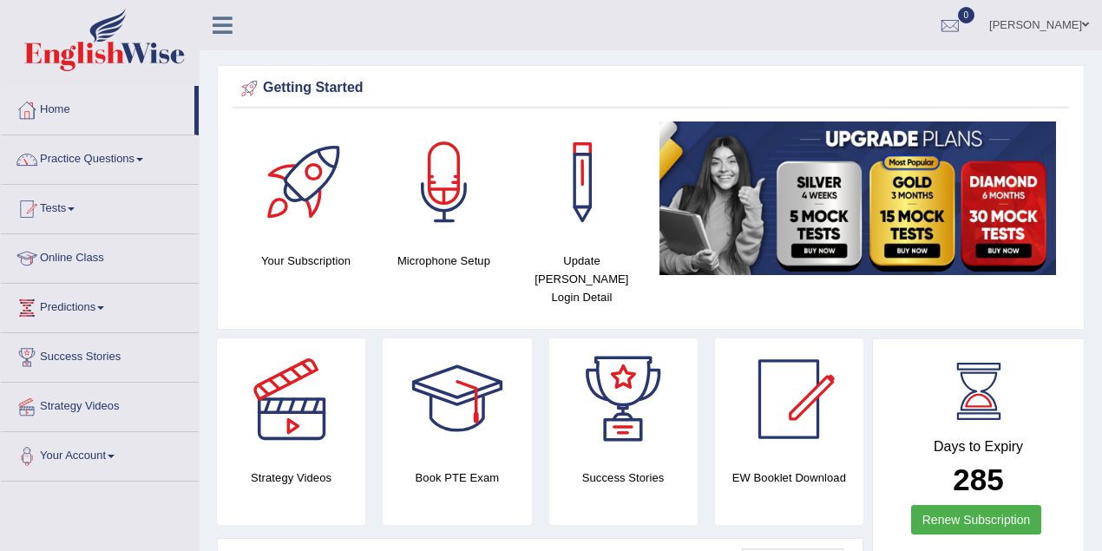
click at [833, 40] on ul "[PERSON_NAME] Toggle navigation Username: Ripanjot_kaur Access Type: Online Sub…" at bounding box center [786, 24] width 632 height 49
